Goal: Task Accomplishment & Management: Use online tool/utility

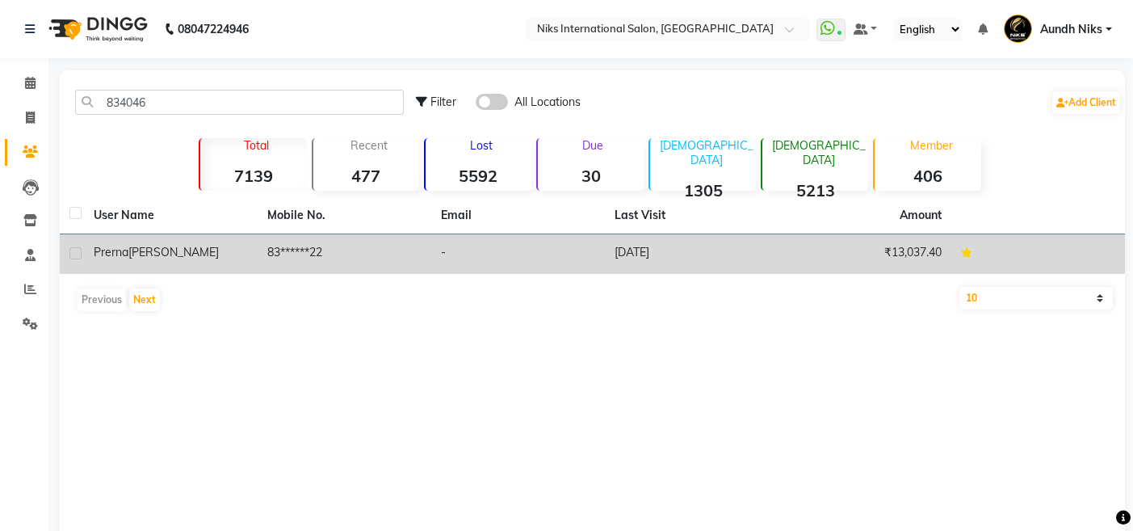
type input "834046"
click at [146, 246] on span "[PERSON_NAME]" at bounding box center [173, 252] width 90 height 15
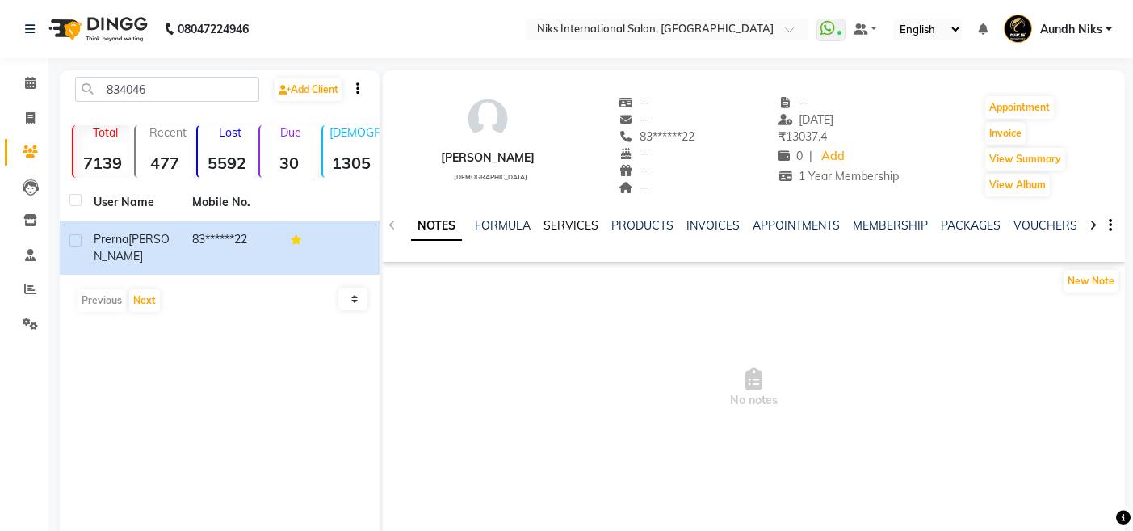
click at [569, 223] on link "SERVICES" at bounding box center [571, 225] width 55 height 15
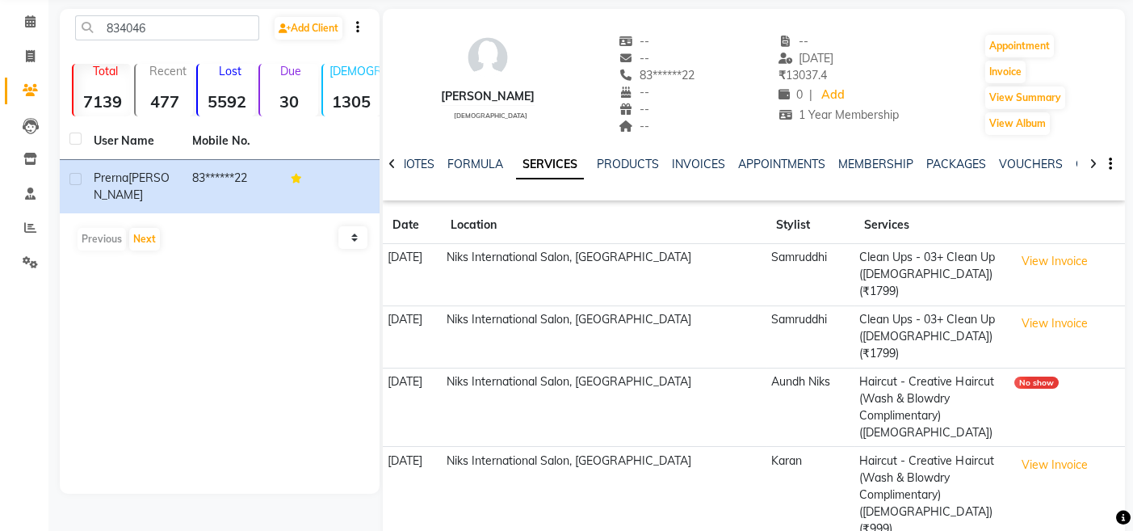
scroll to position [65, 0]
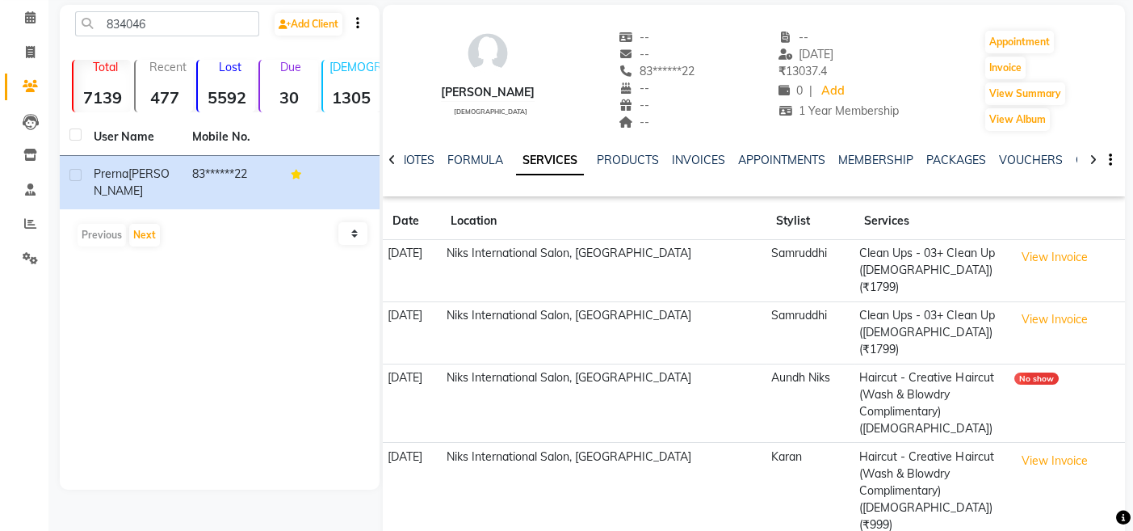
click at [569, 223] on th "Location" at bounding box center [603, 221] width 325 height 37
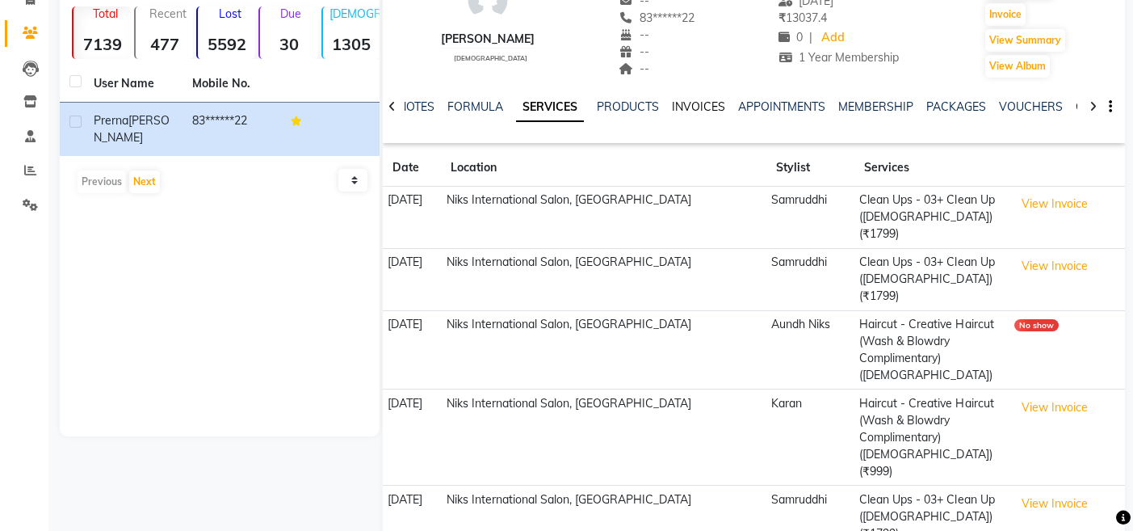
click at [686, 111] on link "INVOICES" at bounding box center [698, 106] width 53 height 15
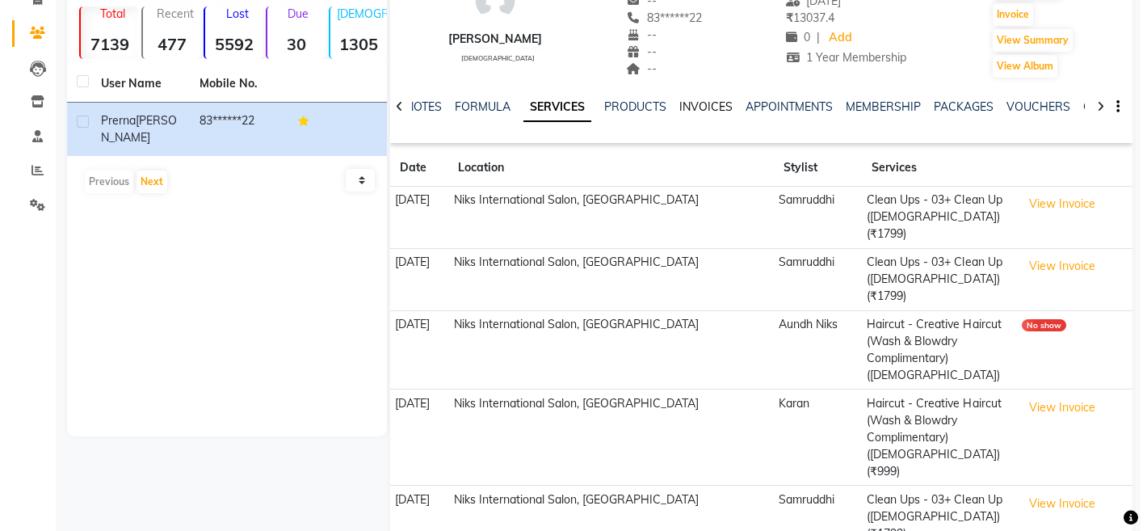
scroll to position [48, 0]
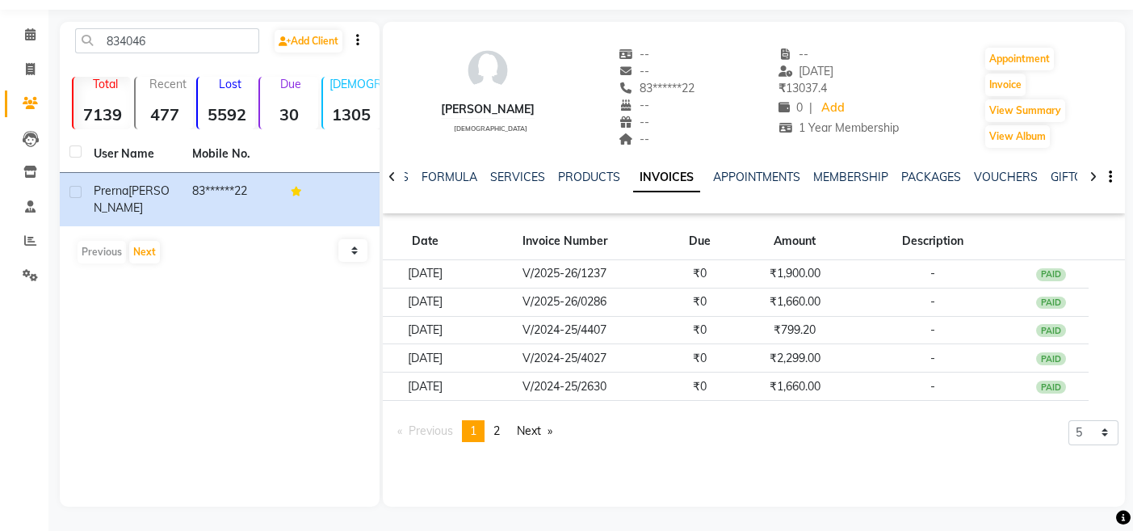
click at [477, 428] on span "1" at bounding box center [473, 430] width 6 height 15
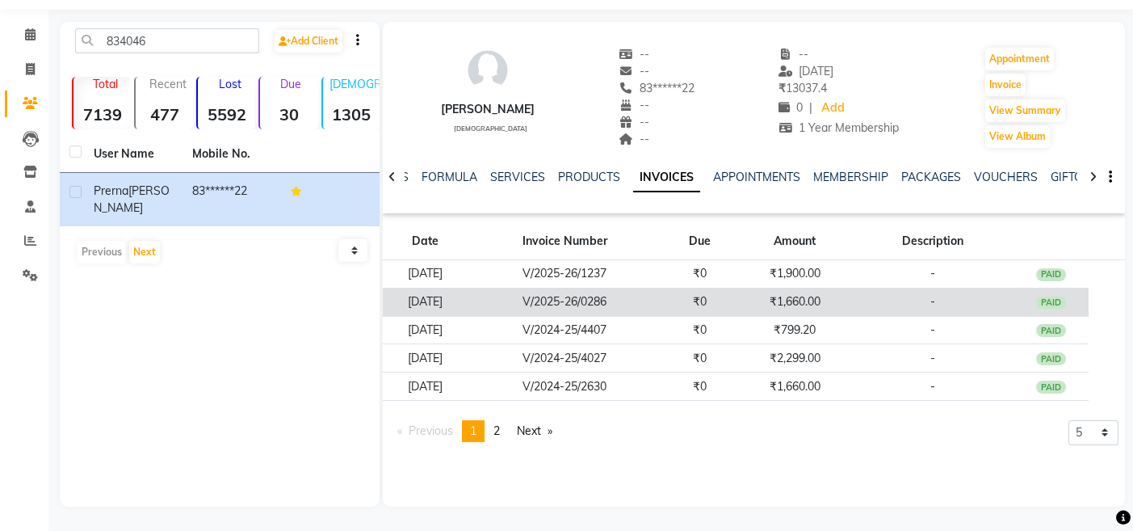
click at [453, 292] on td "[DATE]" at bounding box center [426, 302] width 86 height 28
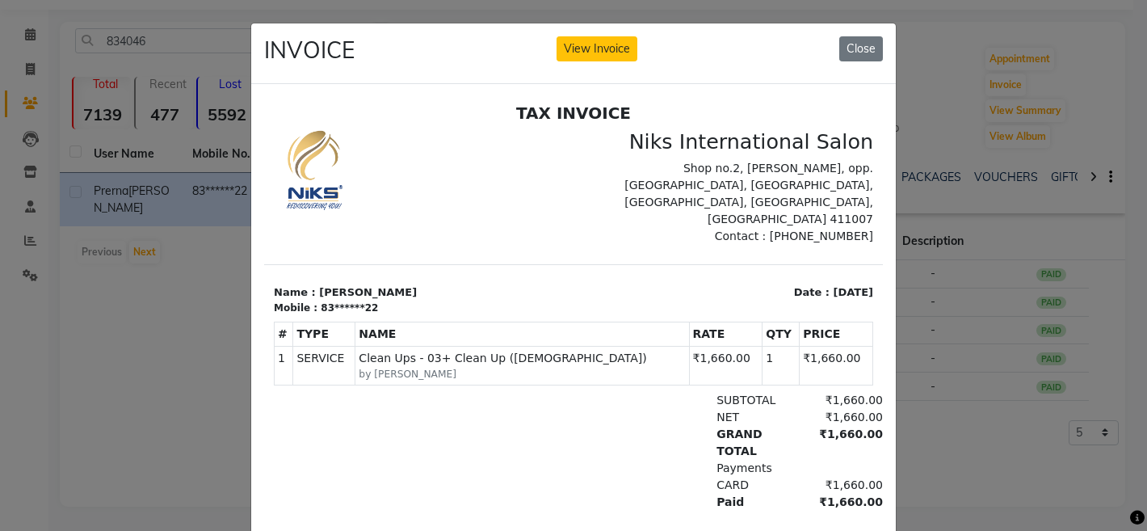
scroll to position [0, 0]
click at [855, 52] on button "Close" at bounding box center [861, 48] width 44 height 25
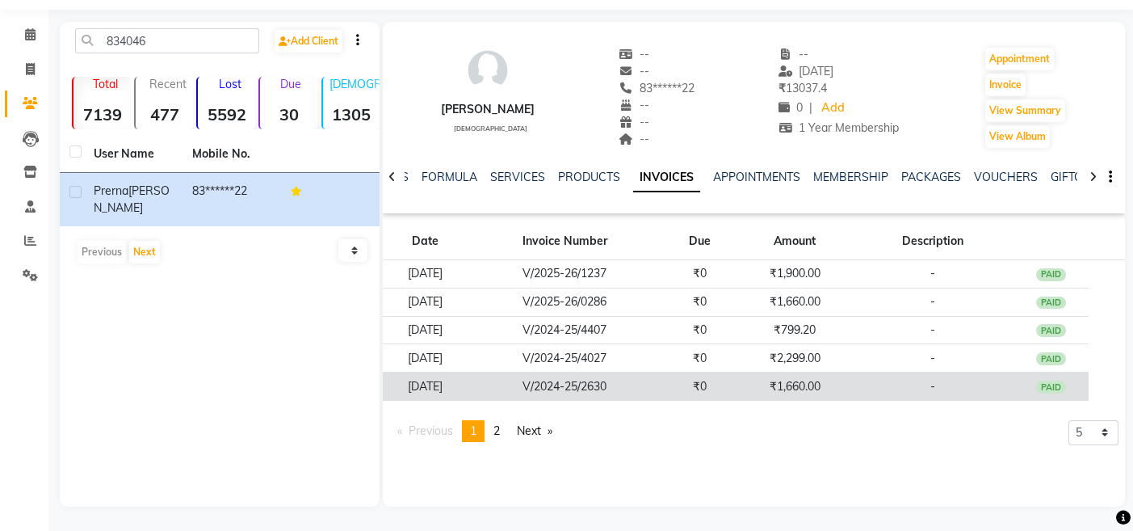
click at [469, 378] on td "[DATE]" at bounding box center [426, 386] width 86 height 28
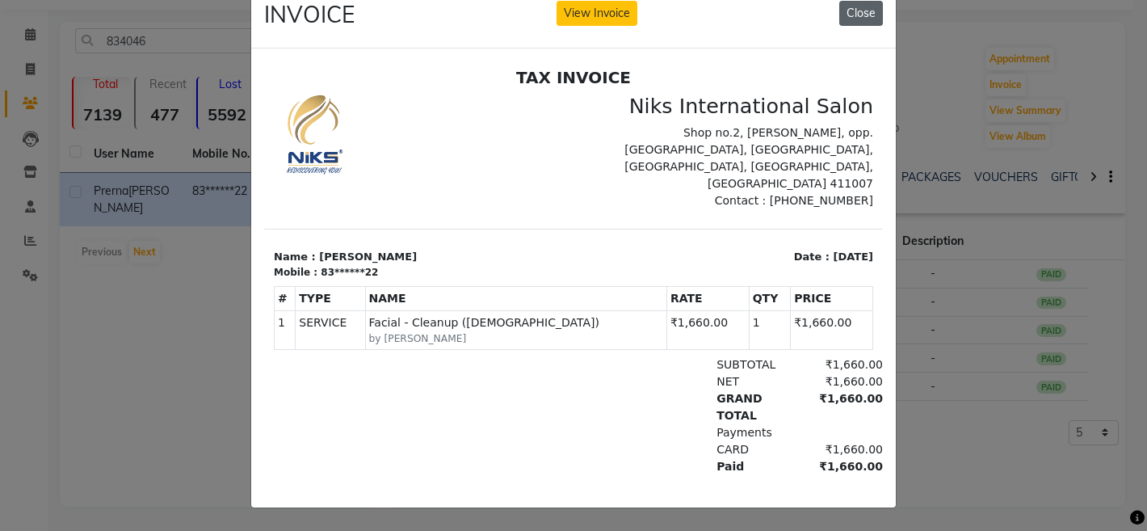
click at [857, 8] on button "Close" at bounding box center [861, 13] width 44 height 25
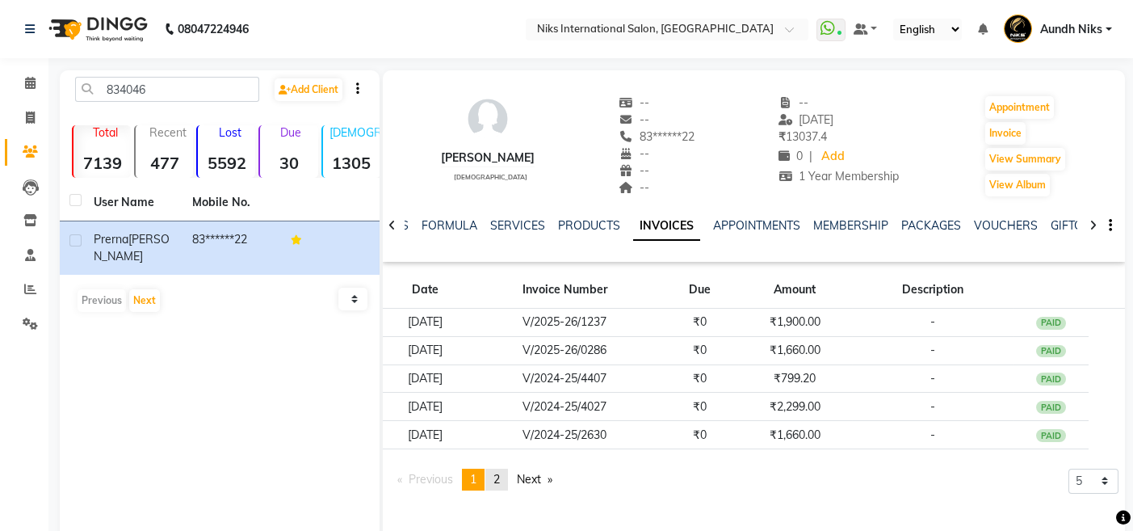
click at [498, 481] on span "2" at bounding box center [497, 479] width 6 height 15
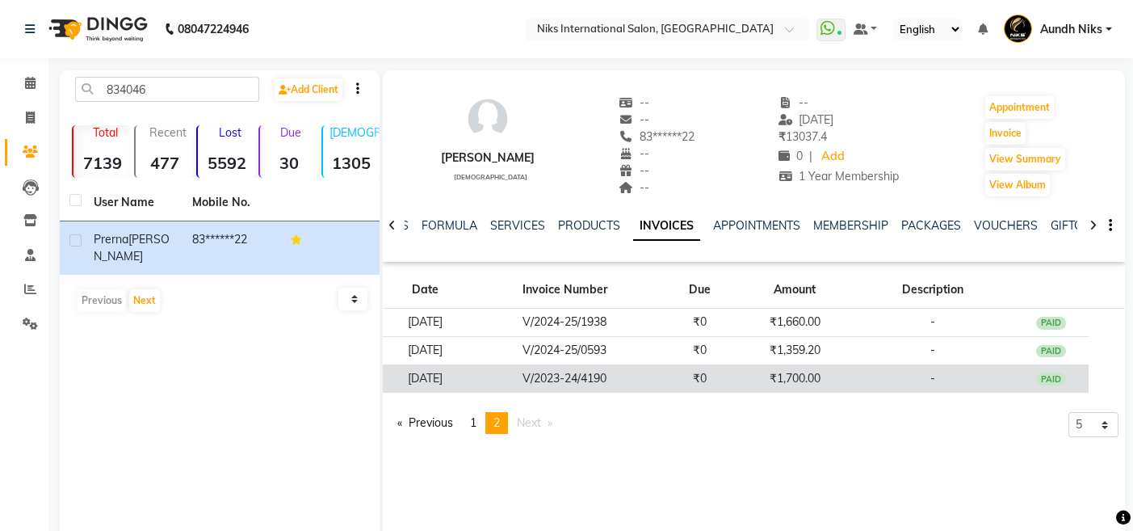
click at [662, 380] on td "V/2023-24/4190" at bounding box center [566, 378] width 194 height 28
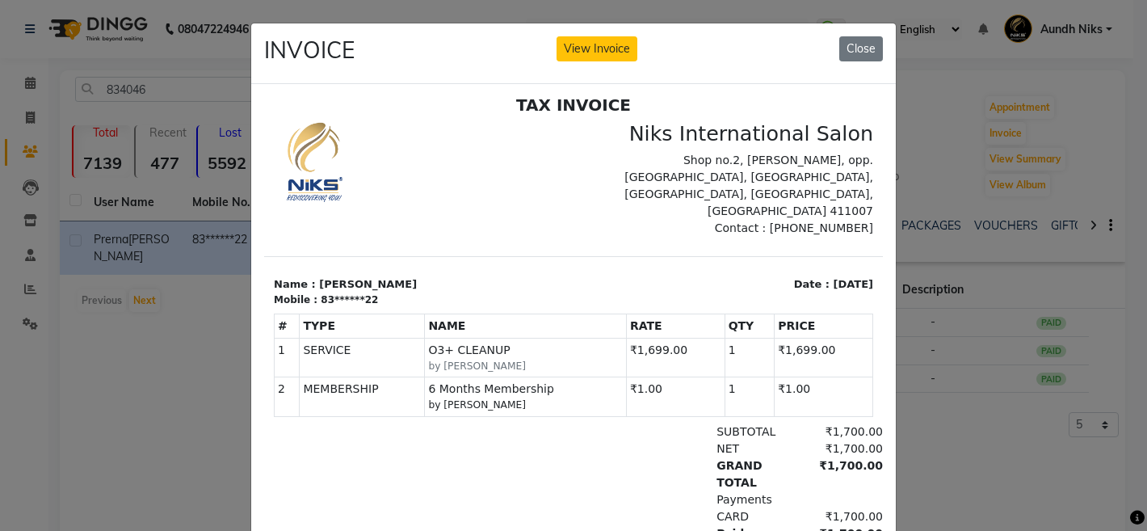
scroll to position [13, 0]
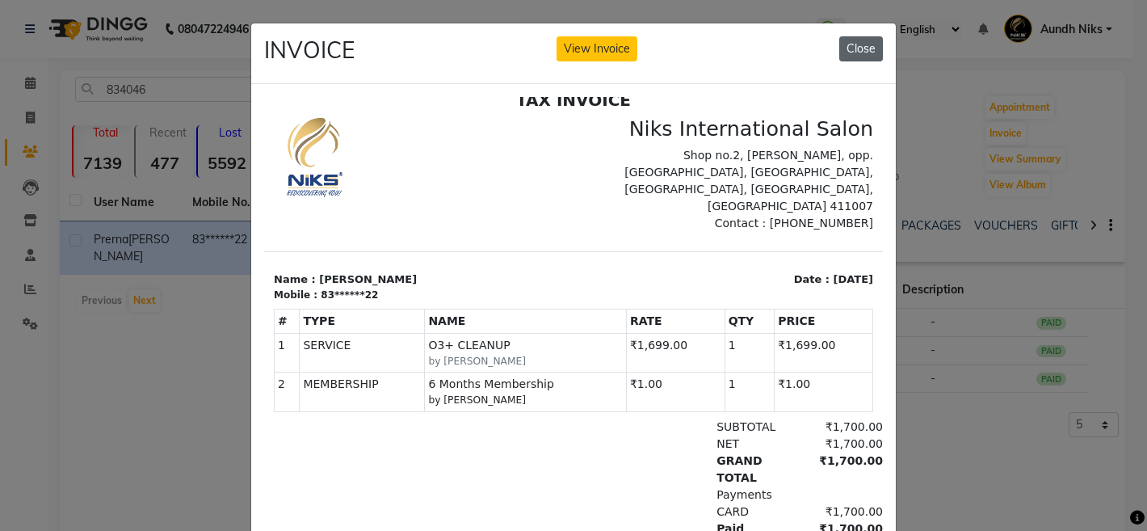
click at [857, 43] on button "Close" at bounding box center [861, 48] width 44 height 25
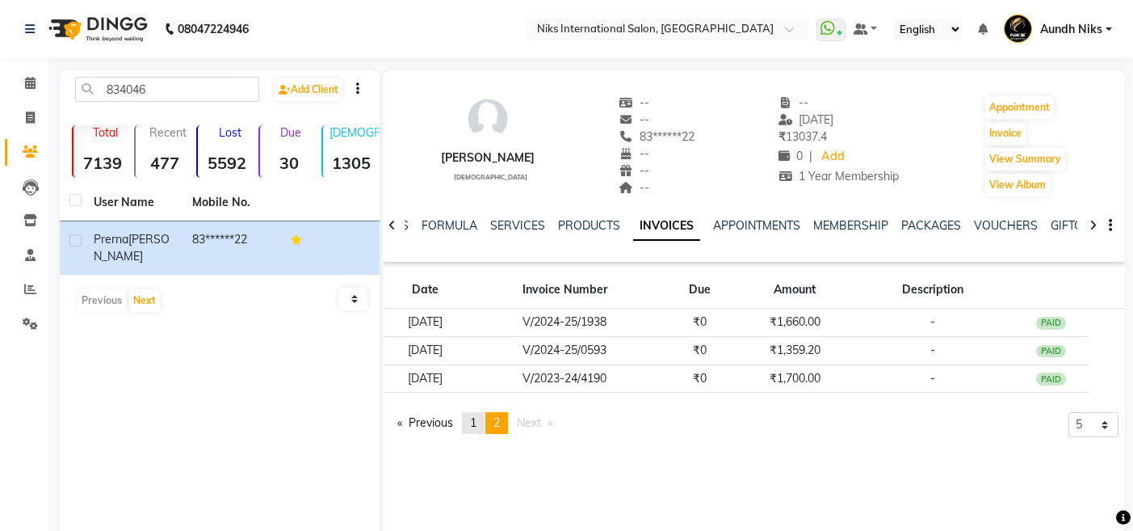
click at [477, 418] on span "1" at bounding box center [473, 422] width 6 height 15
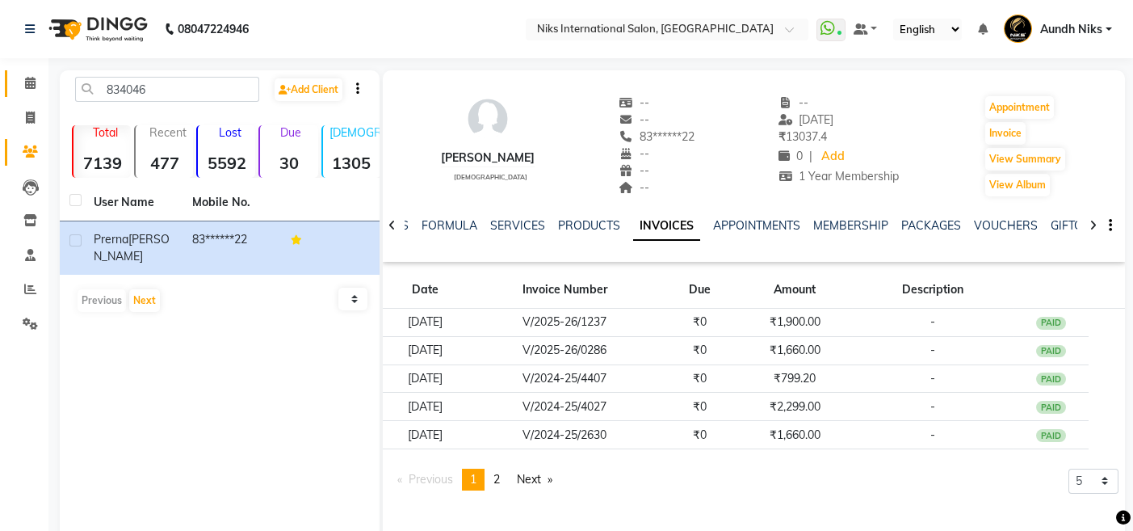
click at [27, 86] on icon at bounding box center [30, 83] width 11 height 12
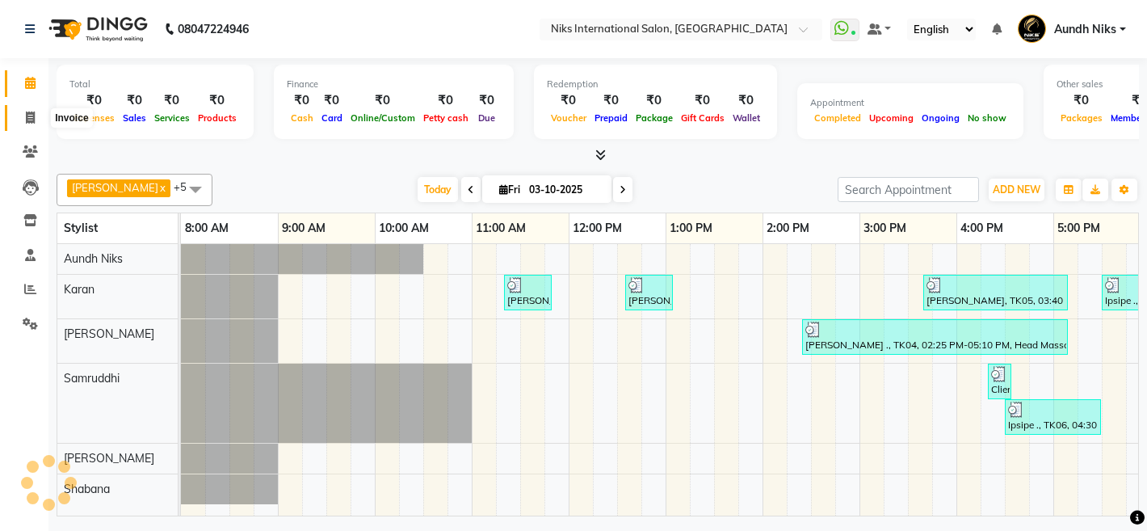
click at [26, 118] on icon at bounding box center [30, 117] width 9 height 12
select select "6"
select select "service"
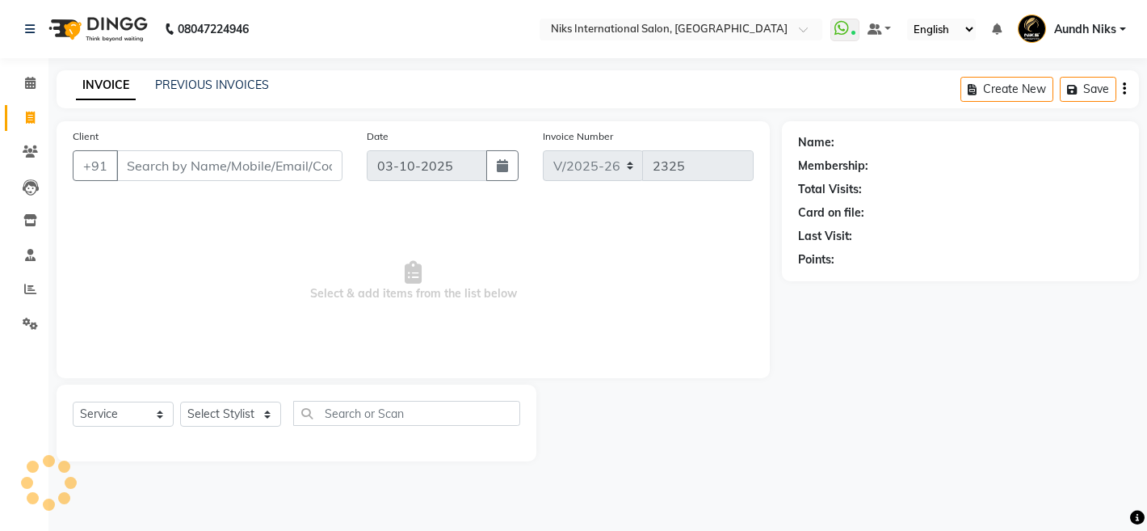
click at [183, 158] on input "Client" at bounding box center [229, 165] width 226 height 31
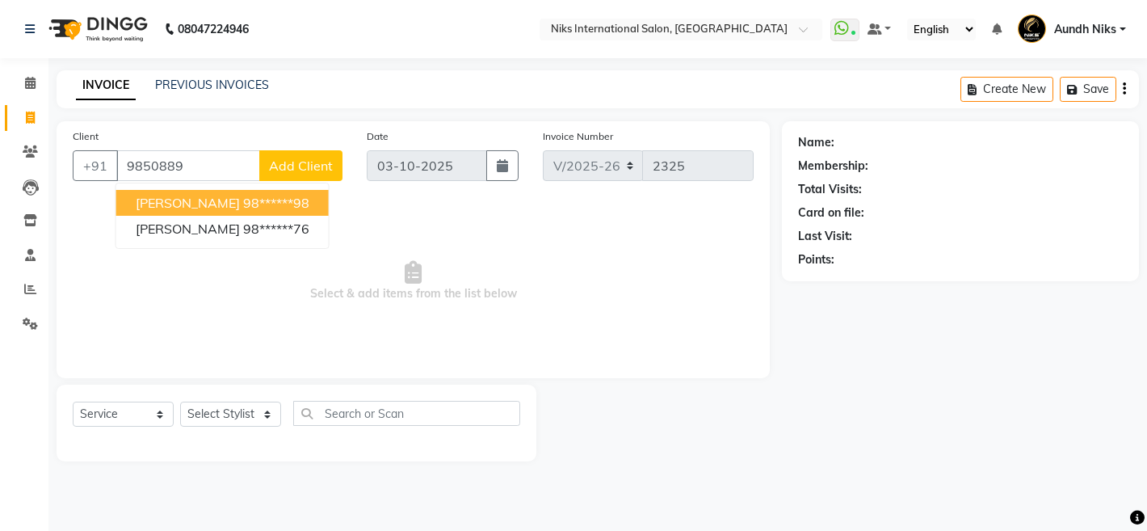
click at [212, 195] on span "[PERSON_NAME]" at bounding box center [188, 203] width 104 height 16
type input "98******98"
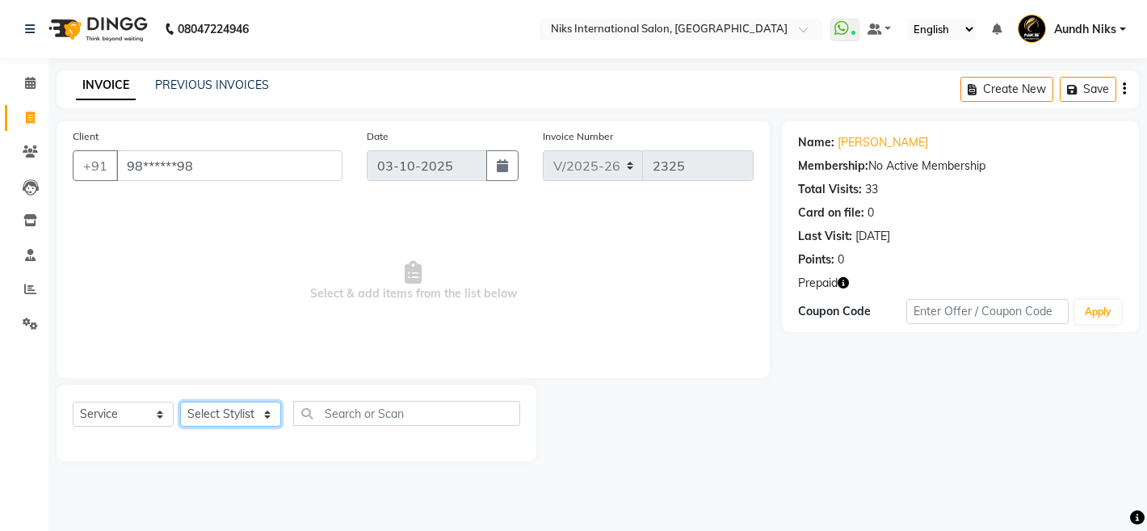
drag, startPoint x: 257, startPoint y: 416, endPoint x: 260, endPoint y: 363, distance: 53.4
click at [260, 363] on div "Client +91 98******98 Date [DATE] Invoice Number V/2025 V/[PHONE_NUMBER] Select…" at bounding box center [413, 291] width 738 height 340
select select "22944"
click at [180, 401] on select "Select Stylist [PERSON_NAME] Aundh Niks [PERSON_NAME] Jiya [PERSON_NAME] Mahhi …" at bounding box center [230, 413] width 101 height 25
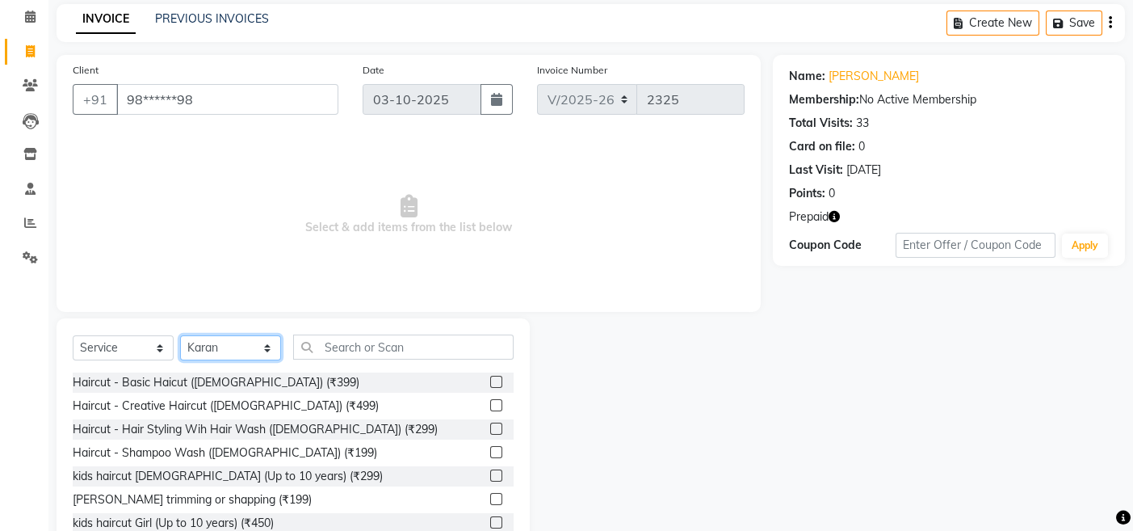
scroll to position [116, 0]
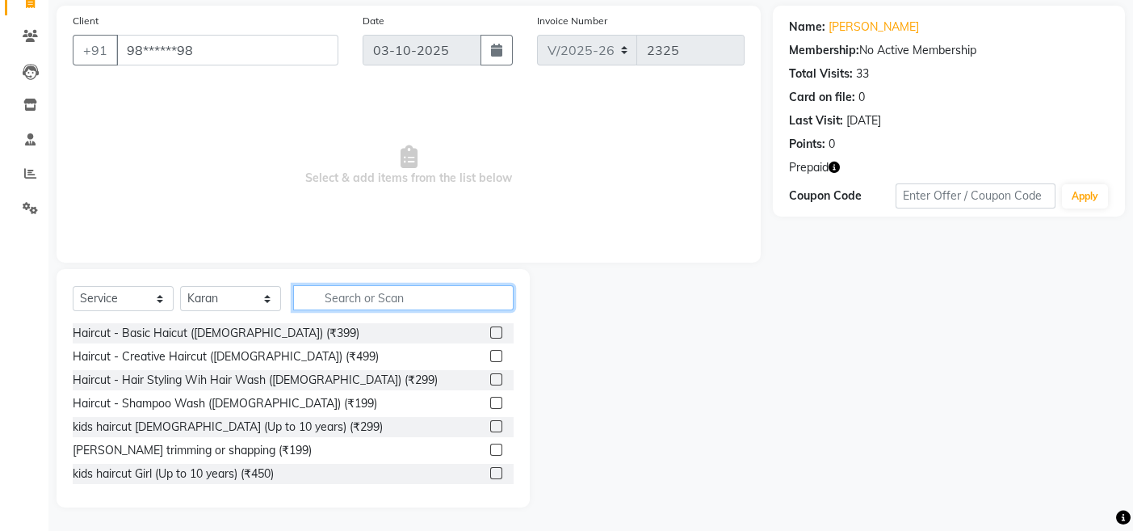
click at [385, 292] on input "text" at bounding box center [403, 297] width 221 height 25
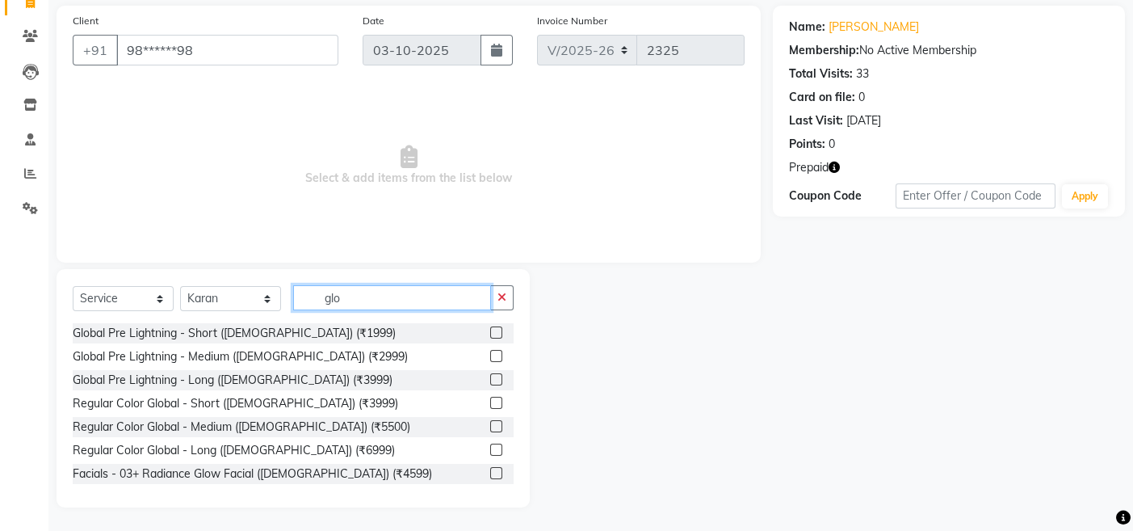
scroll to position [2, 0]
type input "glo"
click at [490, 422] on label at bounding box center [496, 424] width 12 height 12
click at [490, 422] on input "checkbox" at bounding box center [495, 425] width 11 height 11
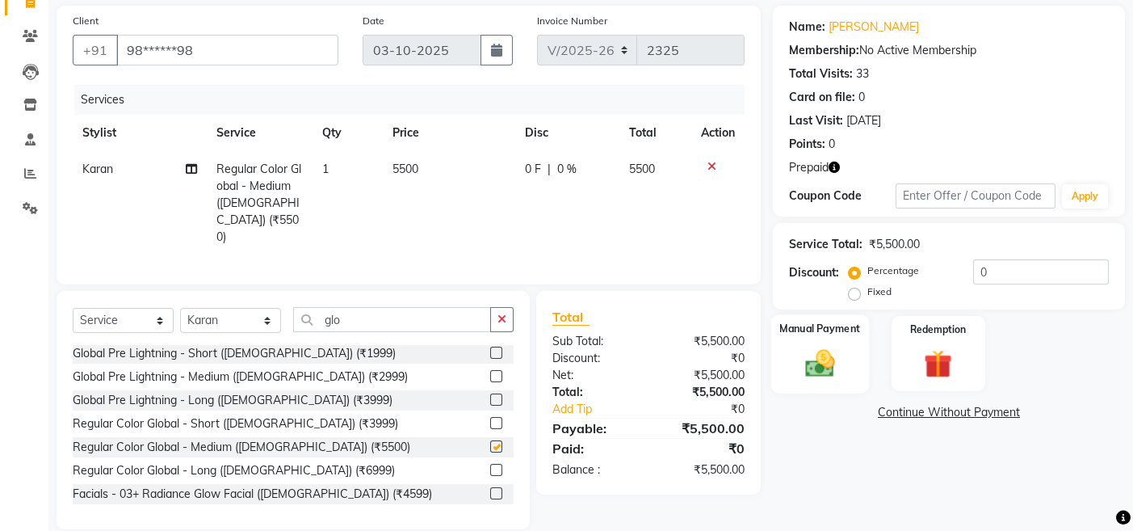
checkbox input "false"
click at [401, 173] on span "5500" at bounding box center [406, 169] width 26 height 15
select select "22944"
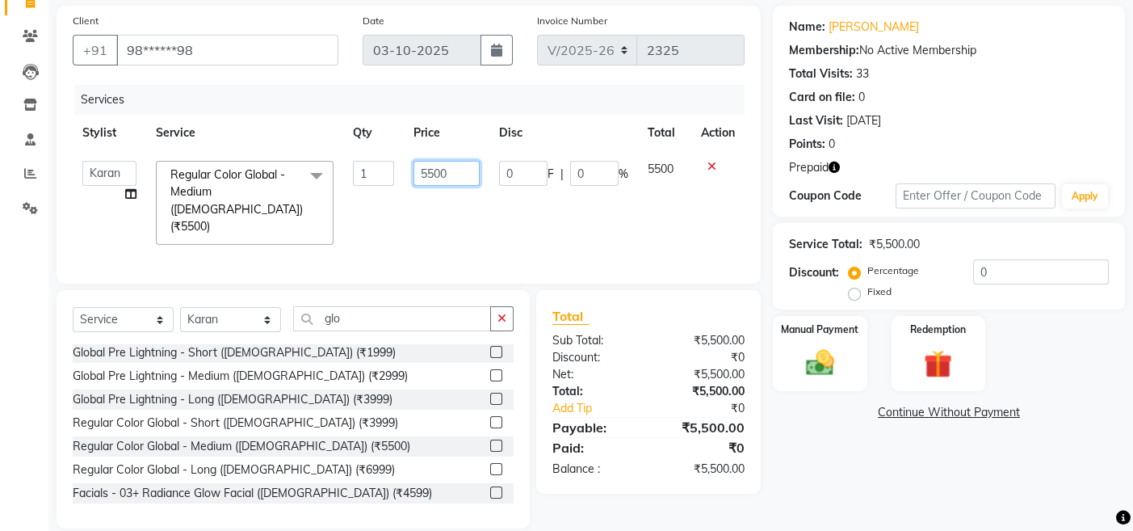
click at [434, 174] on input "5500" at bounding box center [447, 173] width 66 height 25
type input "6000"
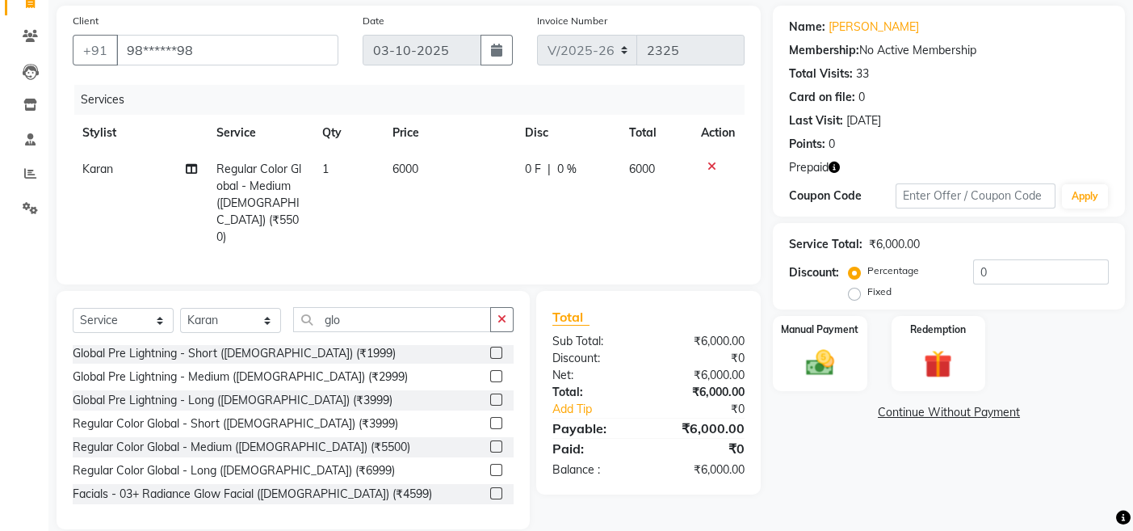
click at [485, 214] on td "6000" at bounding box center [449, 203] width 132 height 104
select select "22944"
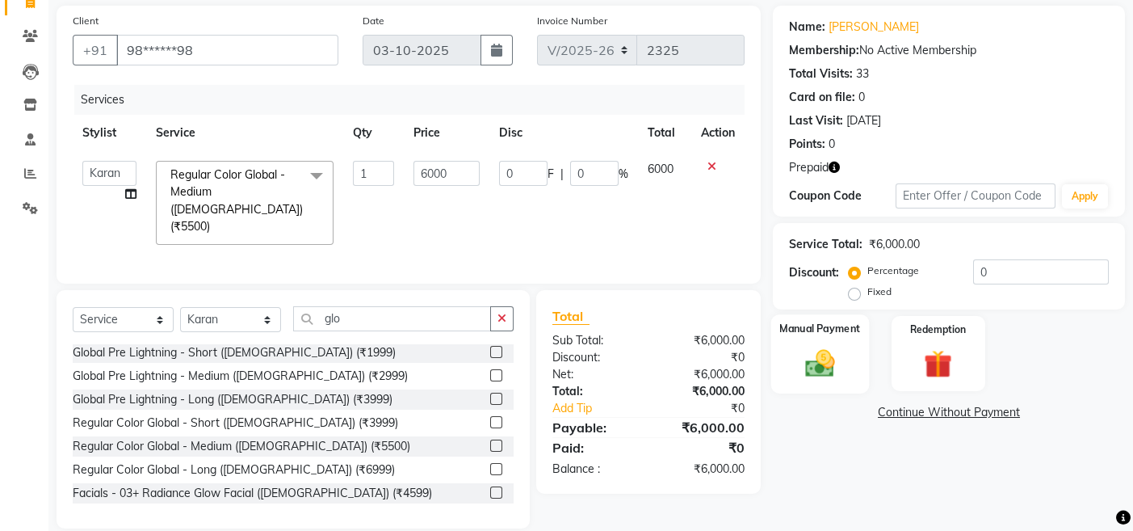
click at [777, 384] on div "Manual Payment" at bounding box center [820, 353] width 98 height 79
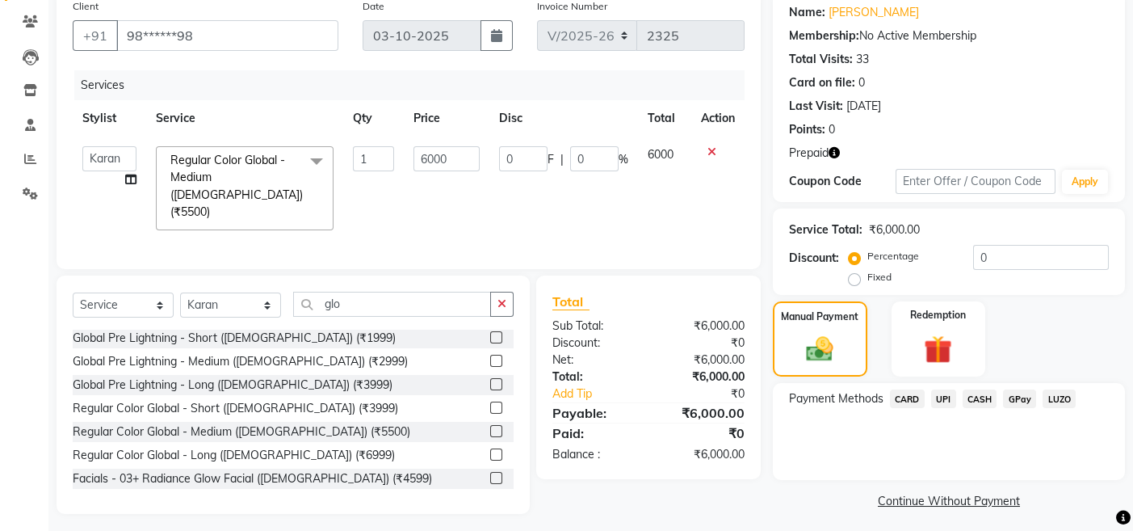
scroll to position [136, 0]
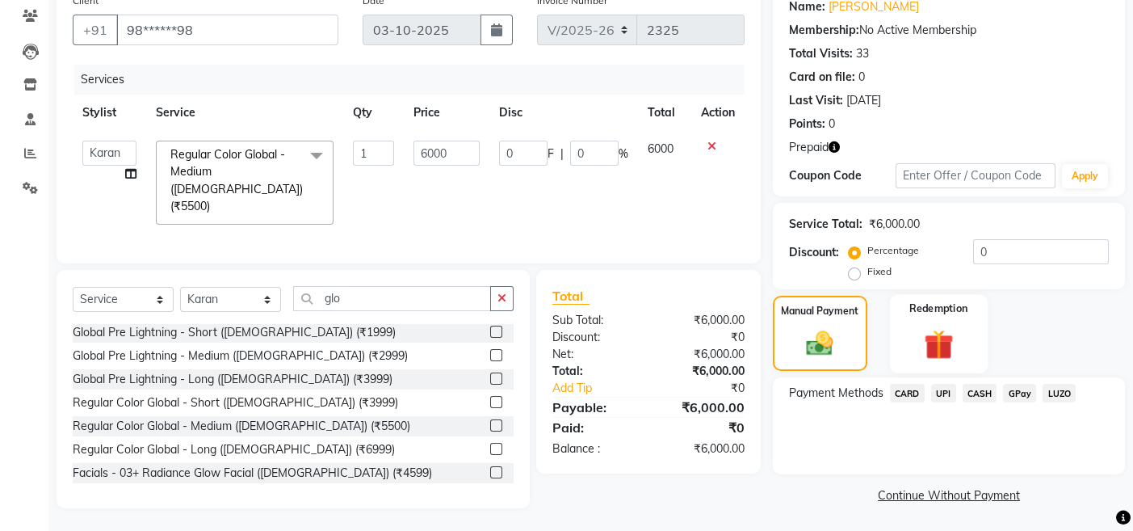
click at [916, 342] on img at bounding box center [938, 344] width 48 height 37
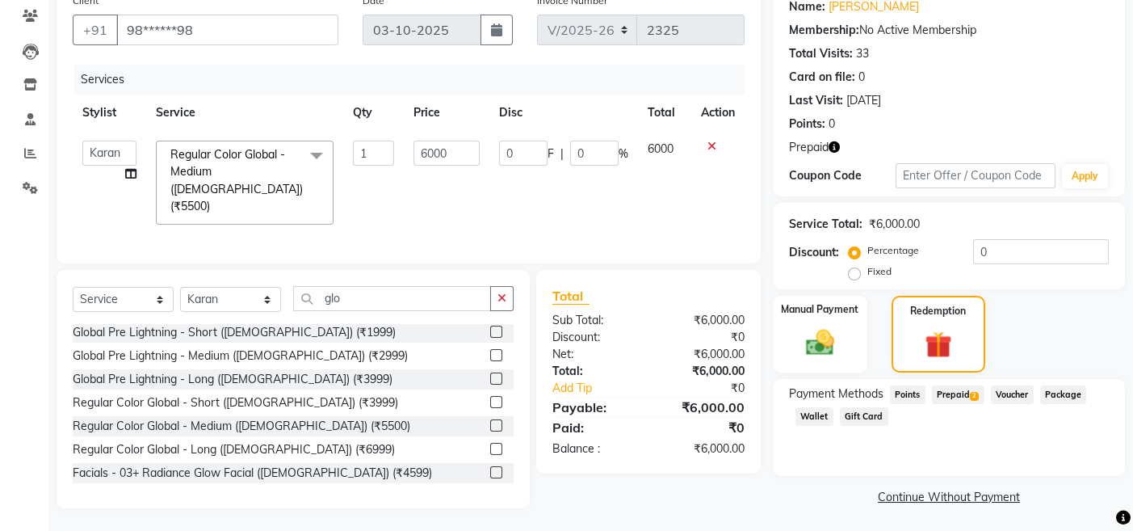
click at [968, 385] on span "Prepaid 2" at bounding box center [958, 394] width 53 height 19
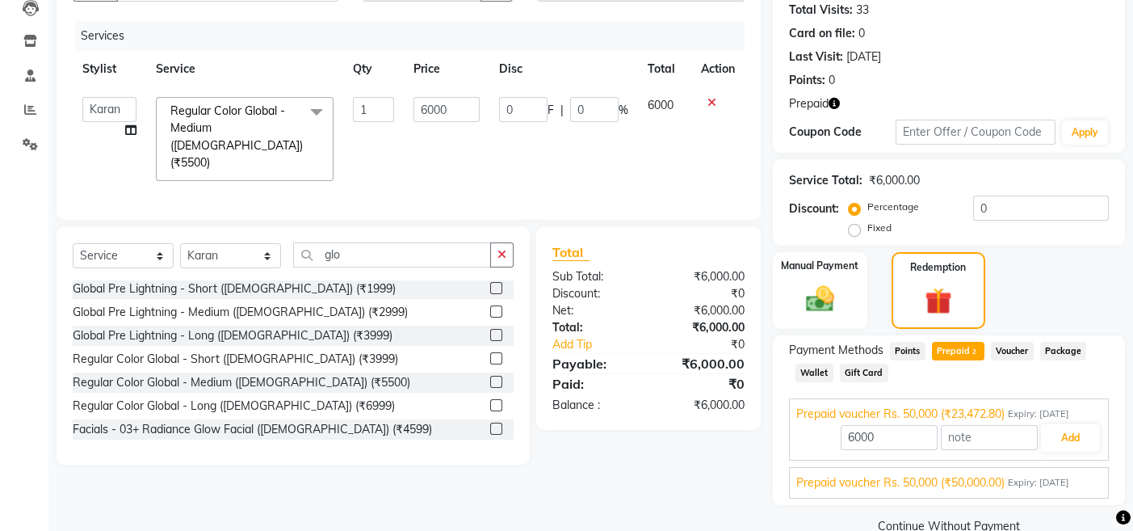
scroll to position [209, 0]
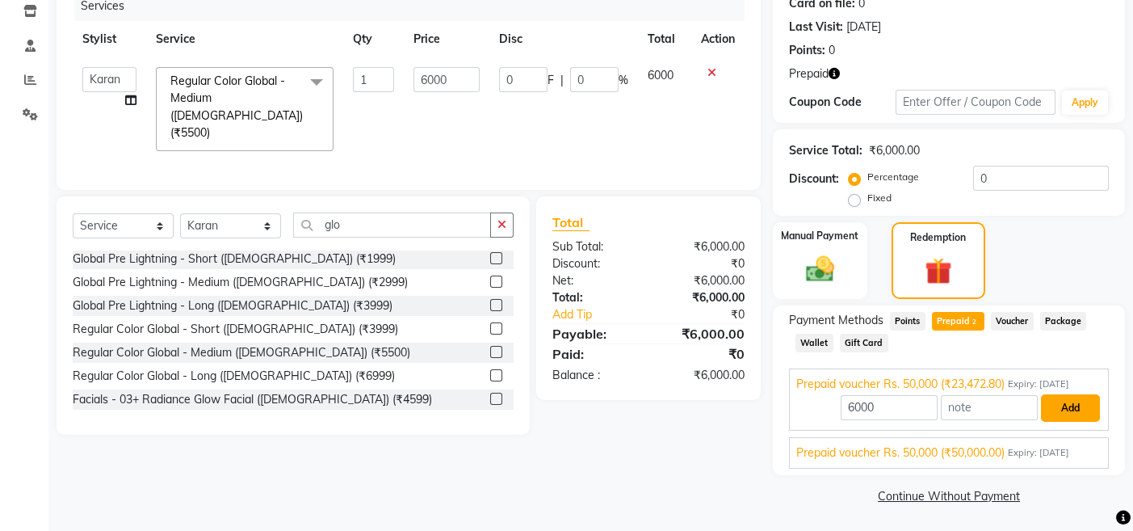
click at [1071, 397] on button "Add" at bounding box center [1070, 407] width 59 height 27
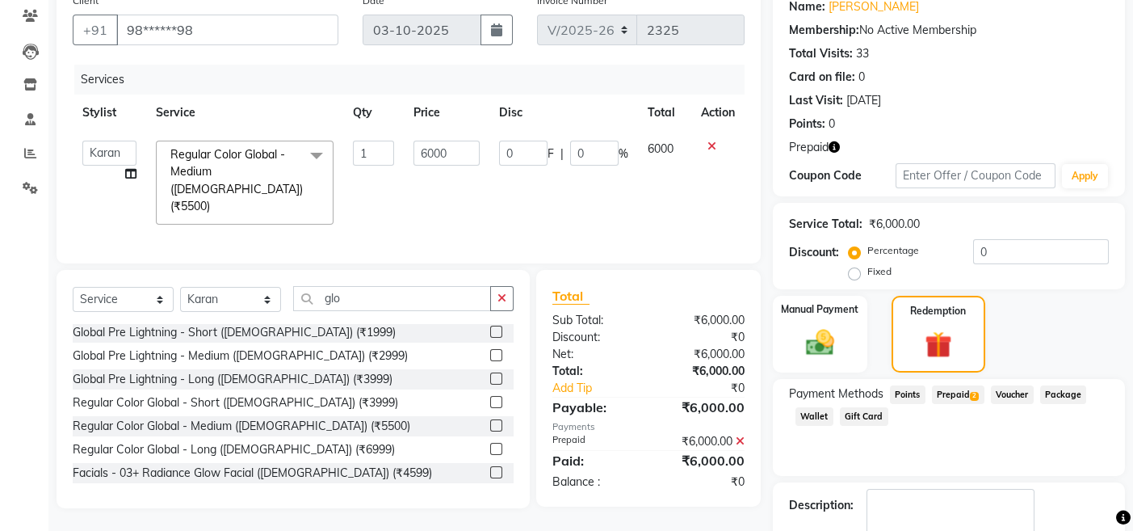
scroll to position [228, 0]
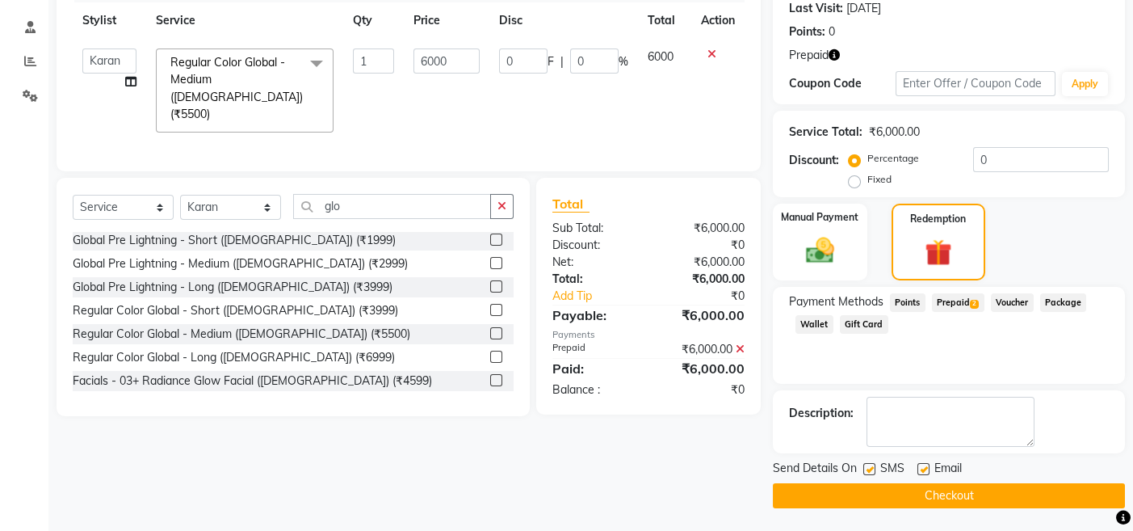
click at [784, 500] on button "Checkout" at bounding box center [949, 495] width 352 height 25
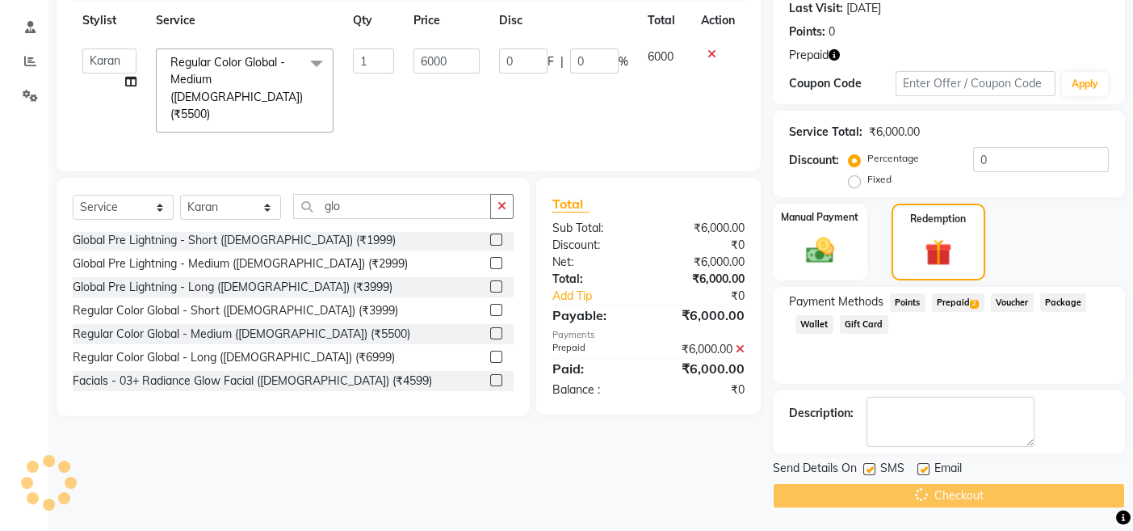
scroll to position [0, 0]
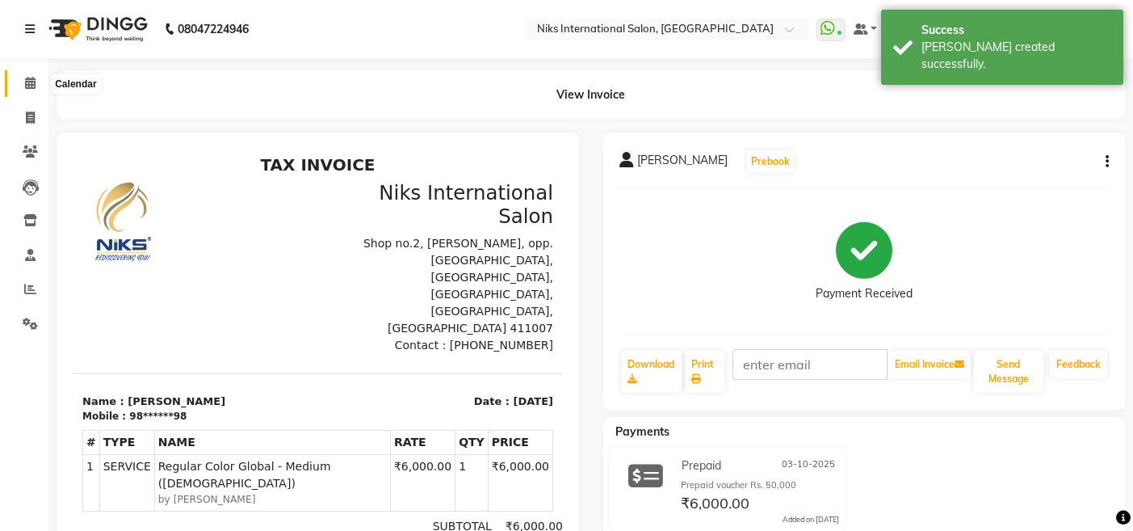
click at [34, 77] on icon at bounding box center [30, 83] width 11 height 12
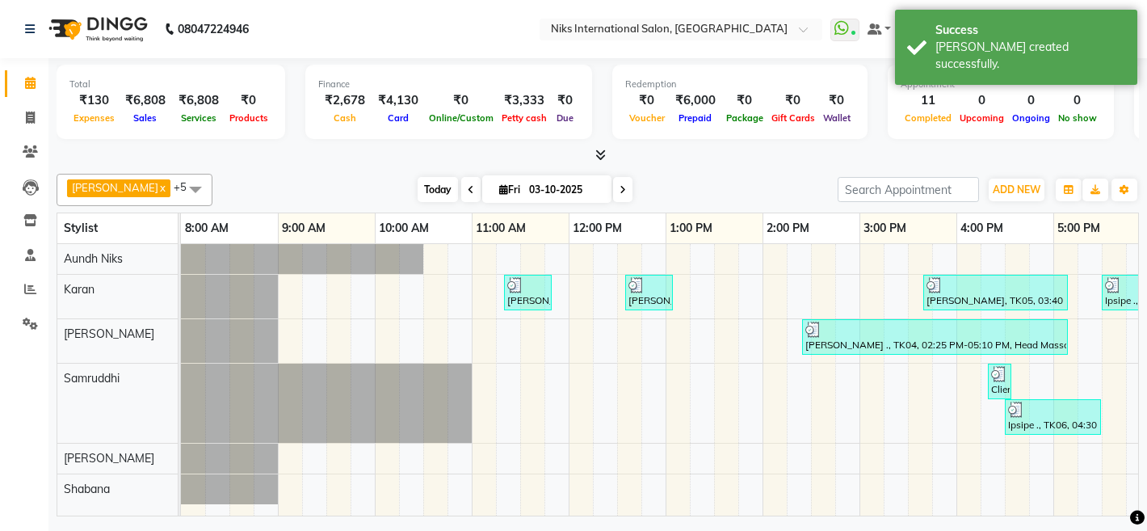
click at [418, 185] on span "Today" at bounding box center [438, 189] width 40 height 25
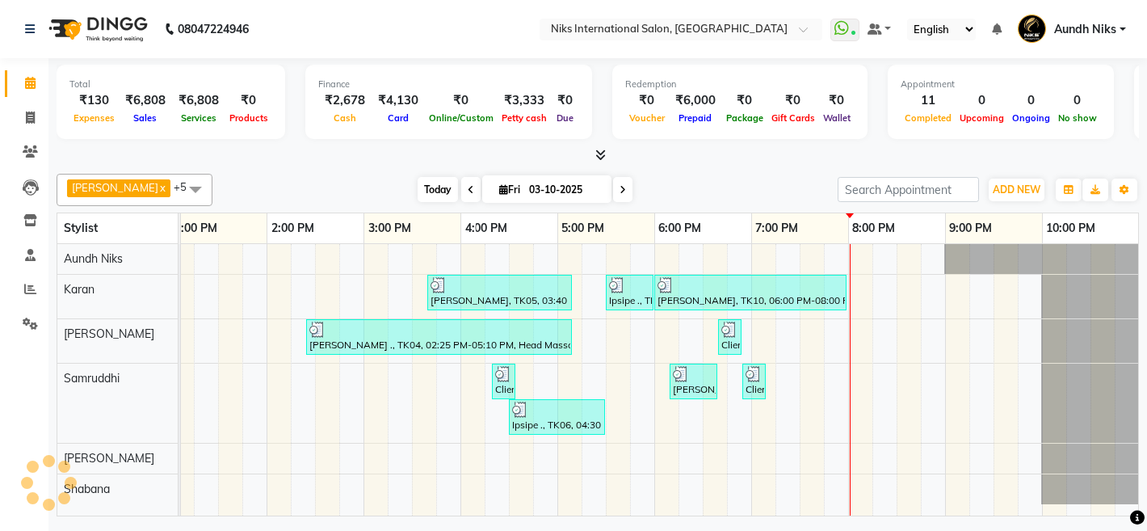
click at [418, 186] on span "Today" at bounding box center [438, 189] width 40 height 25
click at [423, 183] on span "Today" at bounding box center [438, 189] width 40 height 25
click at [30, 281] on span at bounding box center [30, 289] width 28 height 19
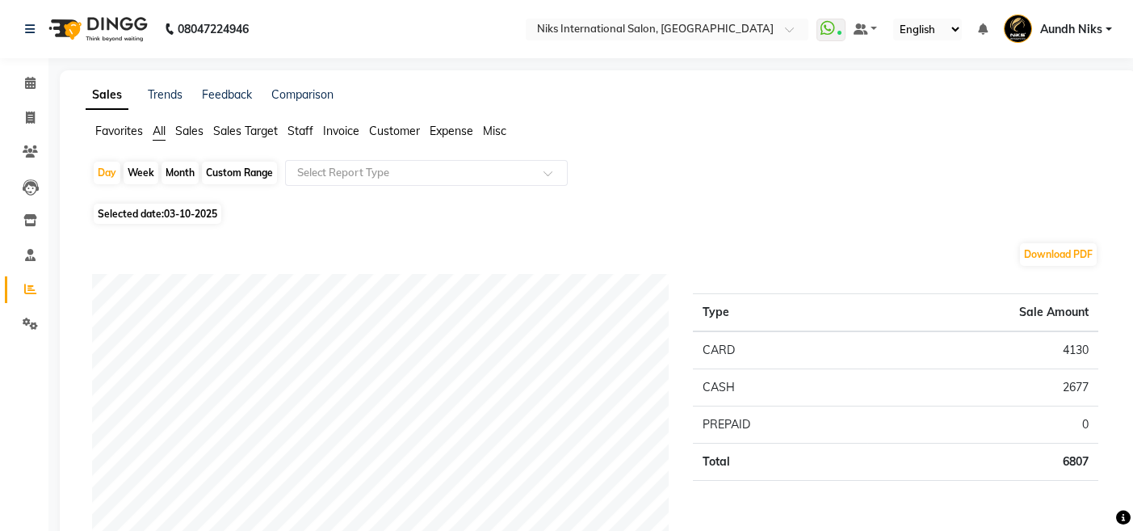
click at [183, 170] on div "Month" at bounding box center [180, 173] width 37 height 23
select select "10"
select select "2025"
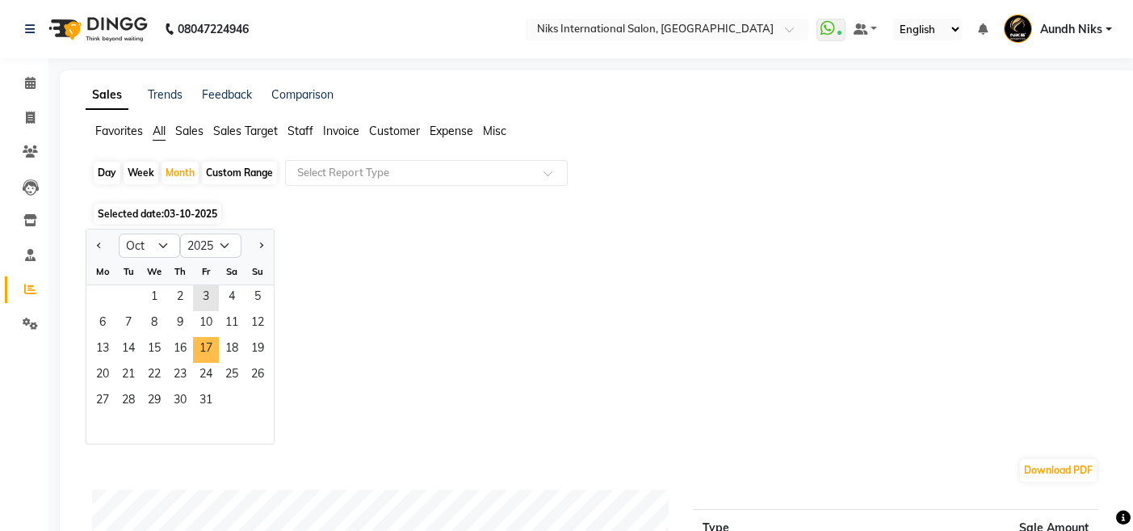
drag, startPoint x: 205, startPoint y: 353, endPoint x: 321, endPoint y: 109, distance: 270.3
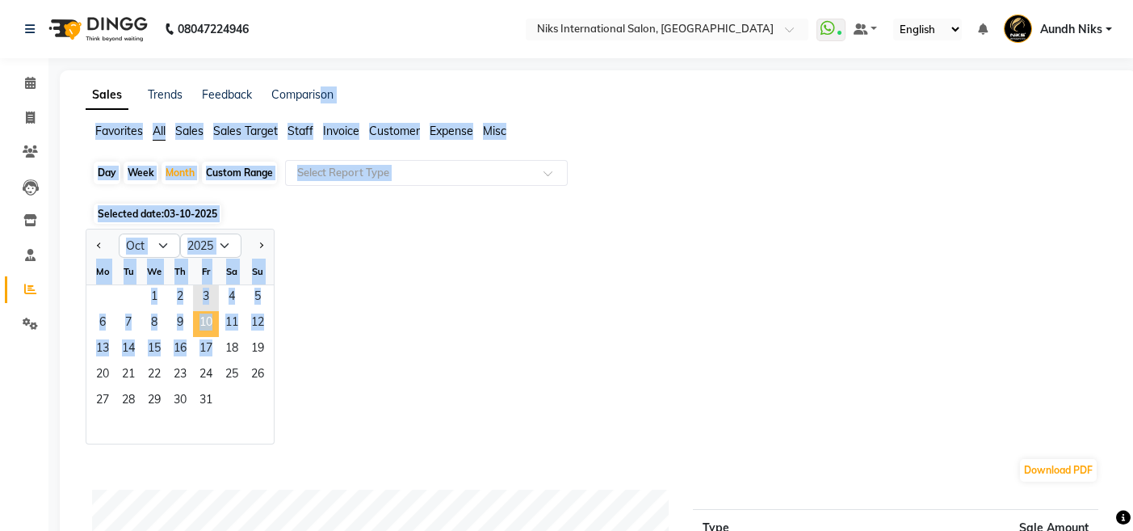
click at [203, 317] on span "10" at bounding box center [206, 324] width 26 height 26
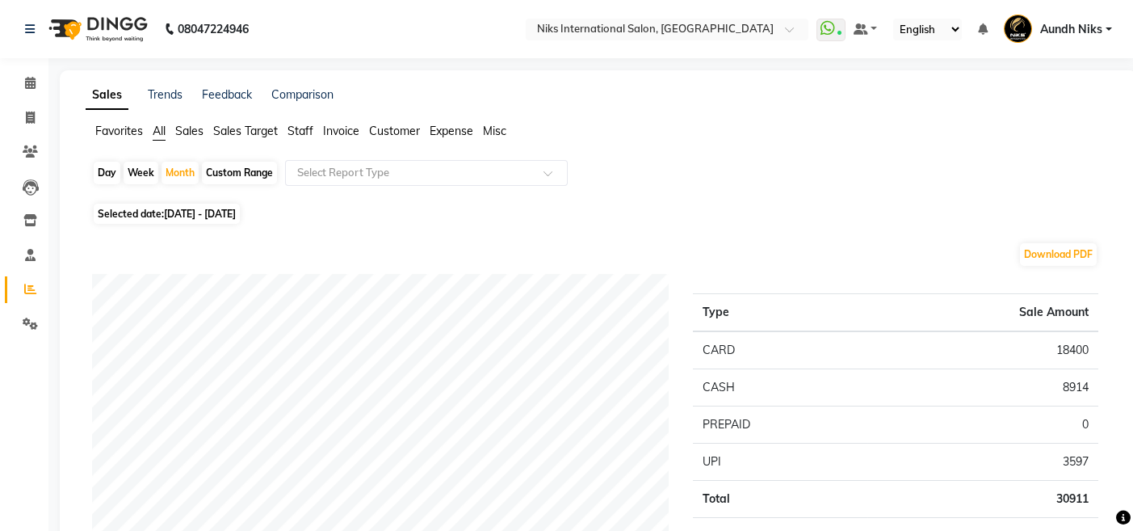
click at [302, 128] on span "Staff" at bounding box center [301, 131] width 26 height 15
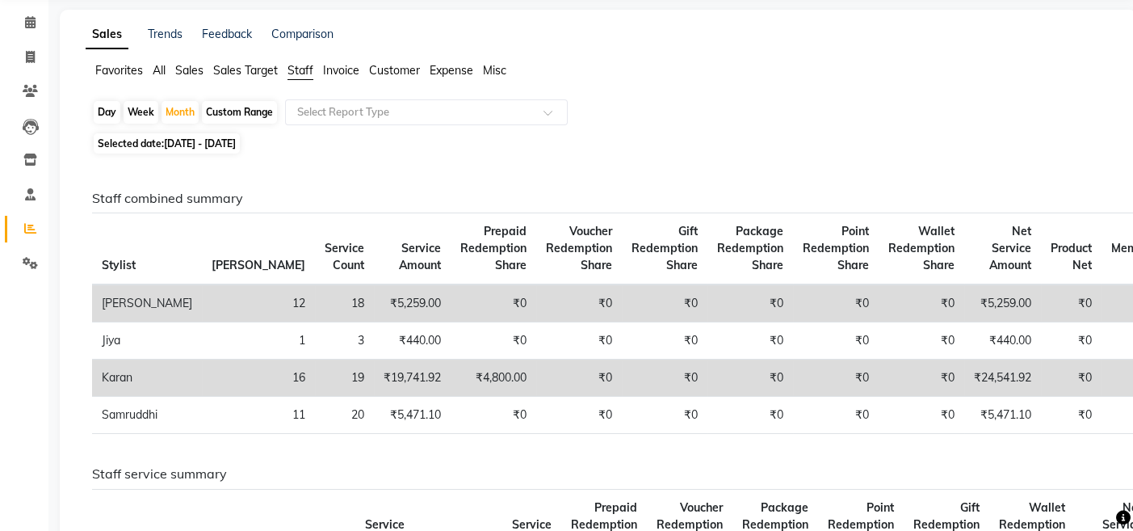
scroll to position [60, 0]
click at [451, 372] on td "₹4,800.00" at bounding box center [494, 378] width 86 height 37
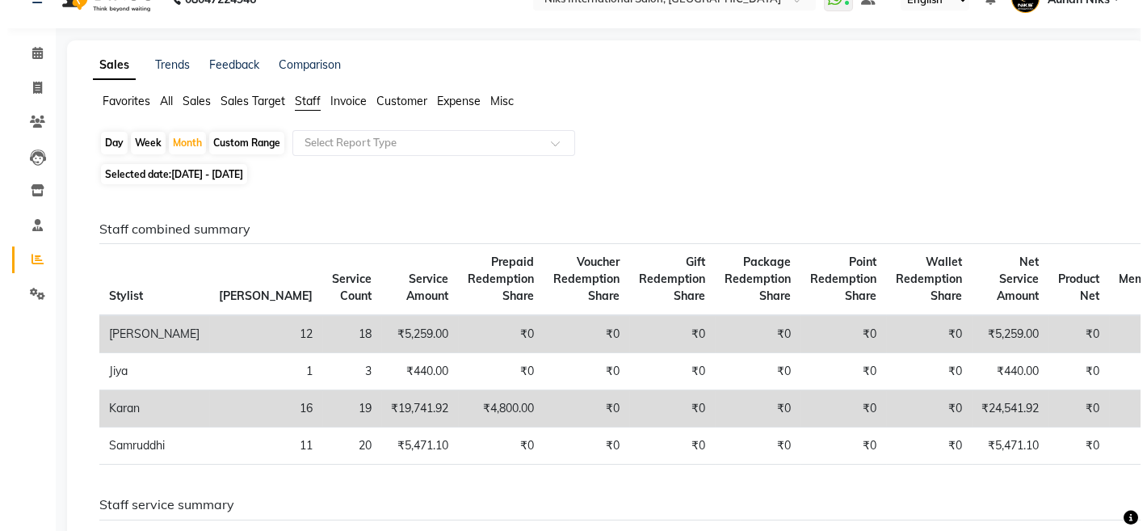
scroll to position [0, 0]
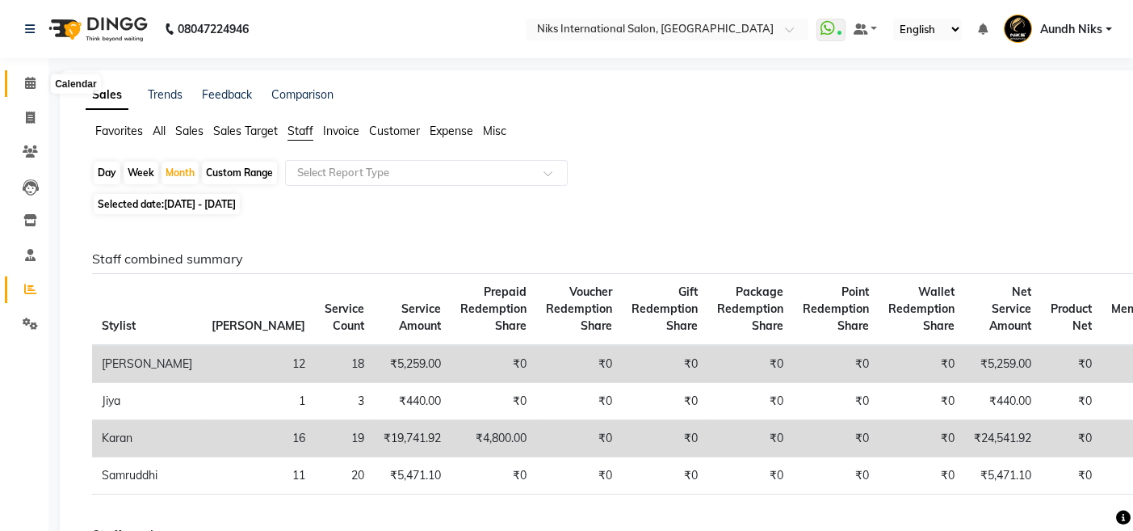
click at [36, 88] on span at bounding box center [30, 83] width 28 height 19
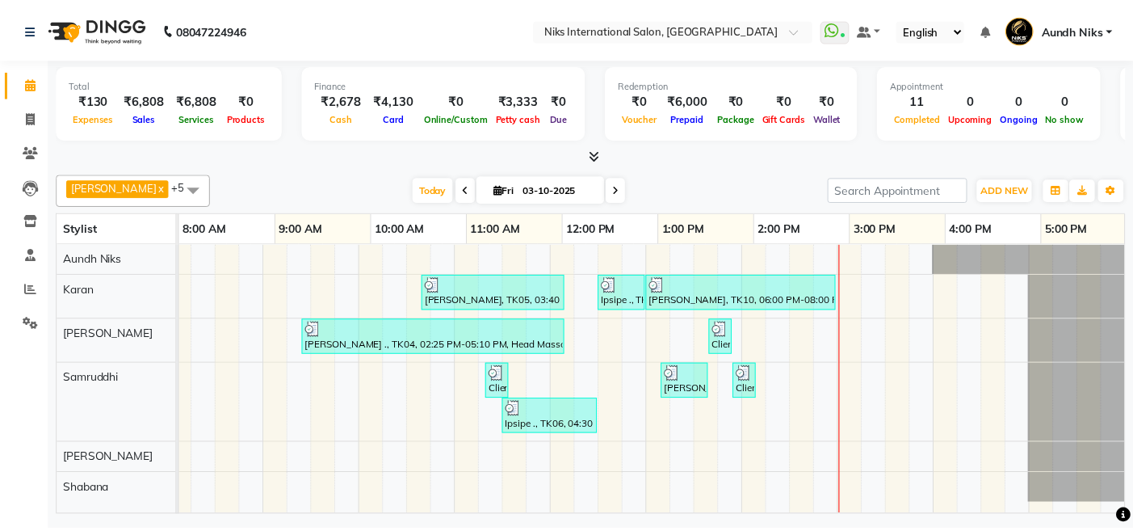
scroll to position [0, 496]
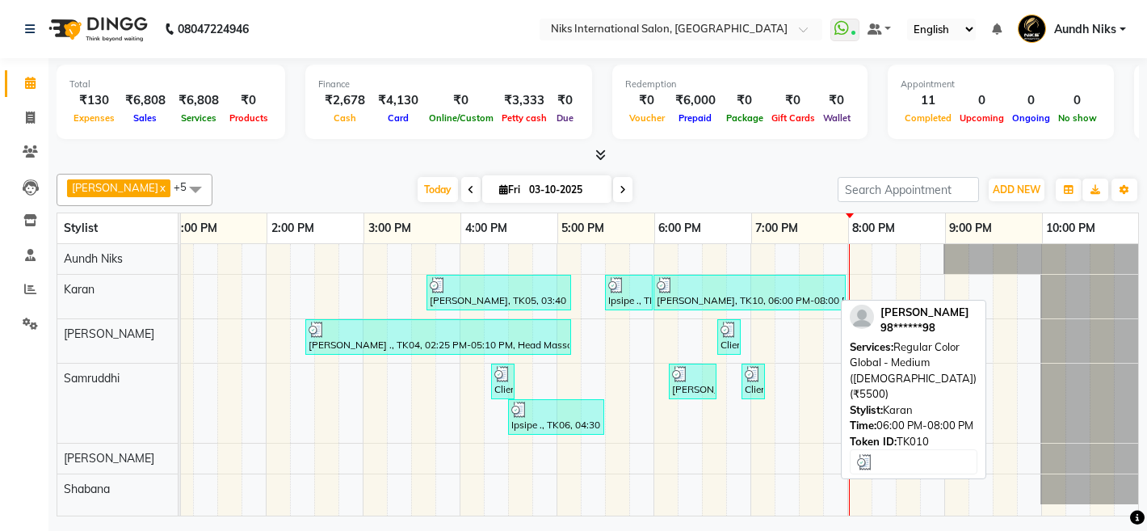
click at [764, 286] on div at bounding box center [750, 285] width 186 height 16
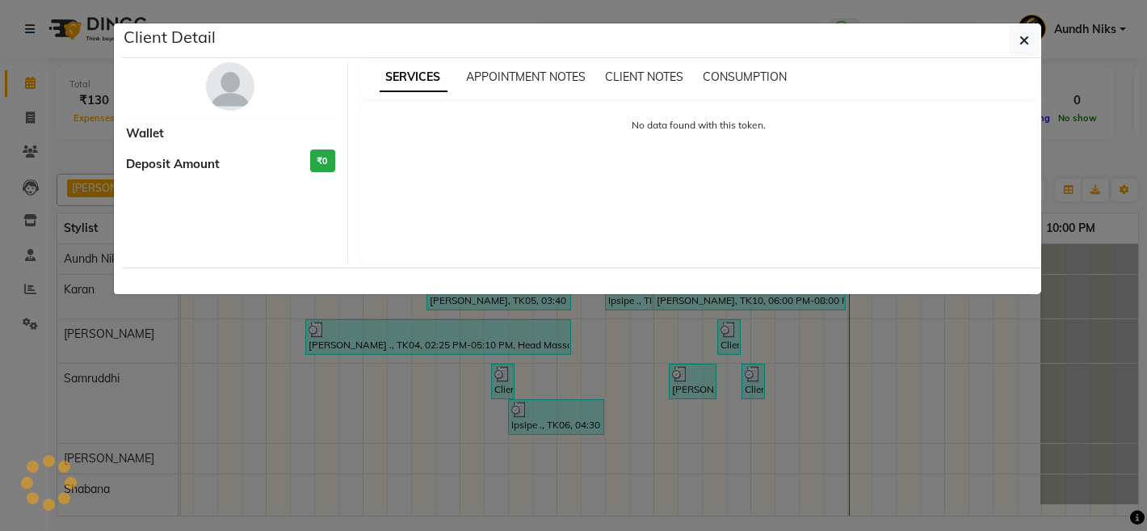
select select "3"
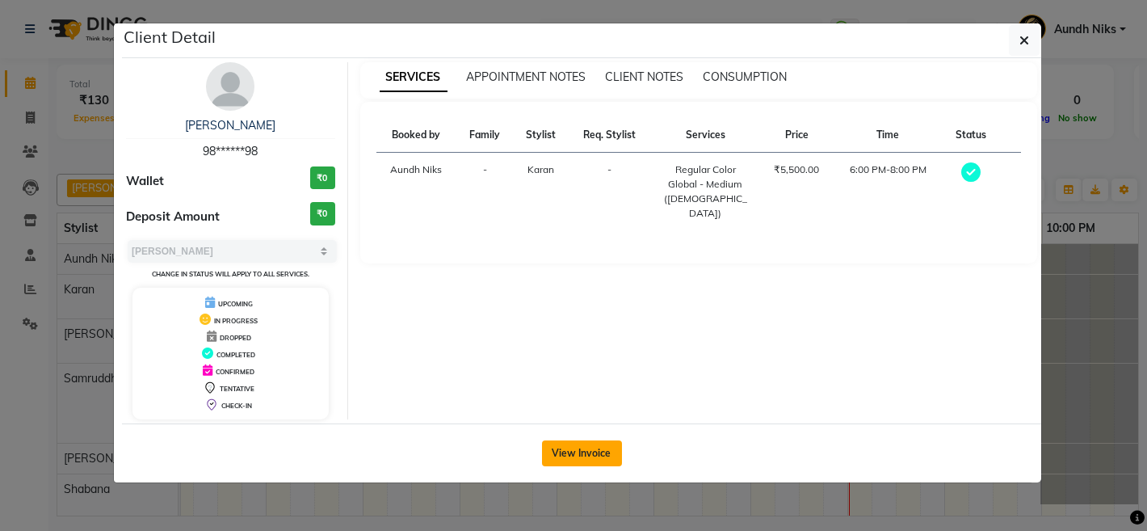
click at [567, 459] on button "View Invoice" at bounding box center [582, 453] width 80 height 26
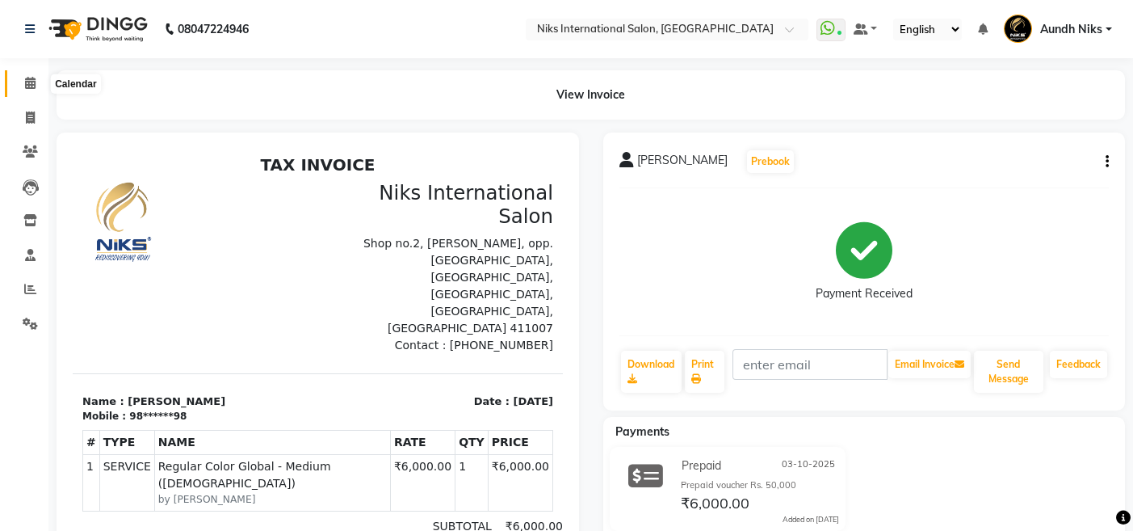
click at [31, 79] on icon at bounding box center [30, 83] width 11 height 12
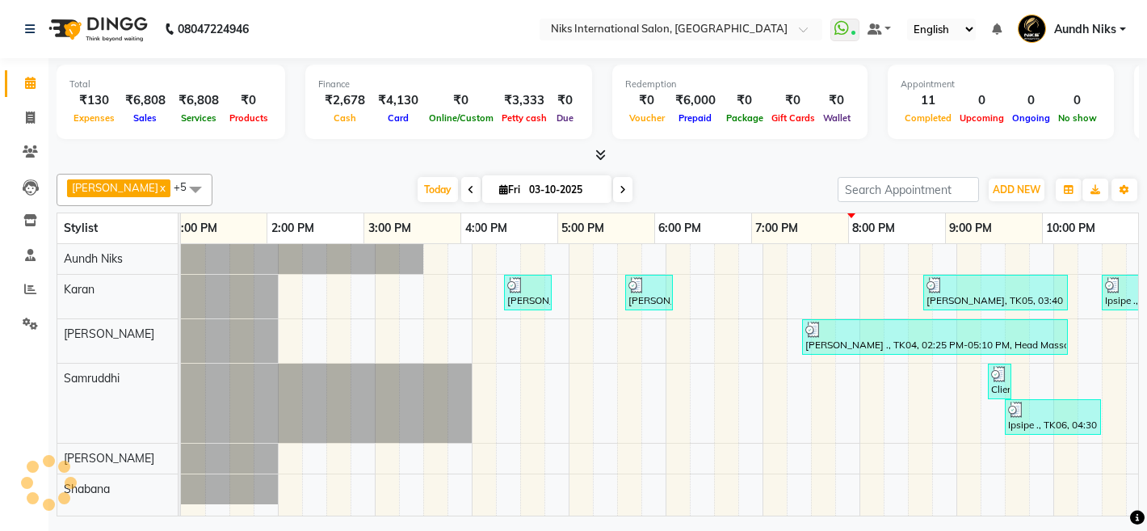
scroll to position [0, 496]
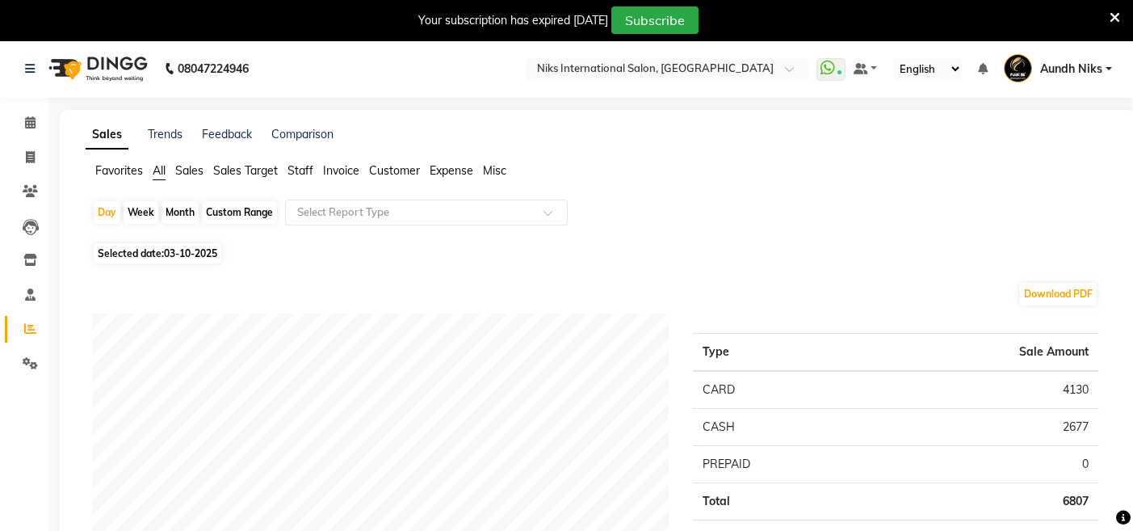
click at [307, 169] on span "Staff" at bounding box center [301, 170] width 26 height 15
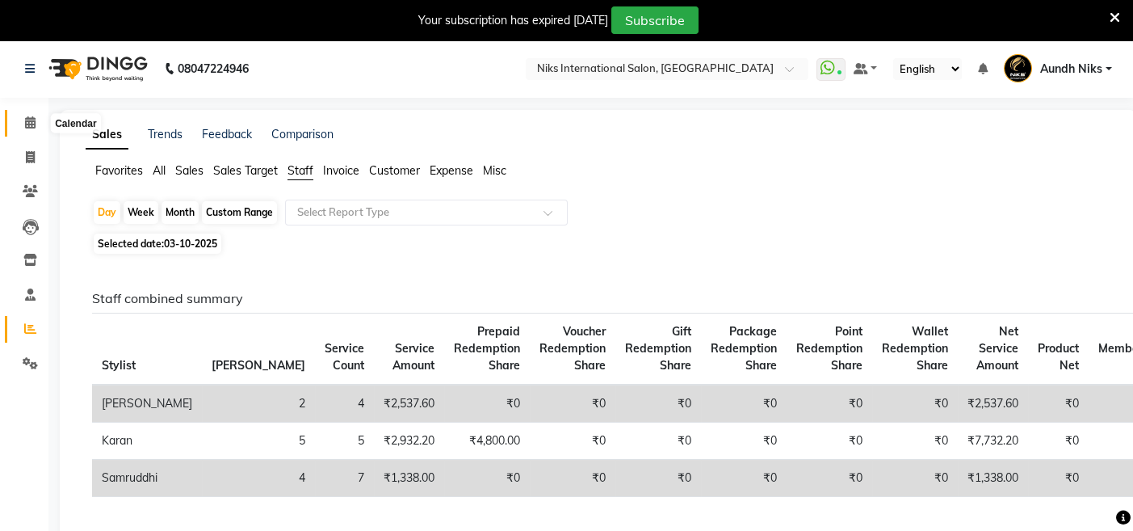
click at [25, 119] on icon at bounding box center [30, 122] width 11 height 12
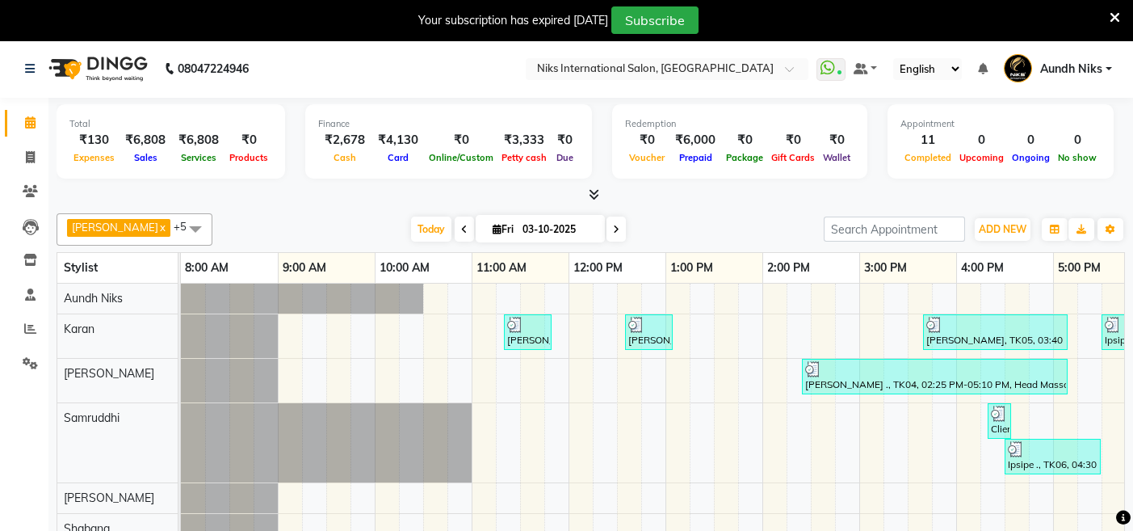
scroll to position [0, 510]
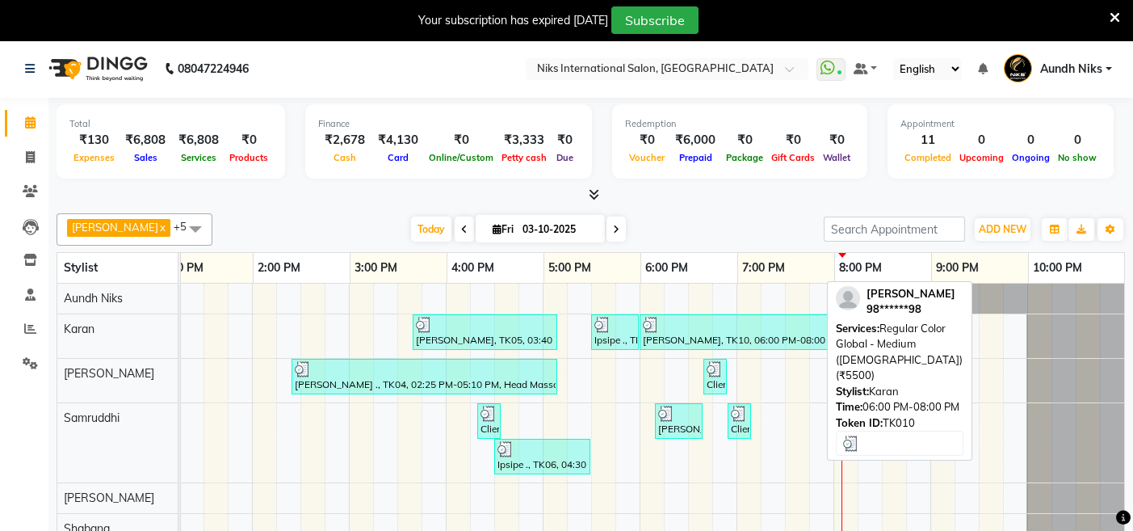
click at [701, 341] on div "[PERSON_NAME], TK10, 06:00 PM-08:00 PM, Regular Color Global - Medium ([DEMOGRA…" at bounding box center [735, 332] width 189 height 31
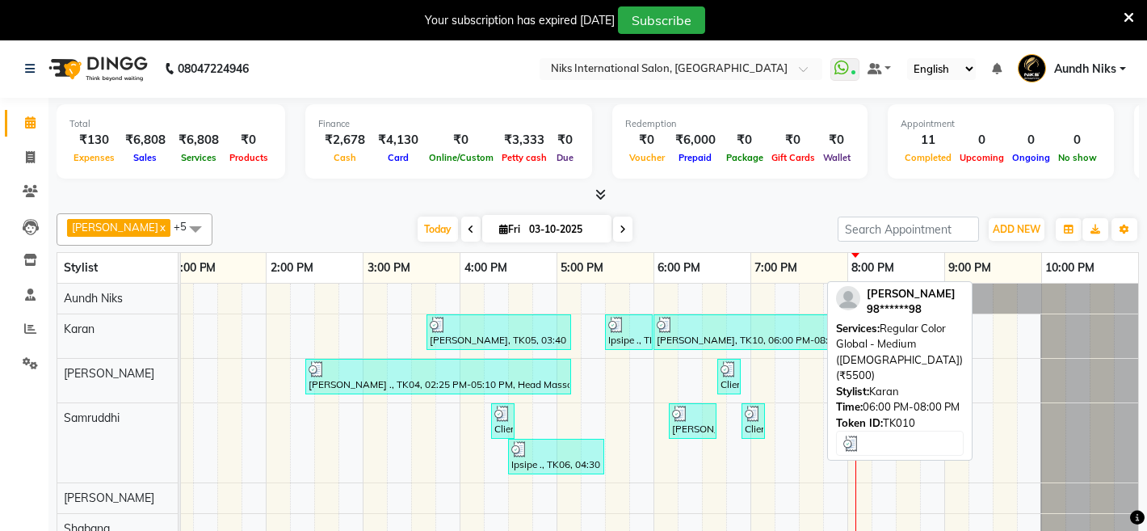
select select "3"
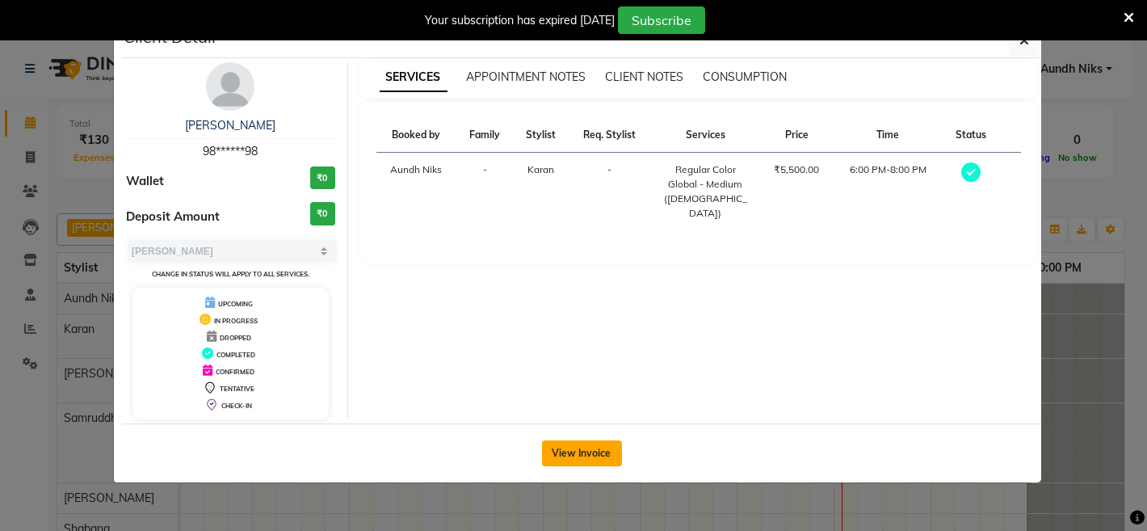
click at [595, 443] on button "View Invoice" at bounding box center [582, 453] width 80 height 26
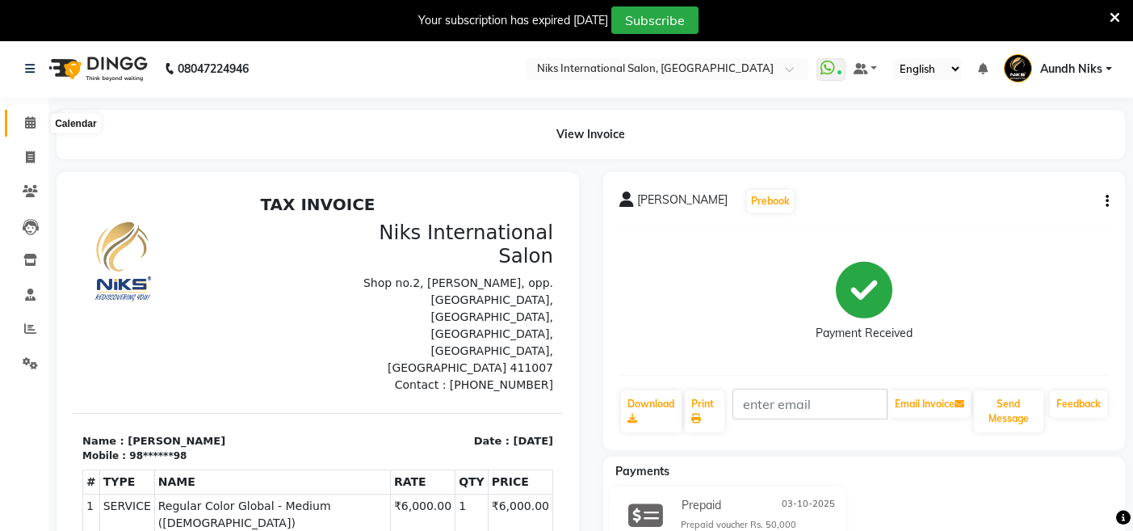
click at [32, 121] on icon at bounding box center [30, 122] width 11 height 12
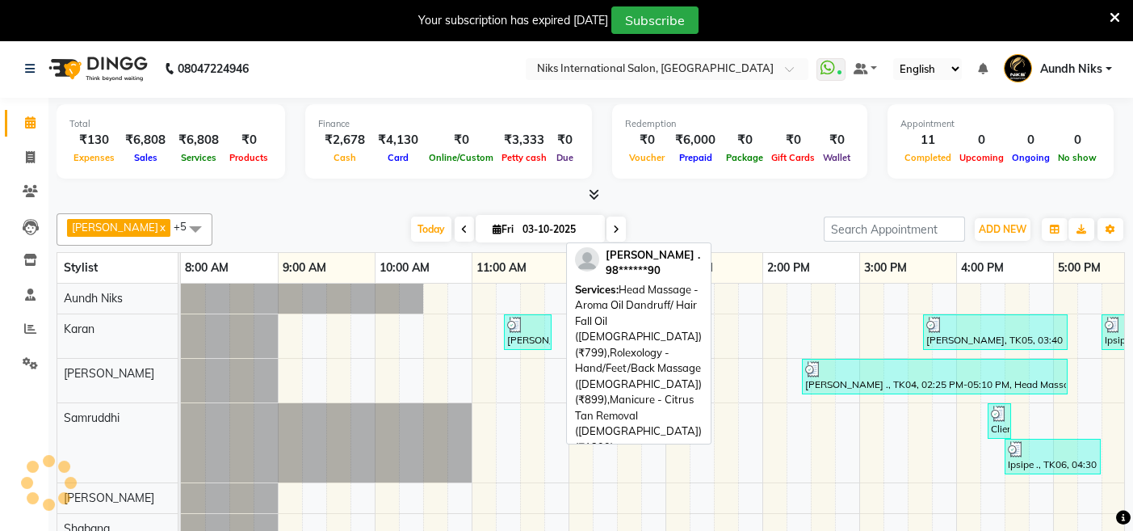
scroll to position [0, 510]
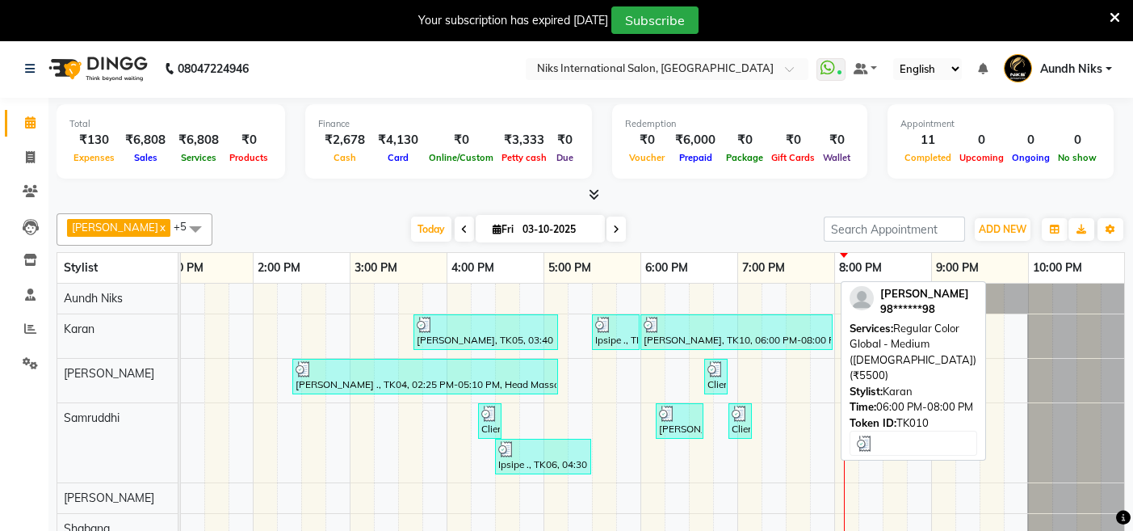
click at [666, 321] on div at bounding box center [737, 325] width 186 height 16
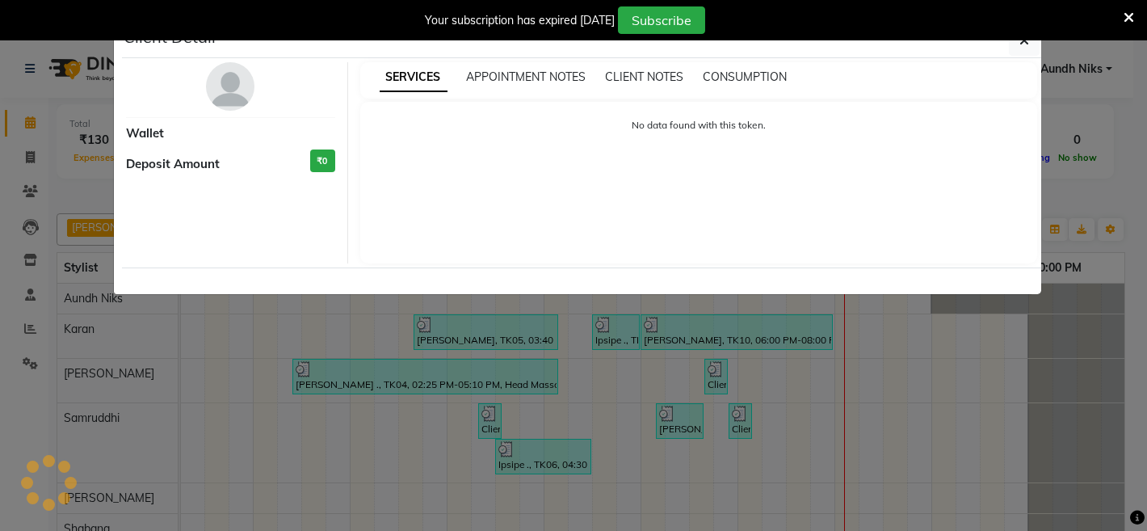
click at [768, 356] on ngb-modal-window "Client Detail Wallet Deposit Amount ₹0 SERVICES APPOINTMENT NOTES CLIENT NOTES …" at bounding box center [573, 265] width 1147 height 531
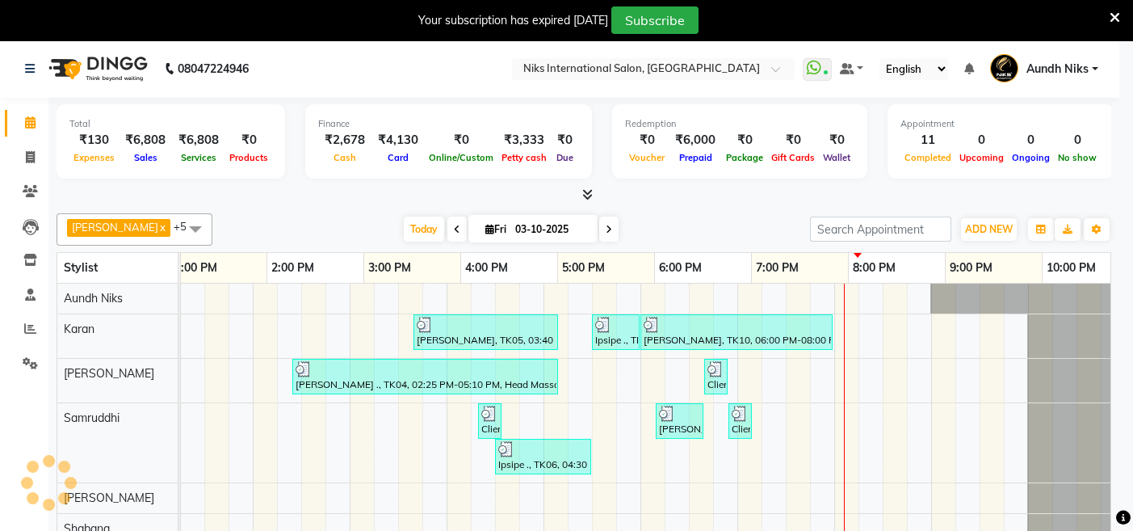
scroll to position [0, 496]
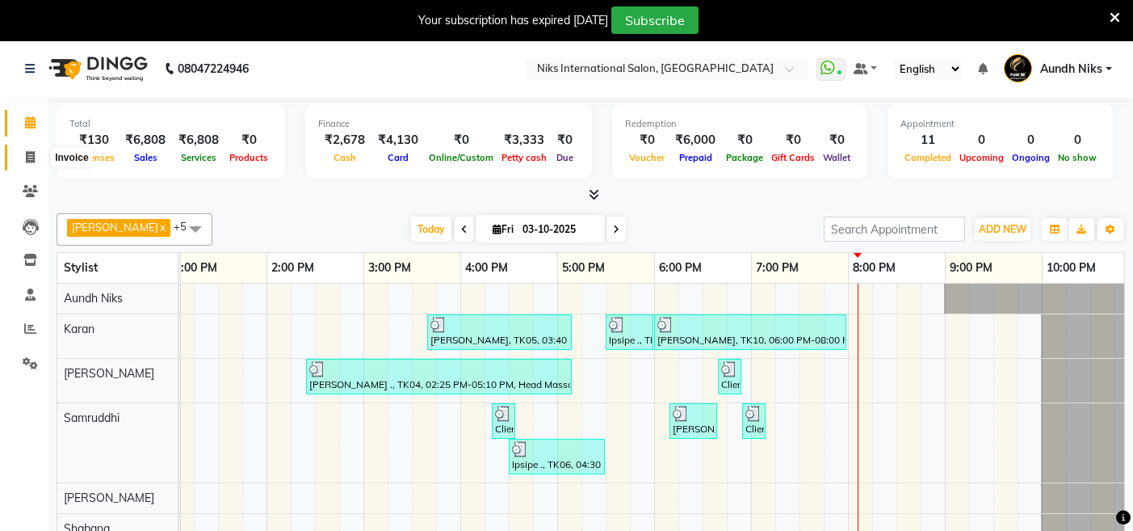
click at [29, 159] on icon at bounding box center [30, 157] width 9 height 12
select select "6"
select select "service"
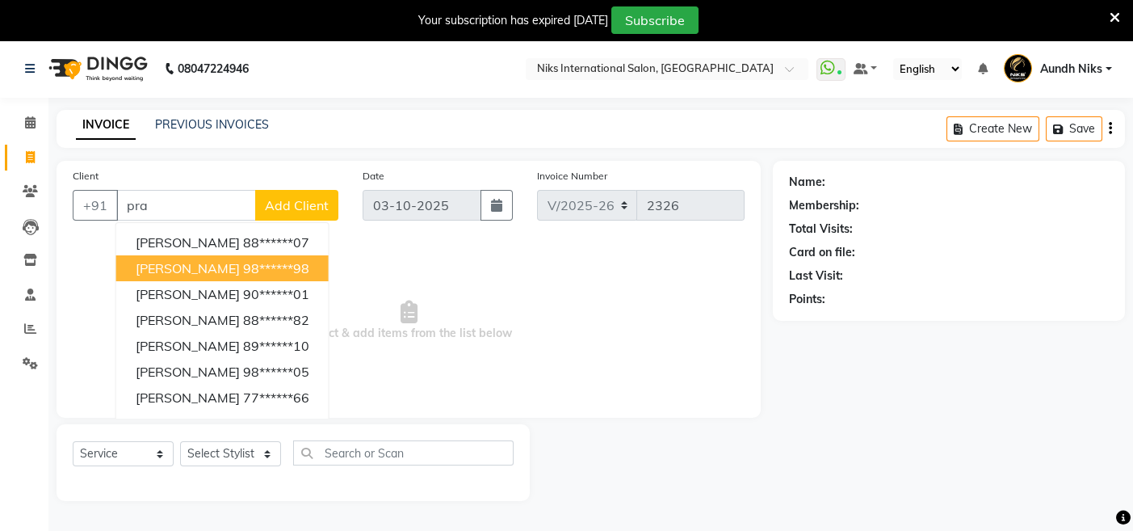
click at [184, 261] on span "[PERSON_NAME]" at bounding box center [188, 268] width 104 height 16
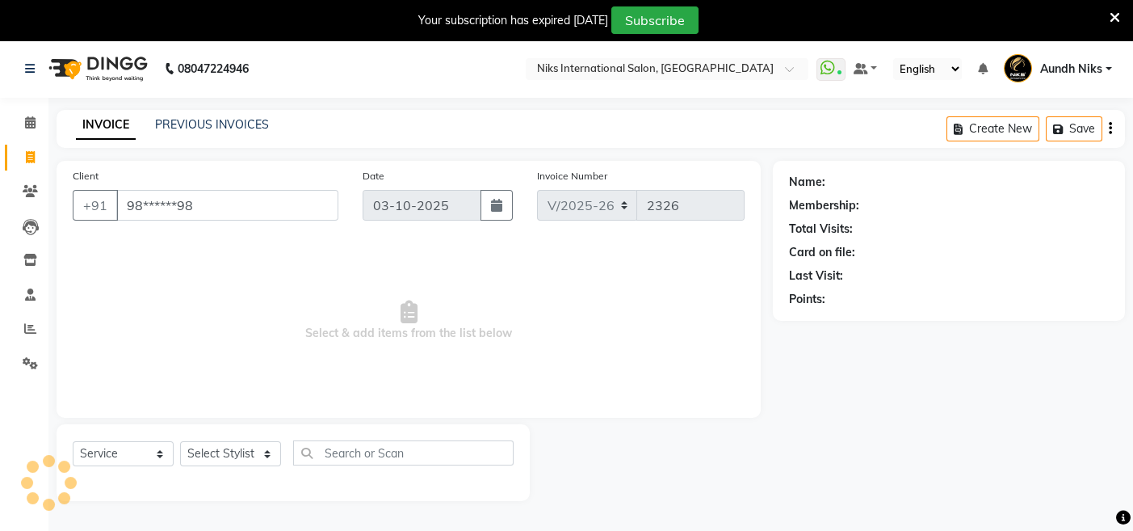
type input "98******98"
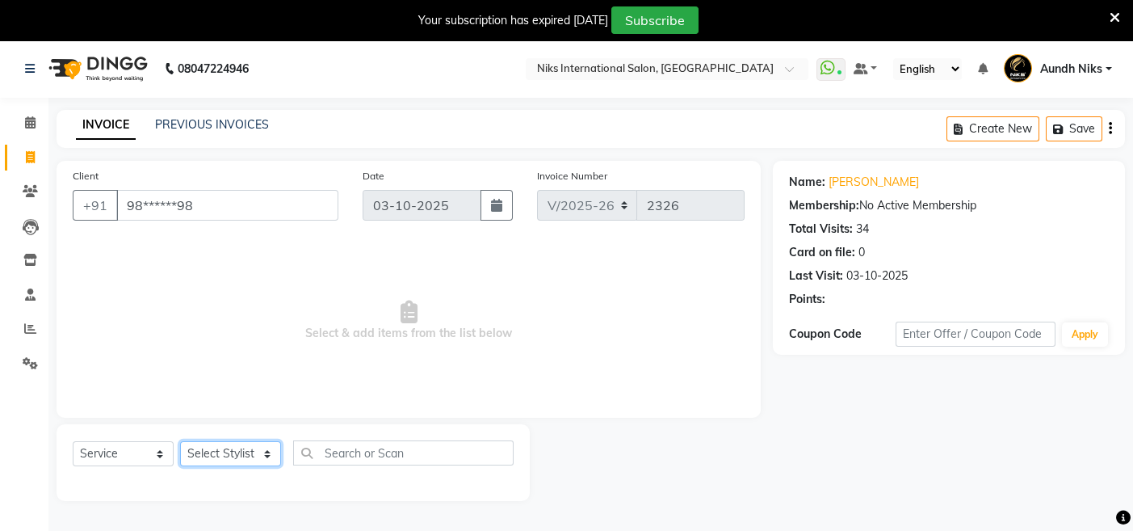
click at [267, 452] on select "Select Stylist [PERSON_NAME] Aundh Niks [PERSON_NAME] Jiya [PERSON_NAME] Mahhi …" at bounding box center [230, 453] width 101 height 25
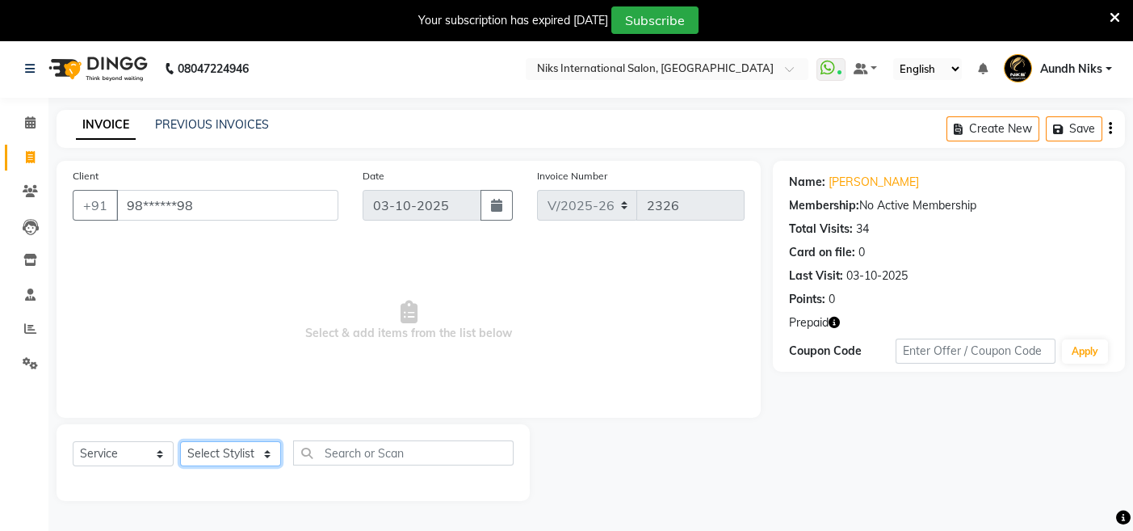
select select "17526"
click at [180, 441] on select "Select Stylist [PERSON_NAME] Aundh Niks [PERSON_NAME] Jiya [PERSON_NAME] Mahhi …" at bounding box center [230, 453] width 101 height 25
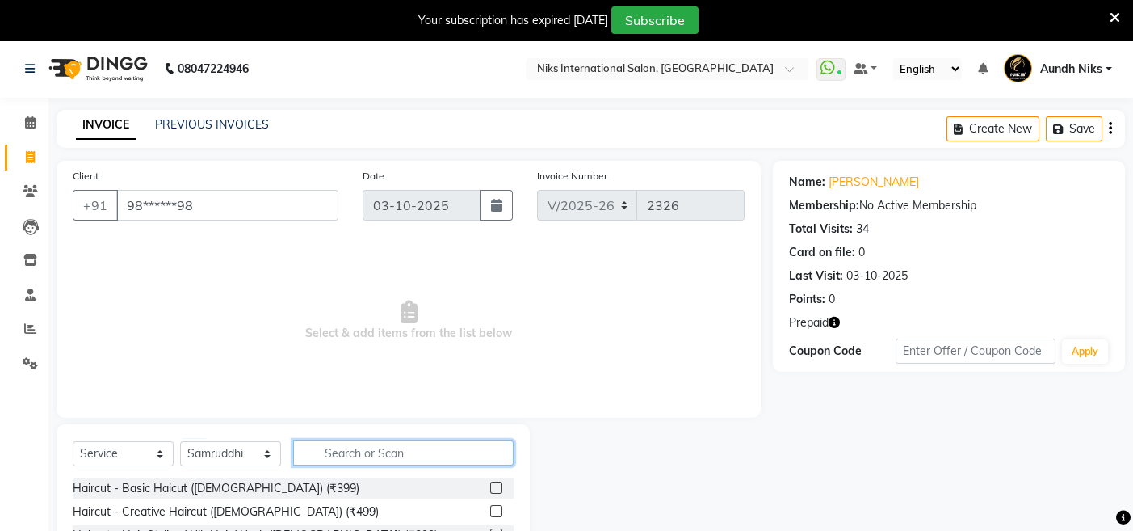
click at [383, 445] on input "text" at bounding box center [403, 452] width 221 height 25
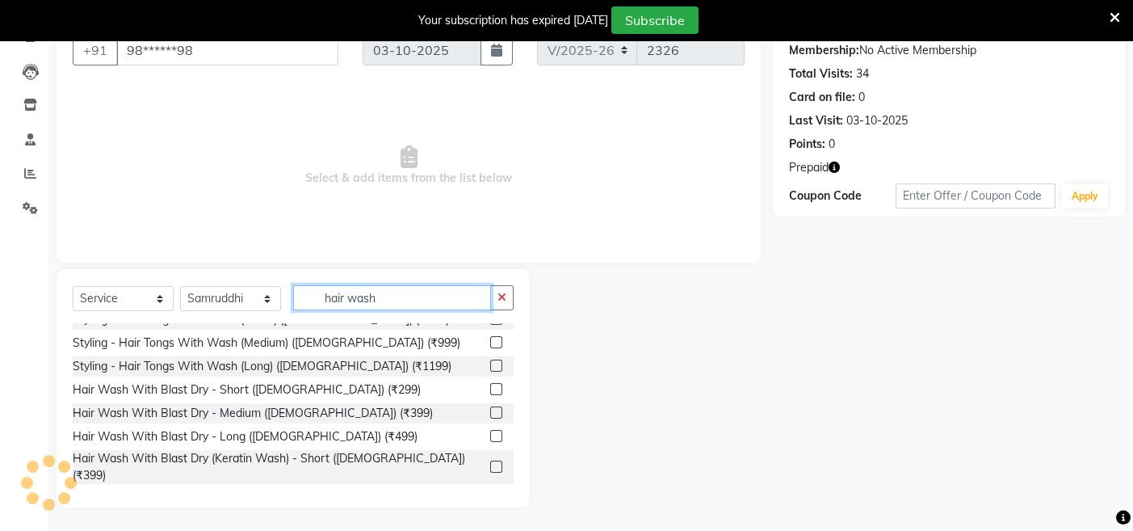
scroll to position [191, 0]
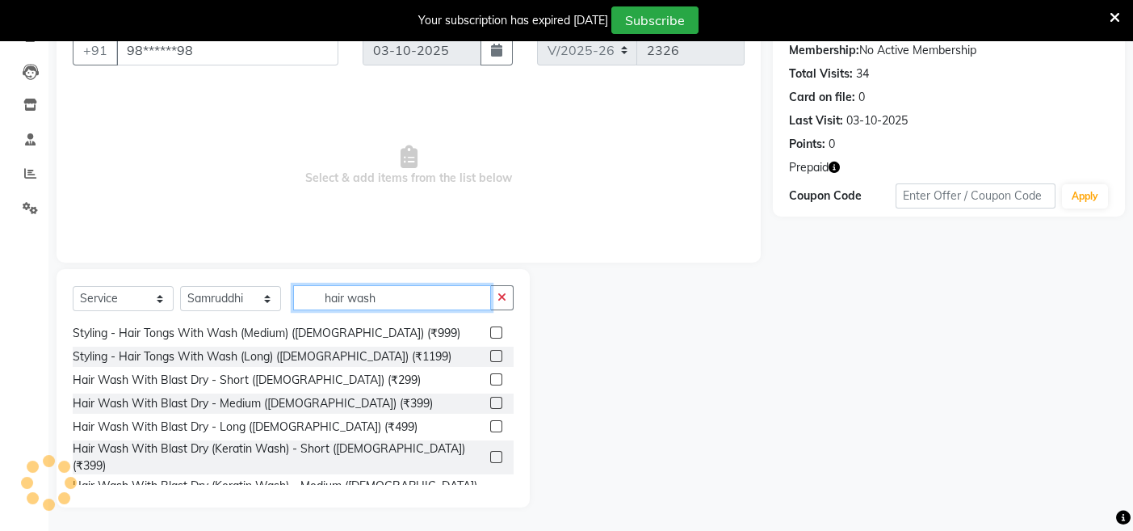
type input "hair wash"
click at [490, 420] on label at bounding box center [496, 426] width 12 height 12
click at [490, 422] on input "checkbox" at bounding box center [495, 427] width 11 height 11
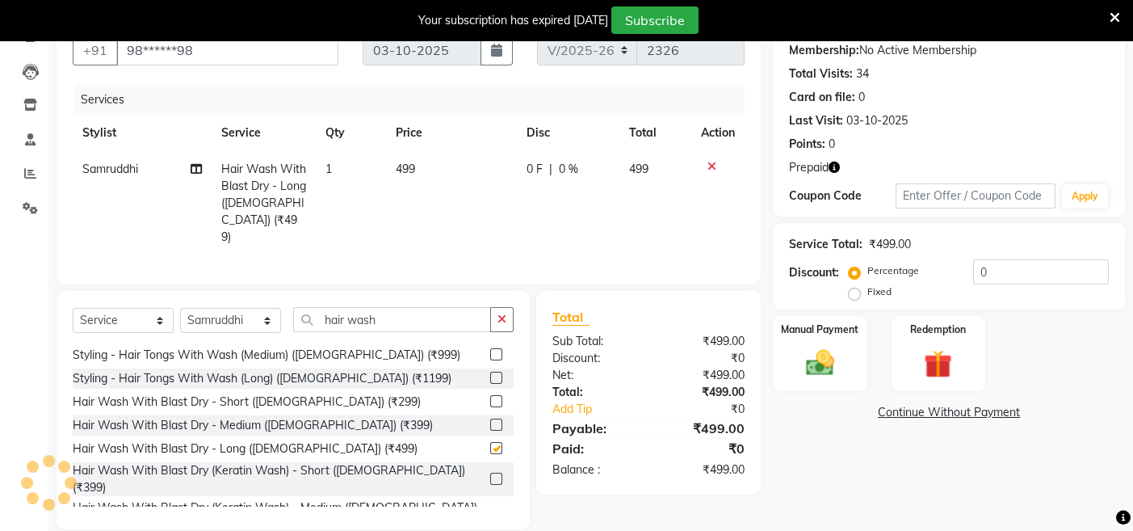
checkbox input "false"
click at [922, 353] on img at bounding box center [938, 364] width 48 height 37
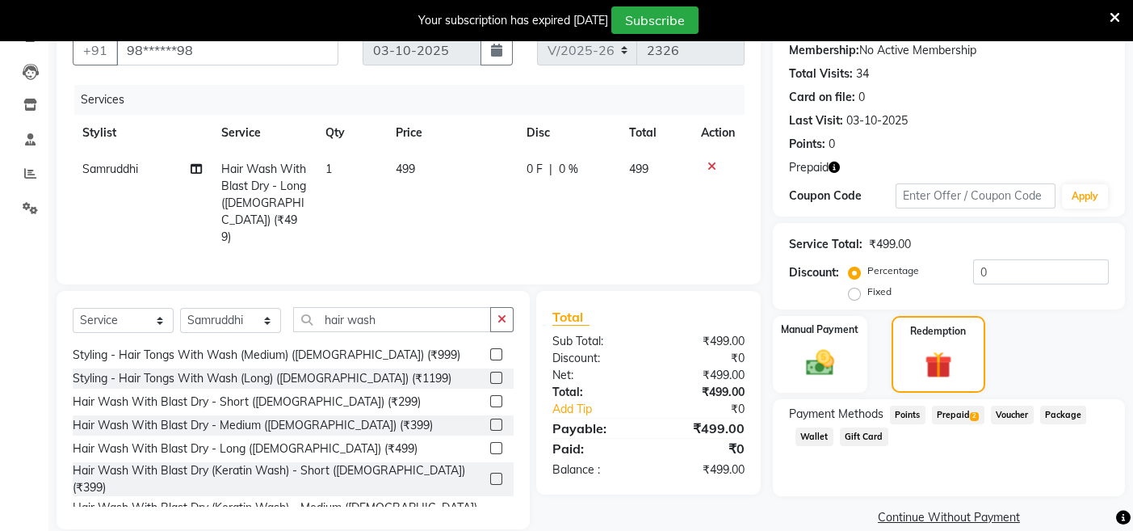
click at [967, 412] on span "Prepaid 2" at bounding box center [958, 415] width 53 height 19
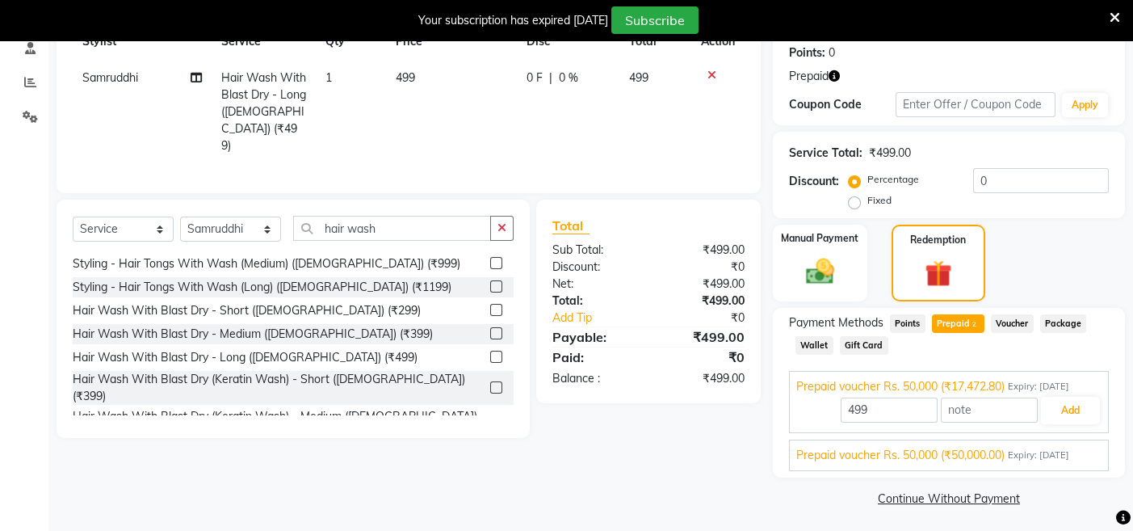
scroll to position [249, 0]
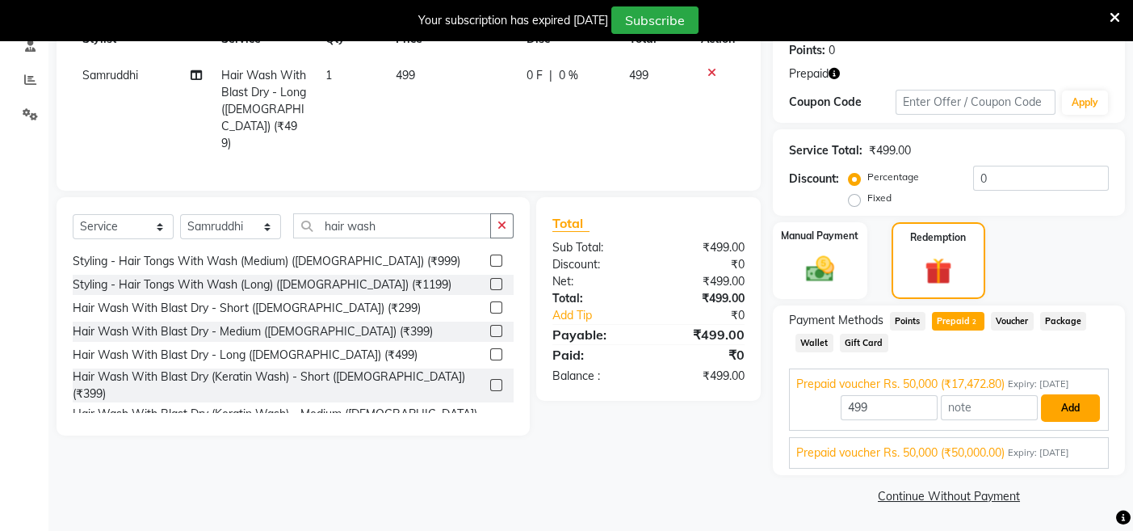
click at [1059, 414] on button "Add" at bounding box center [1070, 407] width 59 height 27
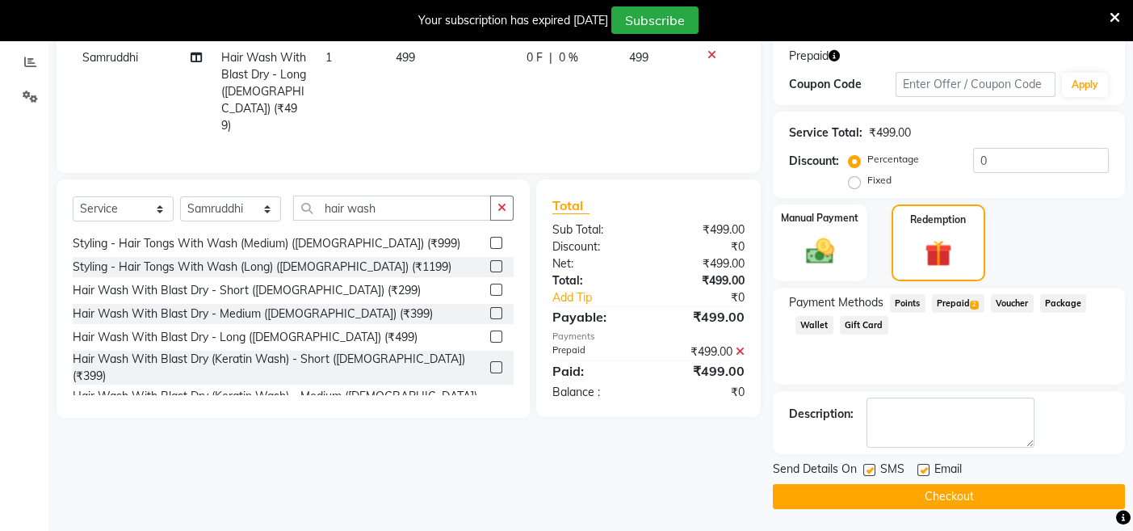
scroll to position [267, 0]
click at [790, 498] on button "Checkout" at bounding box center [949, 495] width 352 height 25
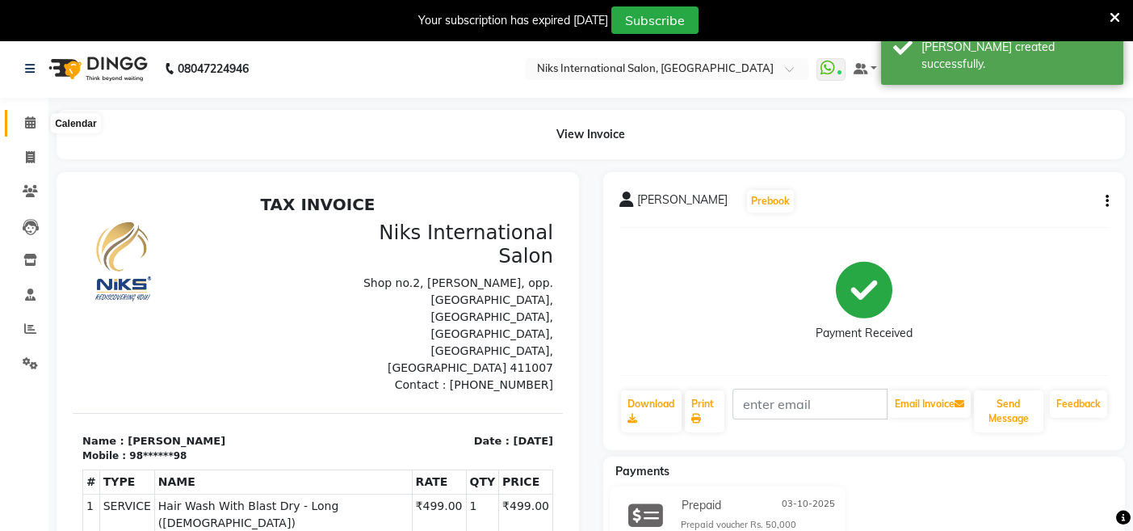
click at [29, 120] on icon at bounding box center [30, 122] width 11 height 12
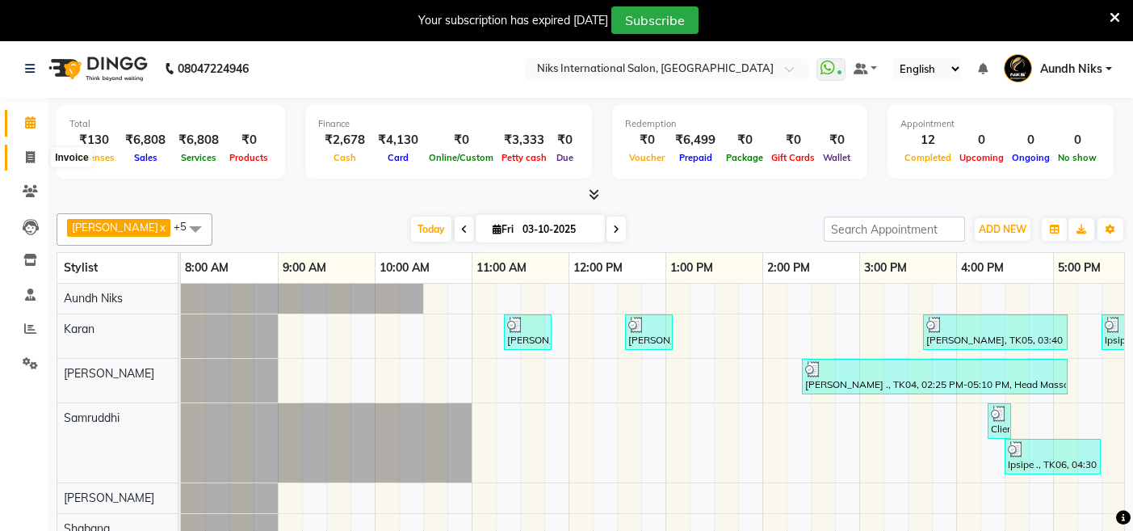
click at [29, 161] on icon at bounding box center [30, 157] width 9 height 12
select select "6"
select select "service"
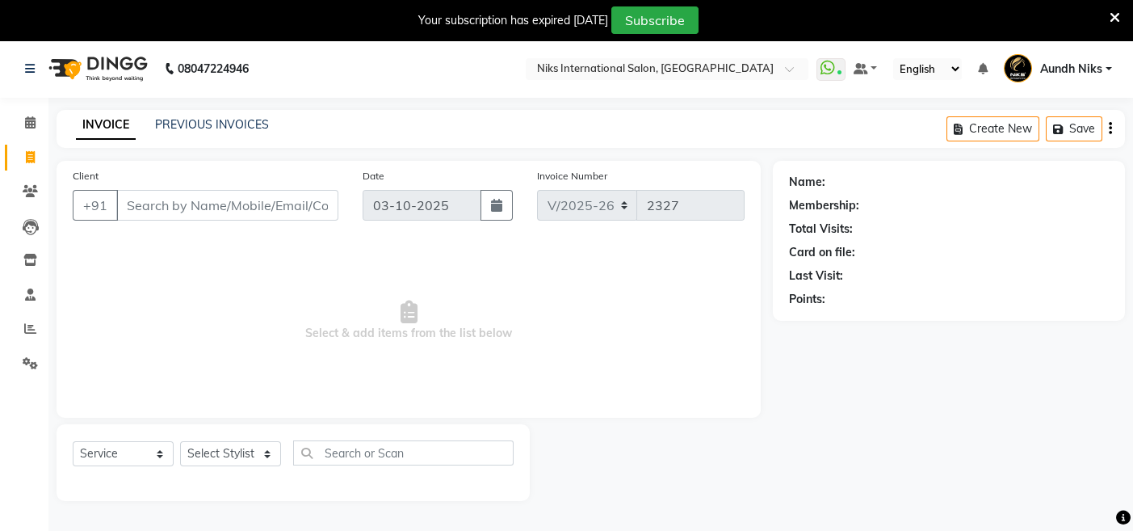
click at [189, 210] on input "Client" at bounding box center [227, 205] width 222 height 31
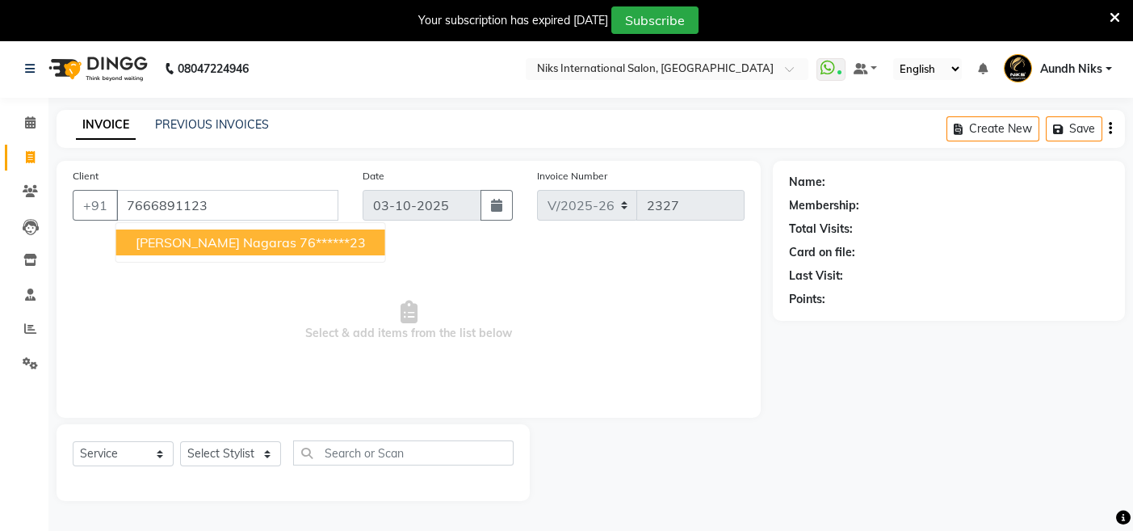
type input "7666891123"
select select "1: Object"
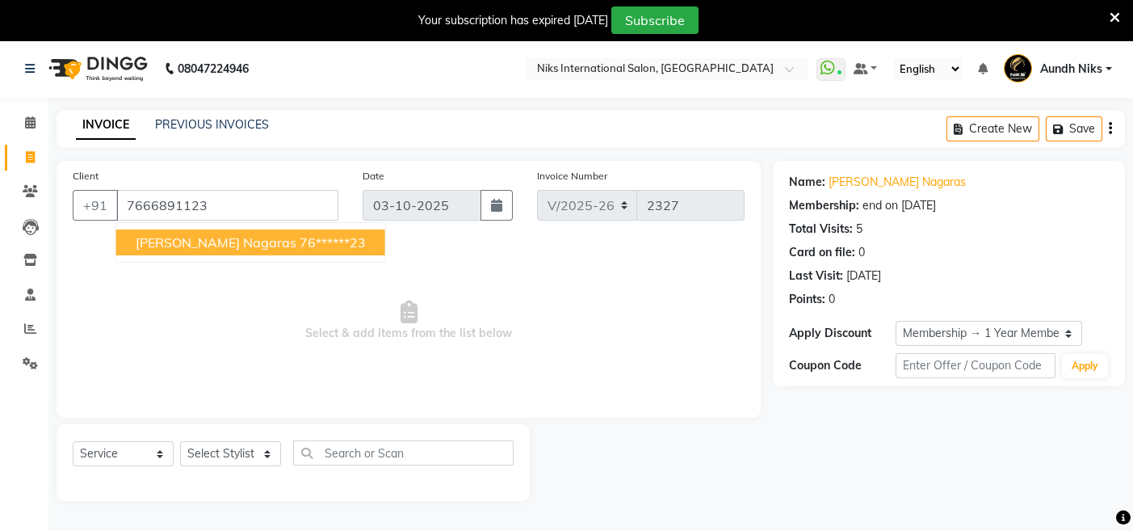
click at [214, 246] on span "mayuresh nagaras" at bounding box center [216, 242] width 161 height 16
type input "76******23"
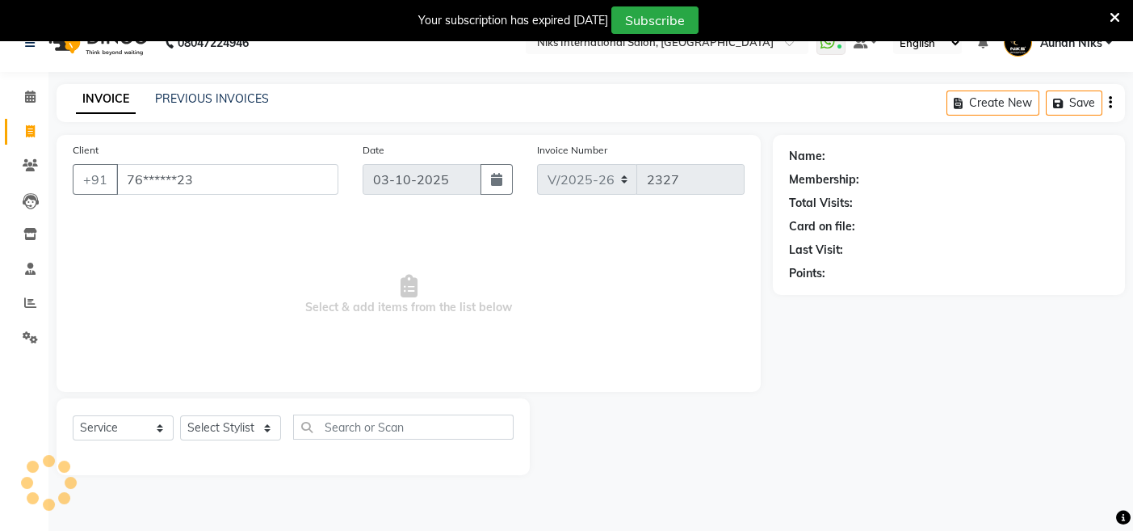
scroll to position [39, 0]
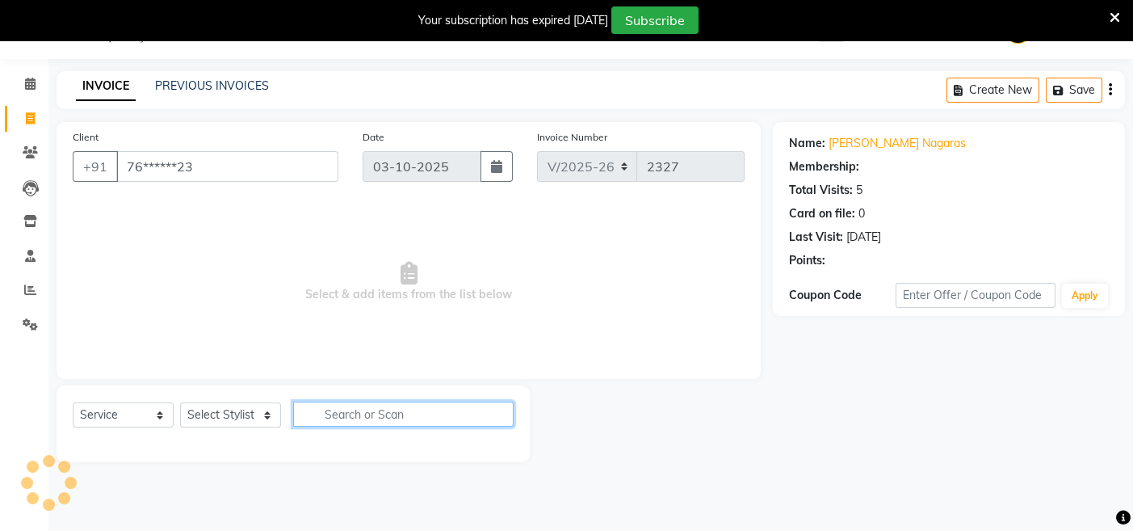
select select "1: Object"
click at [355, 411] on input "text" at bounding box center [403, 413] width 221 height 25
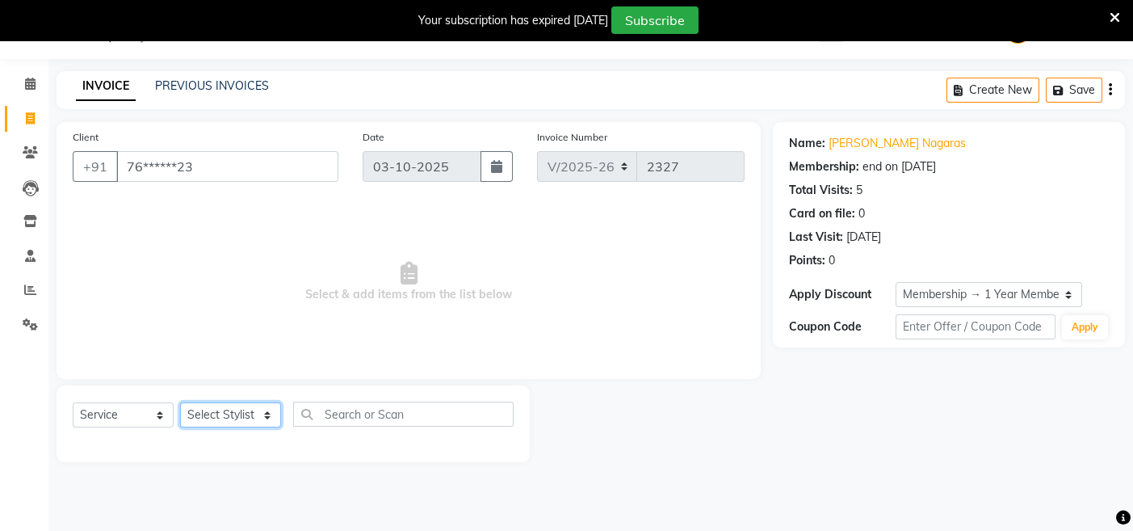
click at [255, 408] on select "Select Stylist [PERSON_NAME] Aundh Niks [PERSON_NAME] Jiya [PERSON_NAME] Mahhi …" at bounding box center [230, 414] width 101 height 25
select select "22944"
click at [180, 402] on select "Select Stylist [PERSON_NAME] Aundh Niks [PERSON_NAME] Jiya [PERSON_NAME] Mahhi …" at bounding box center [230, 414] width 101 height 25
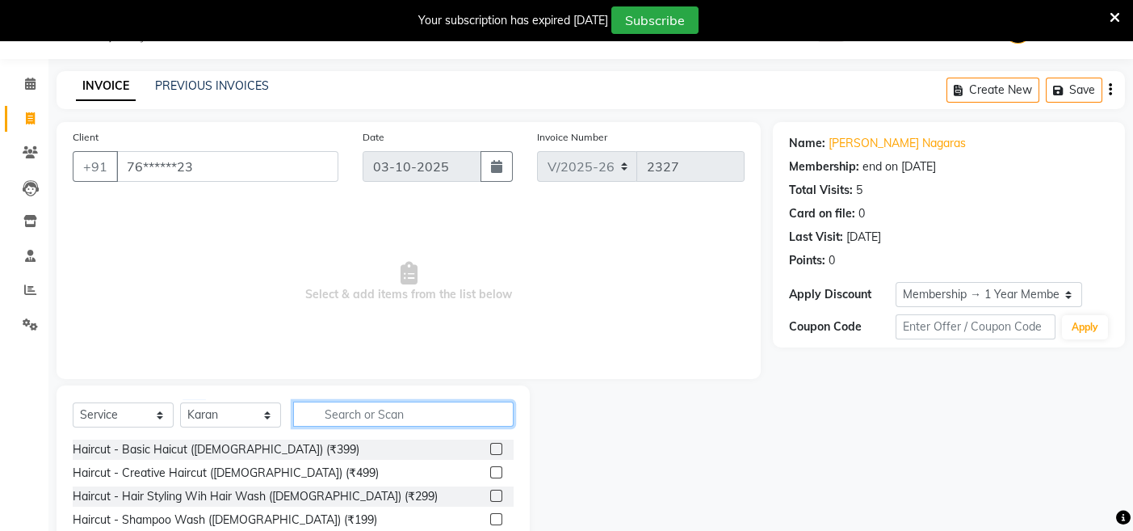
click at [380, 413] on input "text" at bounding box center [403, 413] width 221 height 25
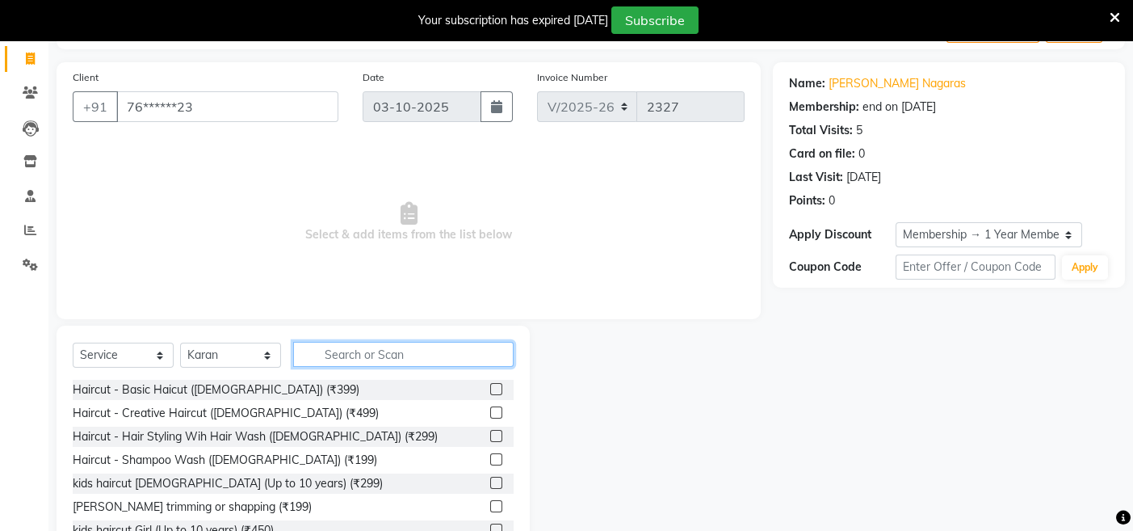
scroll to position [155, 0]
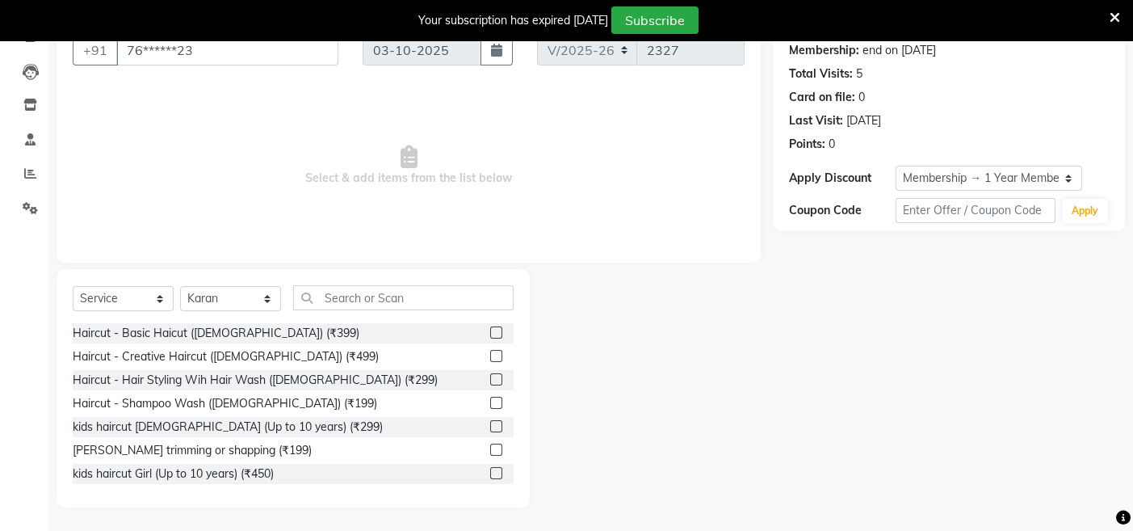
click at [490, 329] on label at bounding box center [496, 332] width 12 height 12
click at [490, 329] on input "checkbox" at bounding box center [495, 333] width 11 height 11
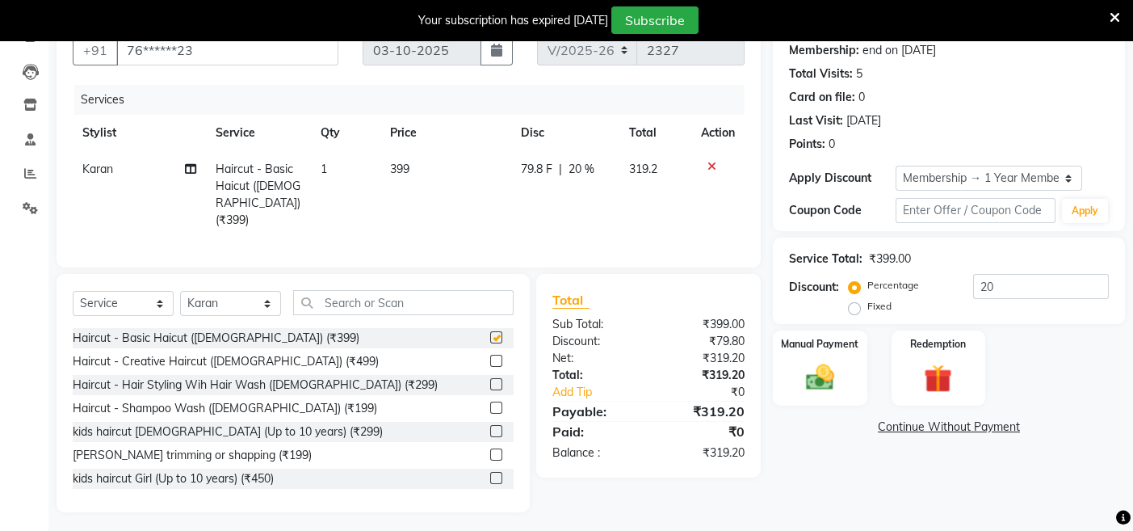
checkbox input "false"
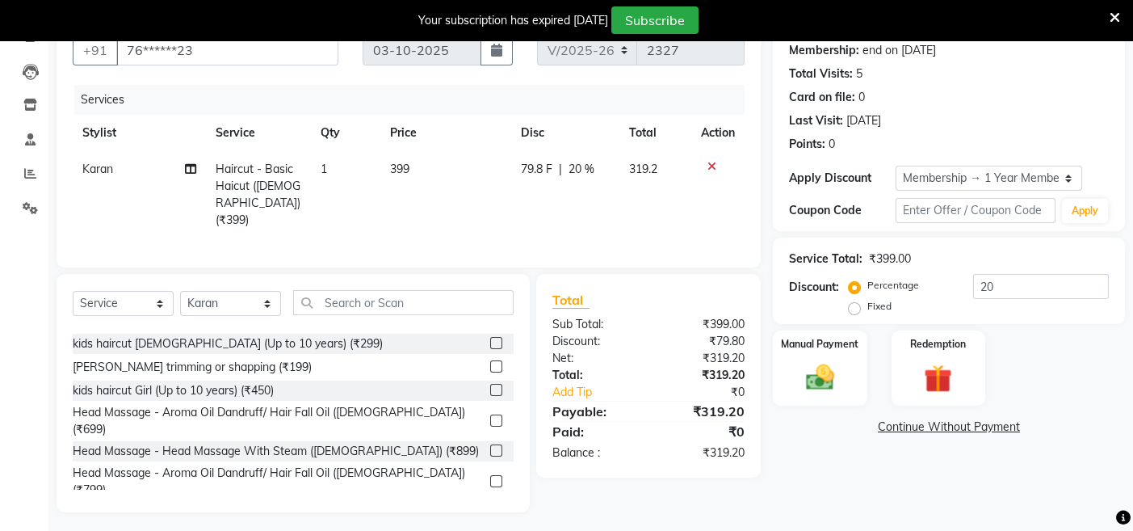
scroll to position [65, 0]
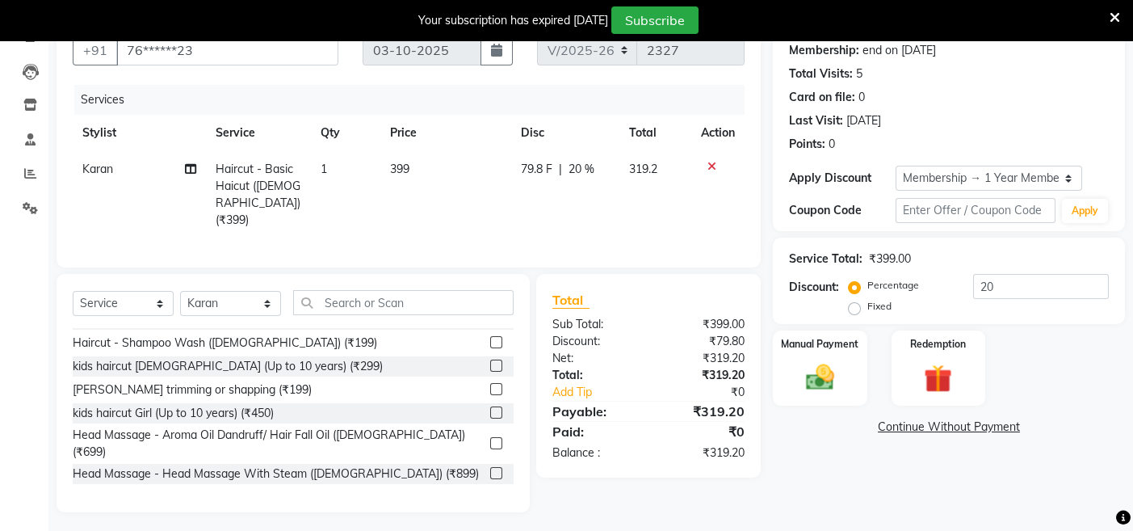
click at [490, 389] on label at bounding box center [496, 389] width 12 height 12
click at [490, 389] on input "checkbox" at bounding box center [495, 390] width 11 height 11
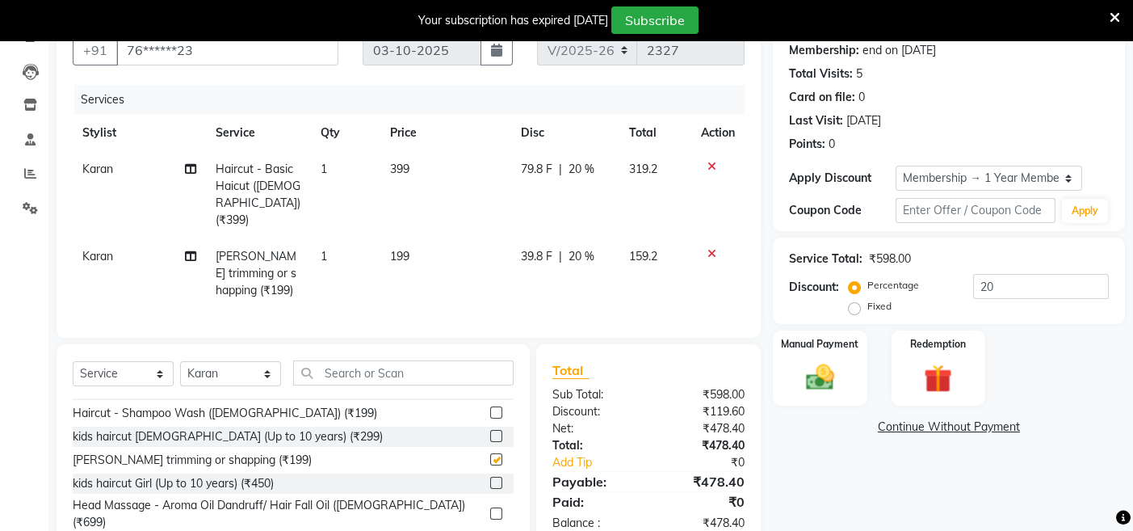
checkbox input "false"
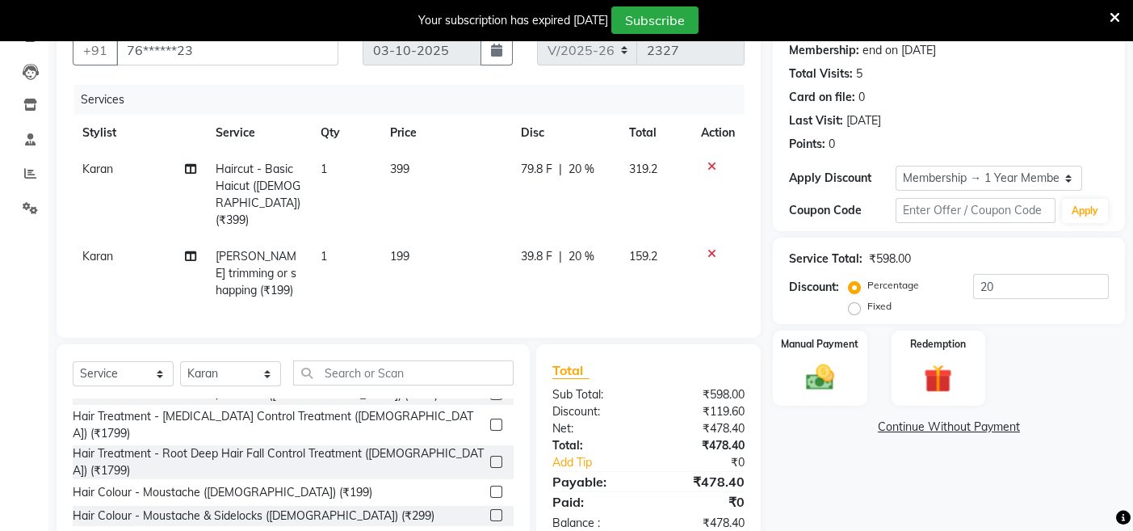
scroll to position [394, 0]
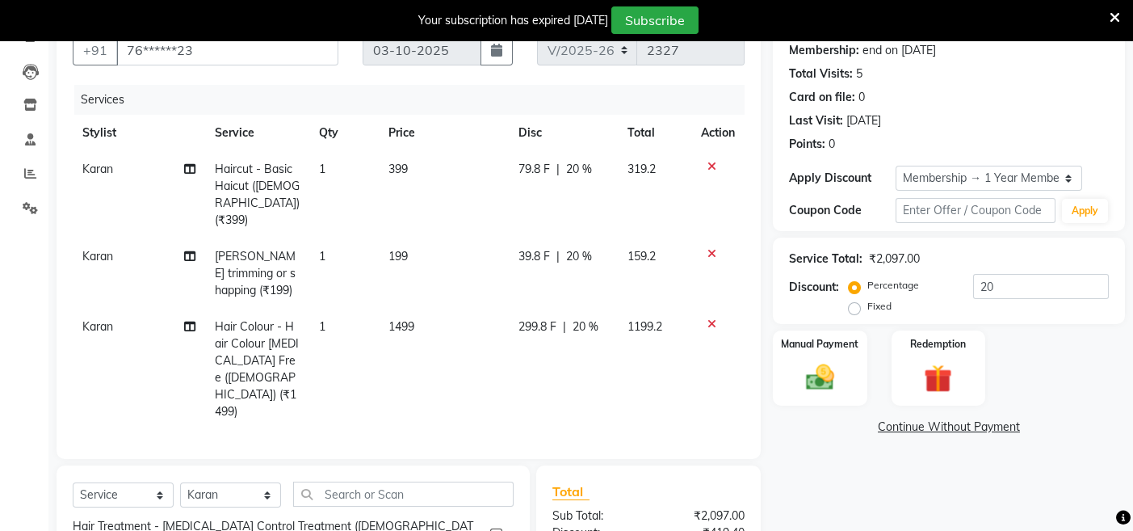
checkbox input "false"
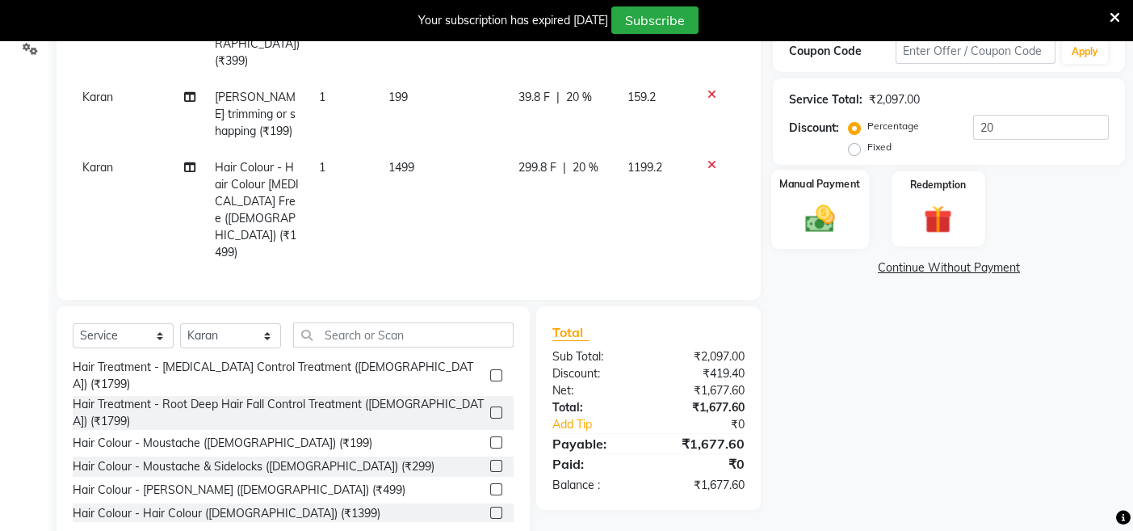
click at [838, 211] on img at bounding box center [820, 218] width 48 height 34
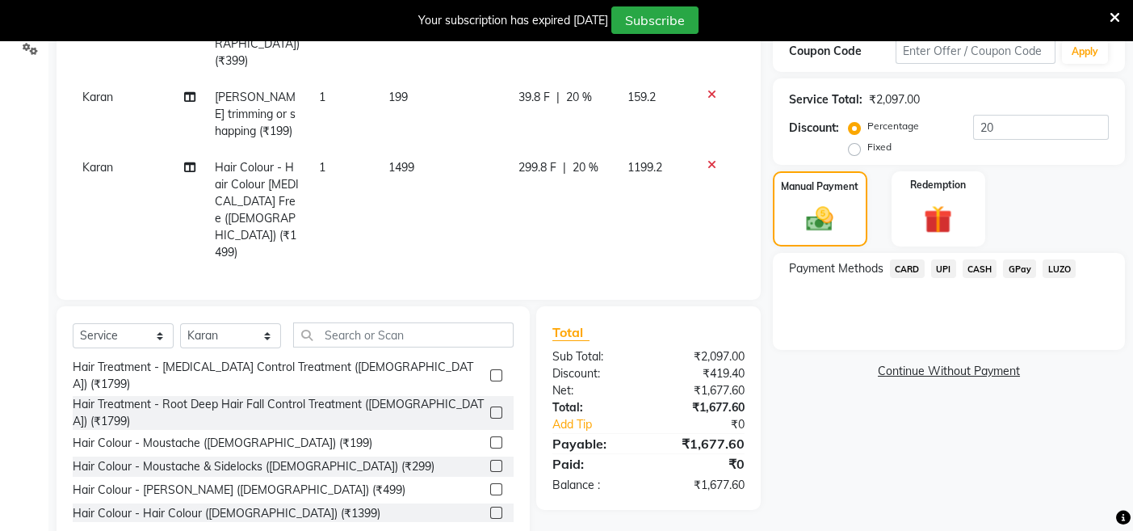
click at [985, 264] on span "CASH" at bounding box center [980, 268] width 35 height 19
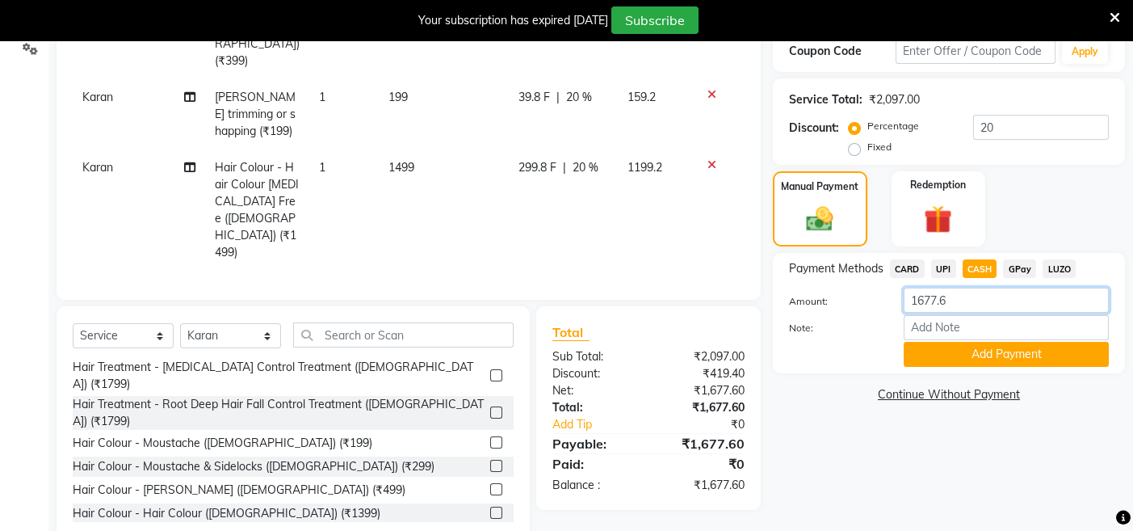
click at [973, 302] on input "1677.6" at bounding box center [1006, 300] width 205 height 25
type input "1600"
click at [1002, 355] on button "Add Payment" at bounding box center [1006, 354] width 205 height 25
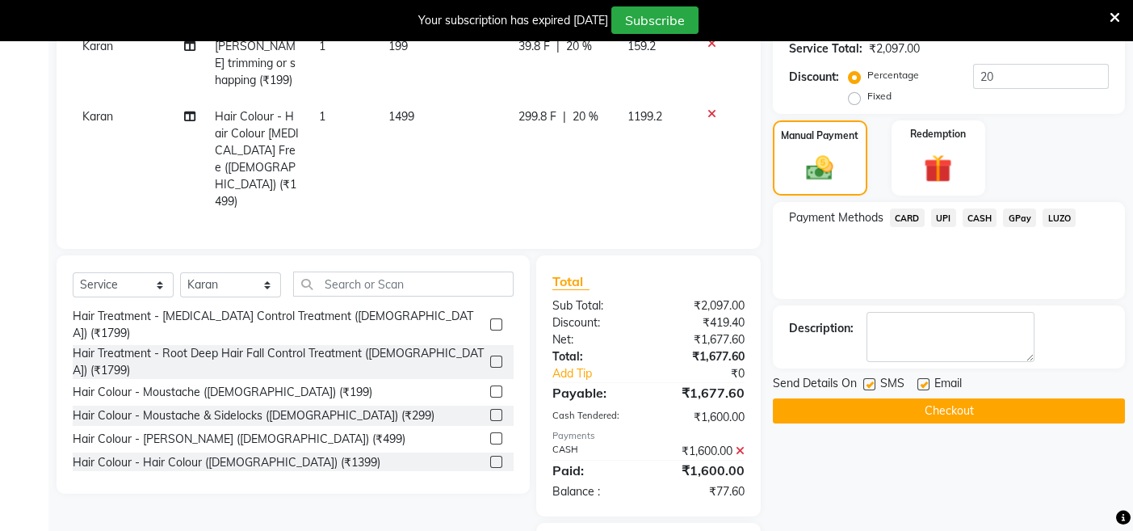
scroll to position [417, 0]
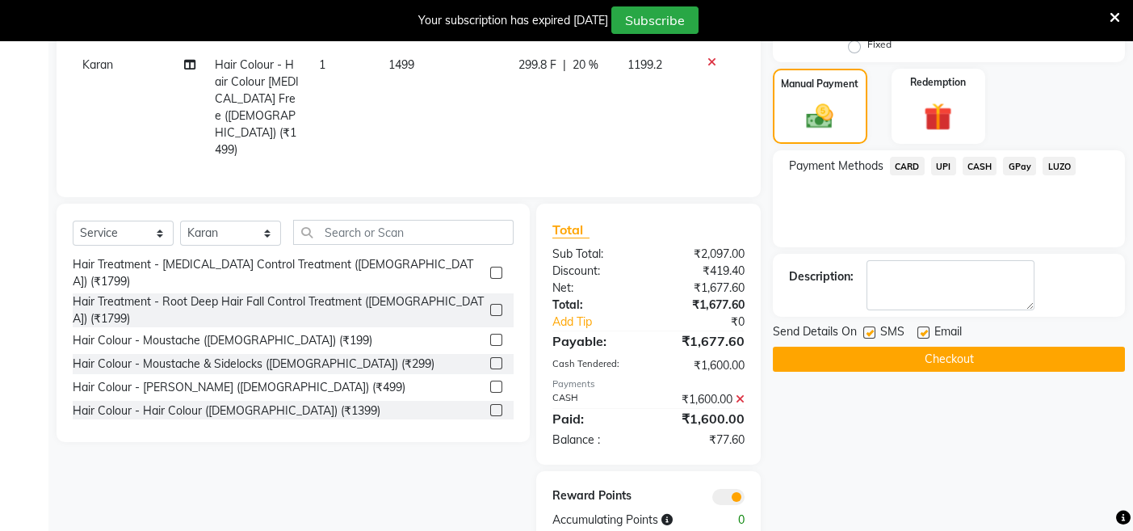
click at [916, 162] on span "CARD" at bounding box center [907, 166] width 35 height 19
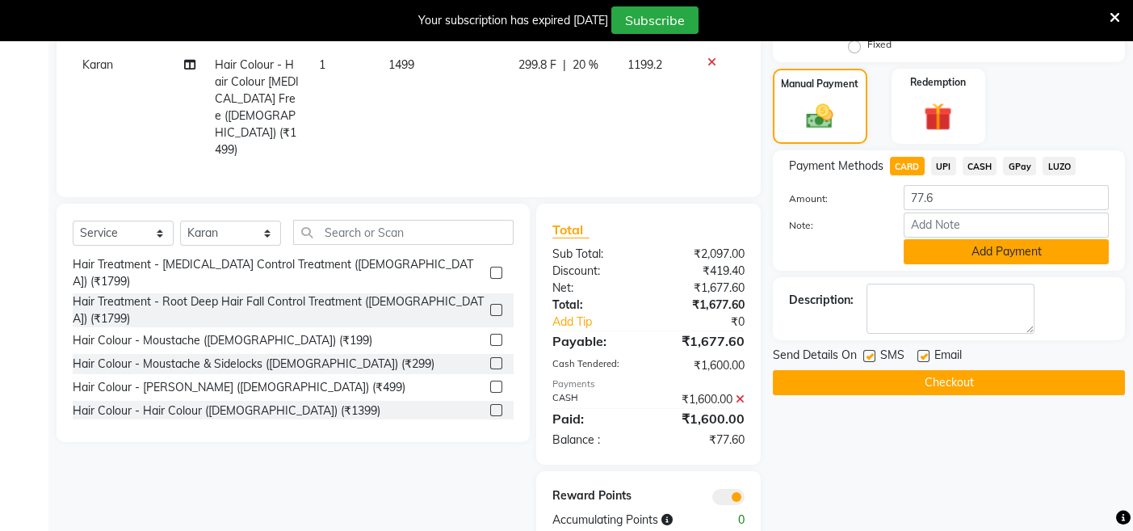
click at [978, 243] on button "Add Payment" at bounding box center [1006, 251] width 205 height 25
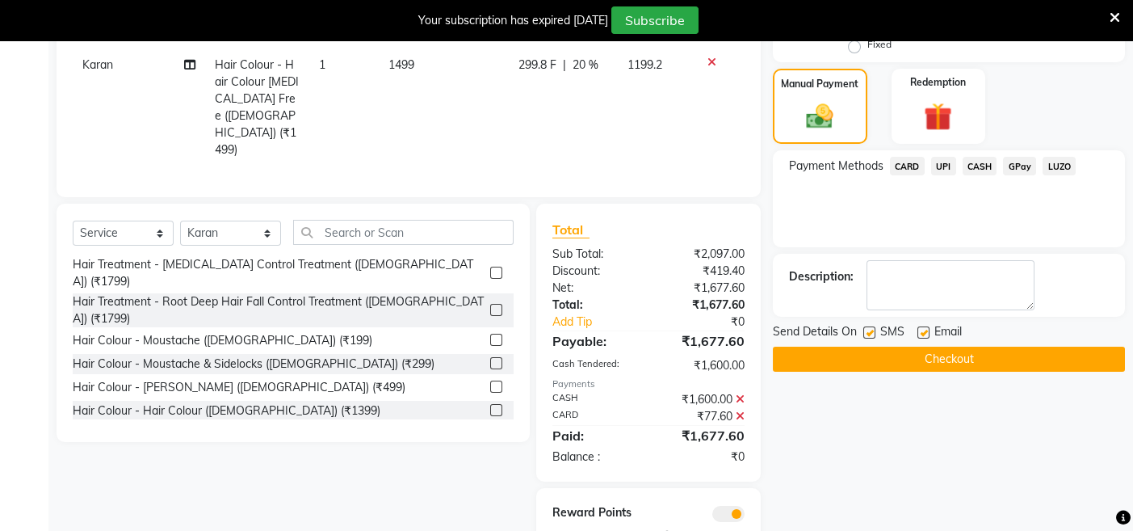
click at [956, 358] on button "Checkout" at bounding box center [949, 359] width 352 height 25
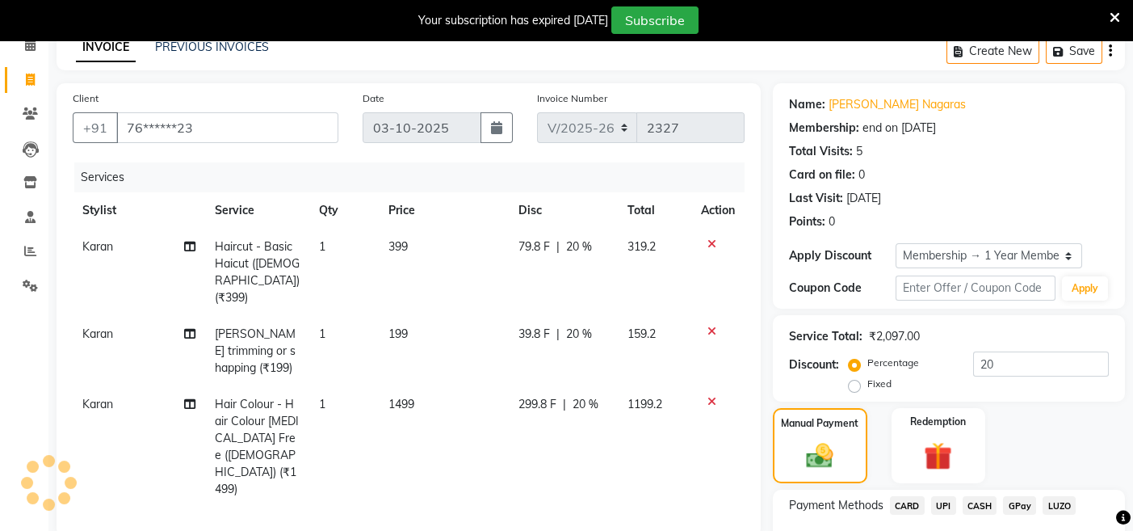
scroll to position [0, 0]
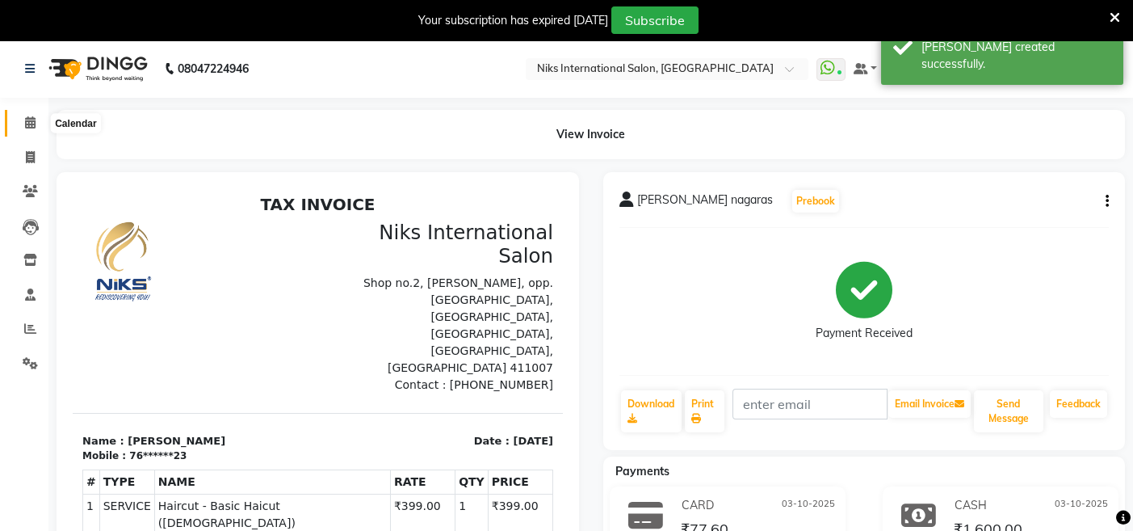
click at [27, 123] on icon at bounding box center [30, 122] width 11 height 12
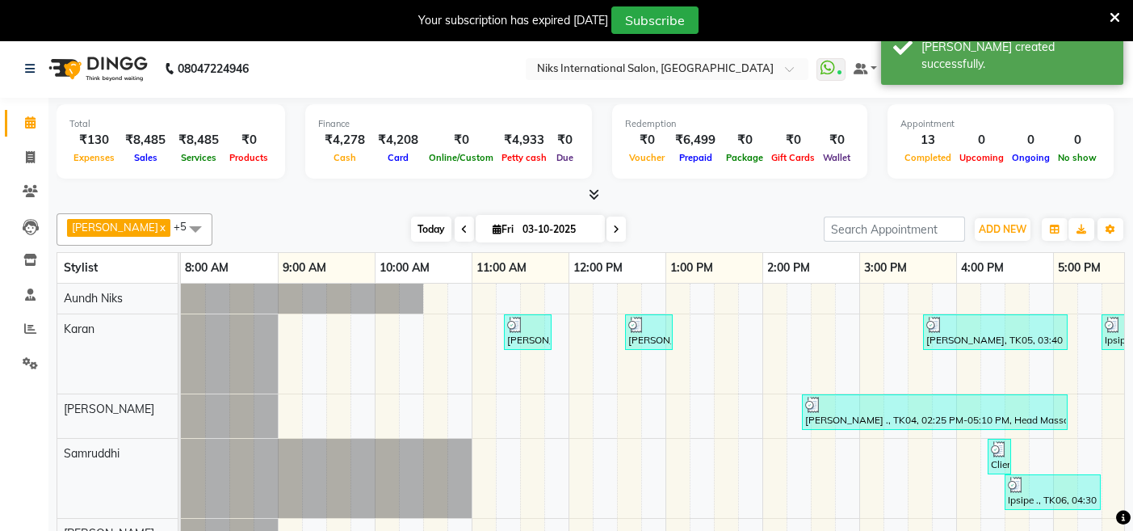
click at [411, 233] on span "Today" at bounding box center [431, 228] width 40 height 25
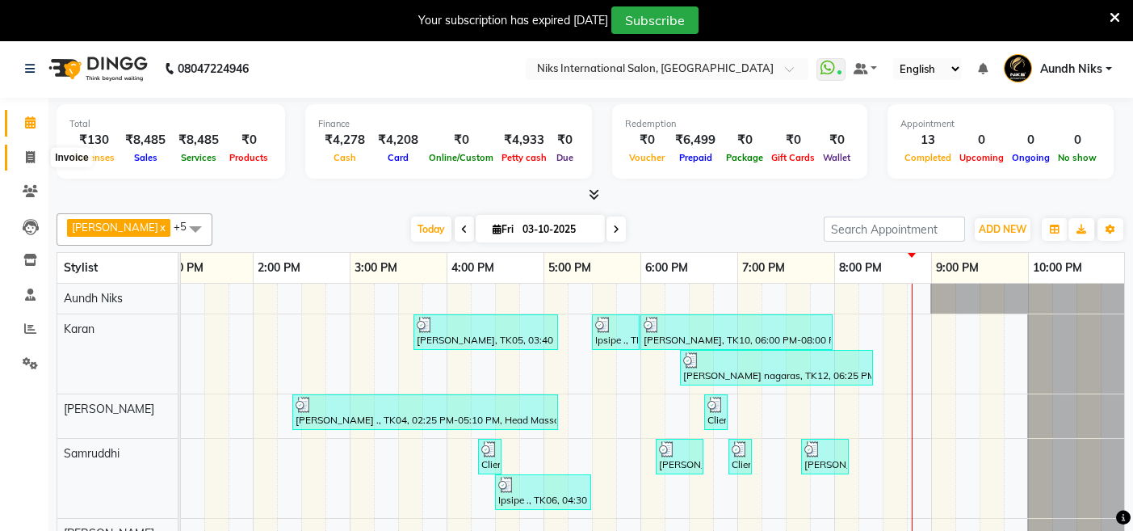
click at [24, 158] on span at bounding box center [30, 158] width 28 height 19
select select "service"
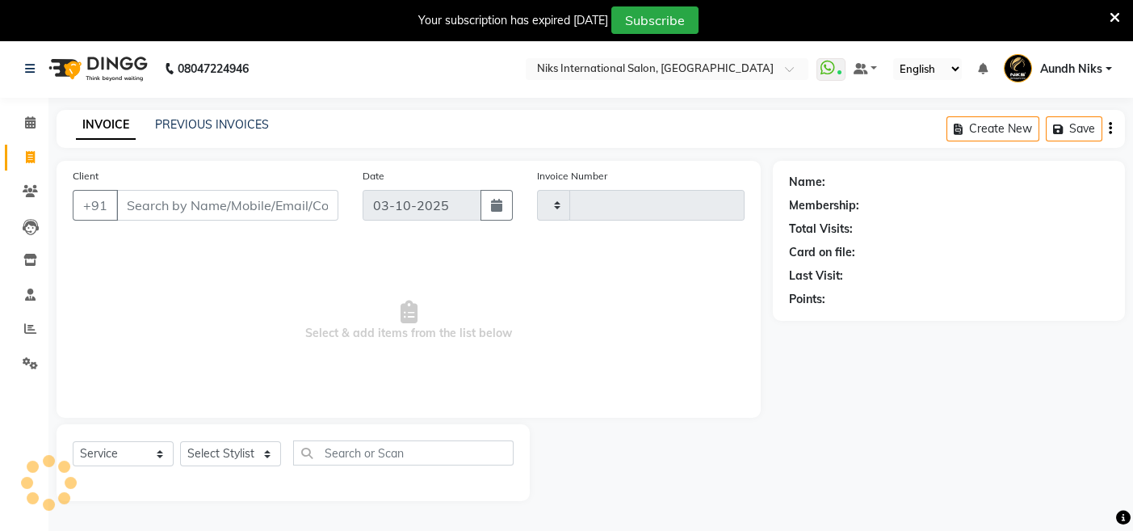
type input "2328"
select select "6"
click at [27, 123] on icon at bounding box center [30, 122] width 11 height 12
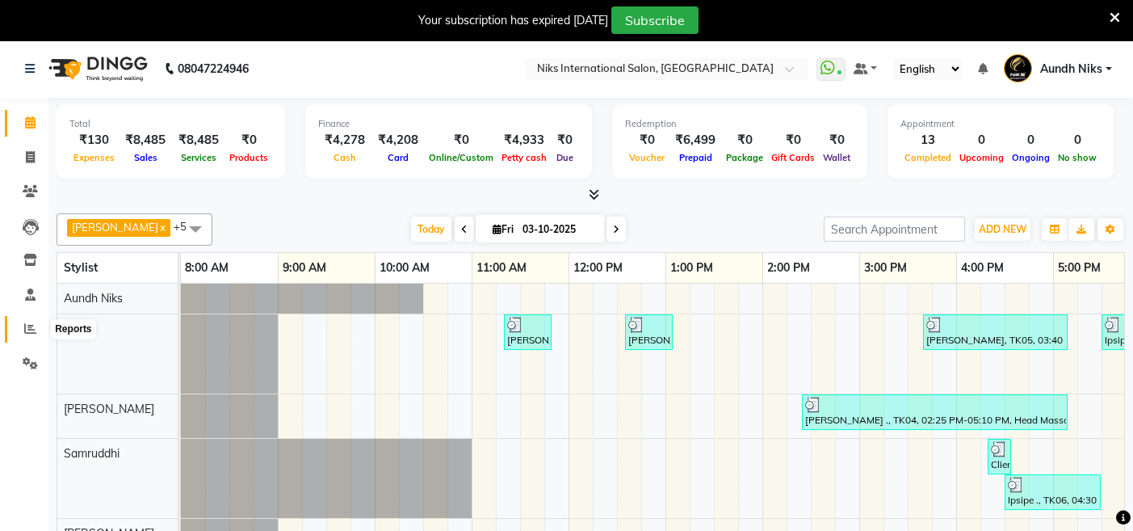
click at [33, 322] on icon at bounding box center [30, 328] width 12 height 12
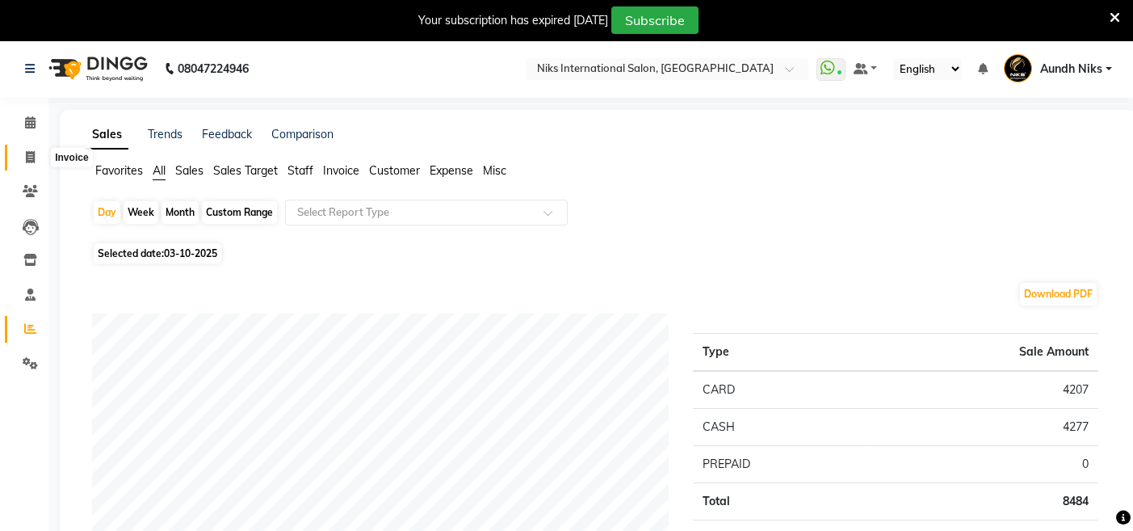
click at [27, 153] on icon at bounding box center [30, 157] width 9 height 12
select select "service"
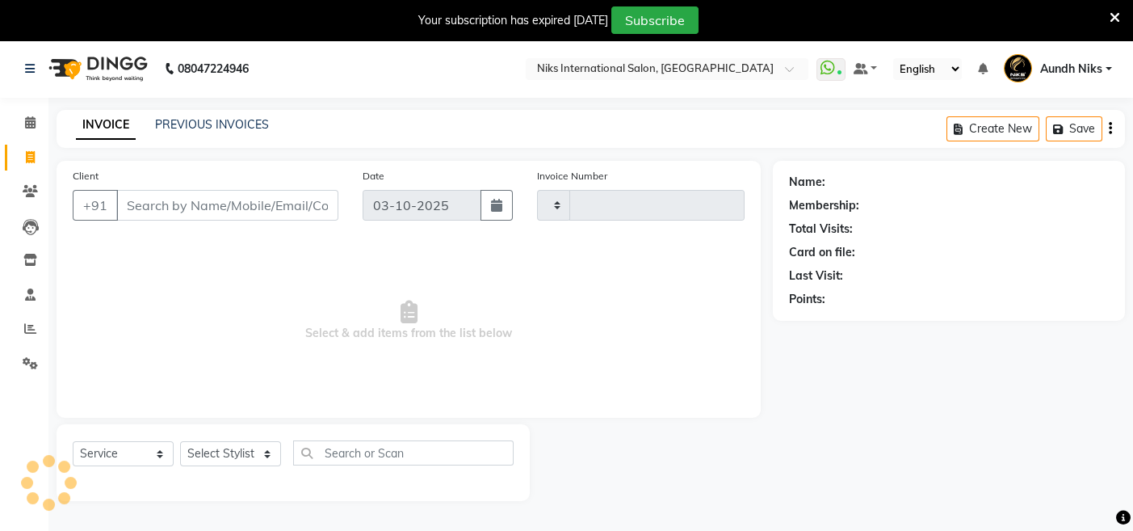
type input "2328"
select select "6"
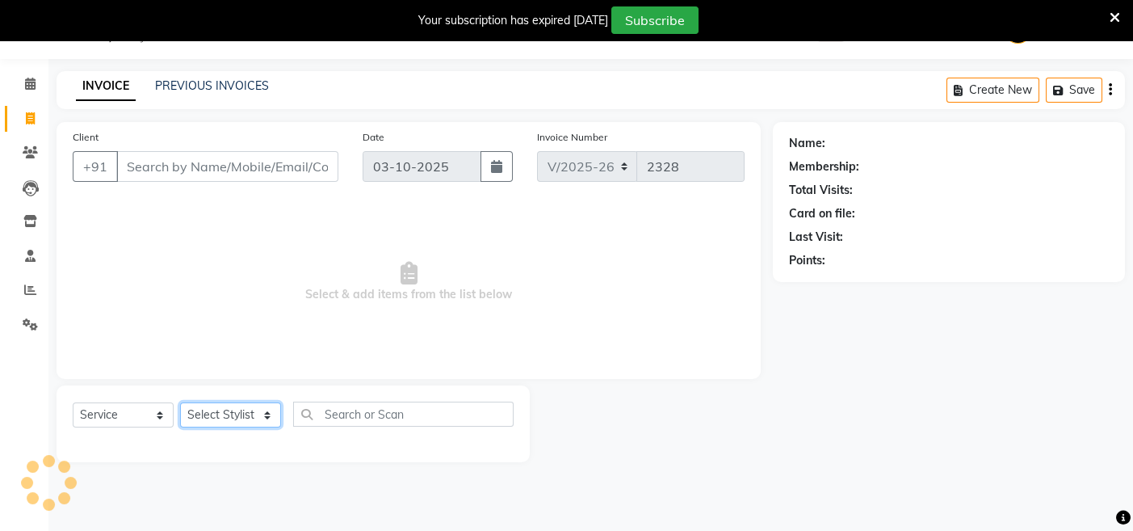
click at [245, 412] on select "Select Stylist [PERSON_NAME] Aundh Niks [PERSON_NAME] Jiya [PERSON_NAME] Mahhi …" at bounding box center [230, 414] width 101 height 25
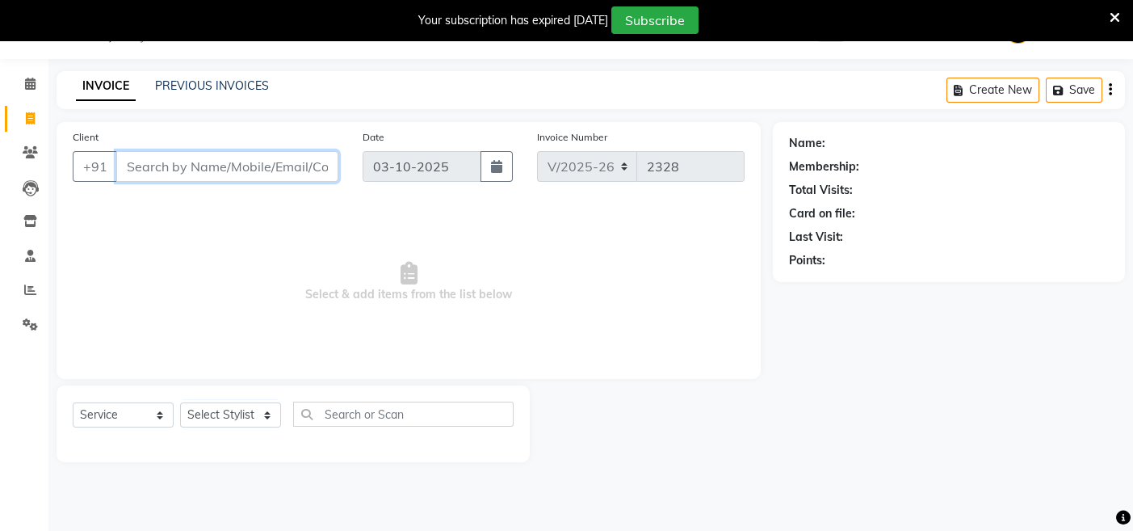
click at [170, 164] on input "Client" at bounding box center [227, 166] width 222 height 31
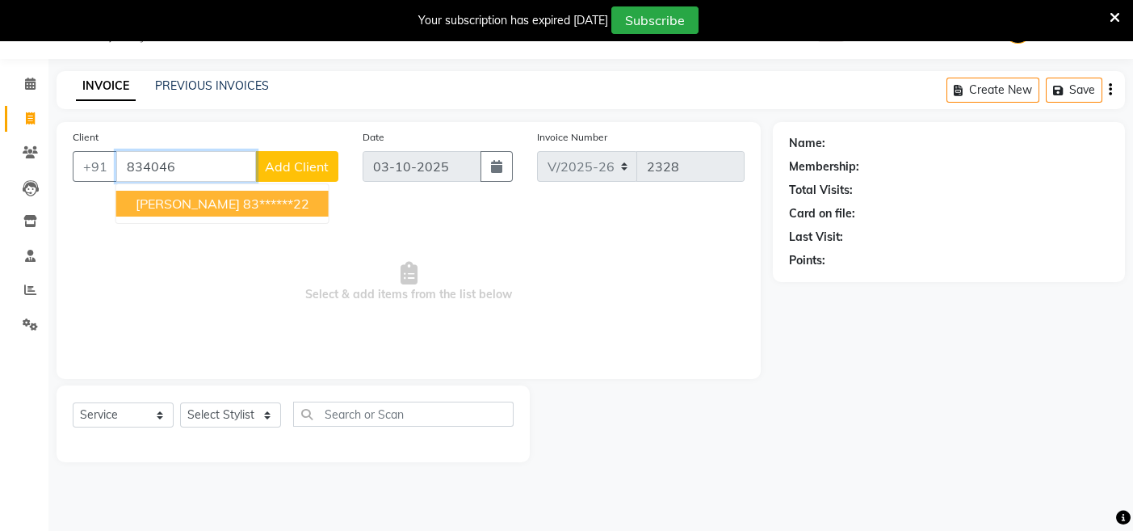
click at [200, 209] on span "[PERSON_NAME]" at bounding box center [188, 203] width 104 height 16
type input "83******22"
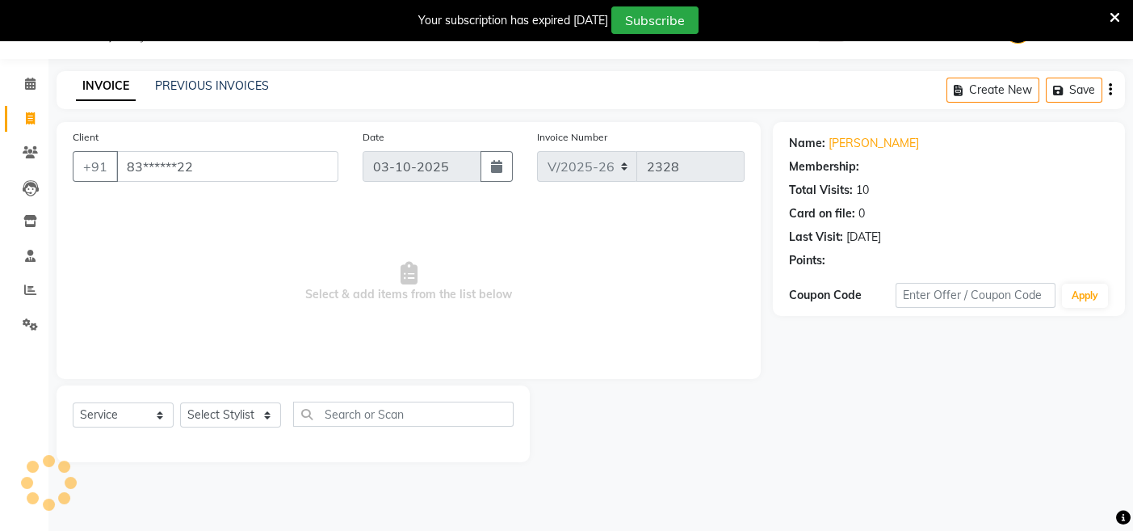
select select "1: Object"
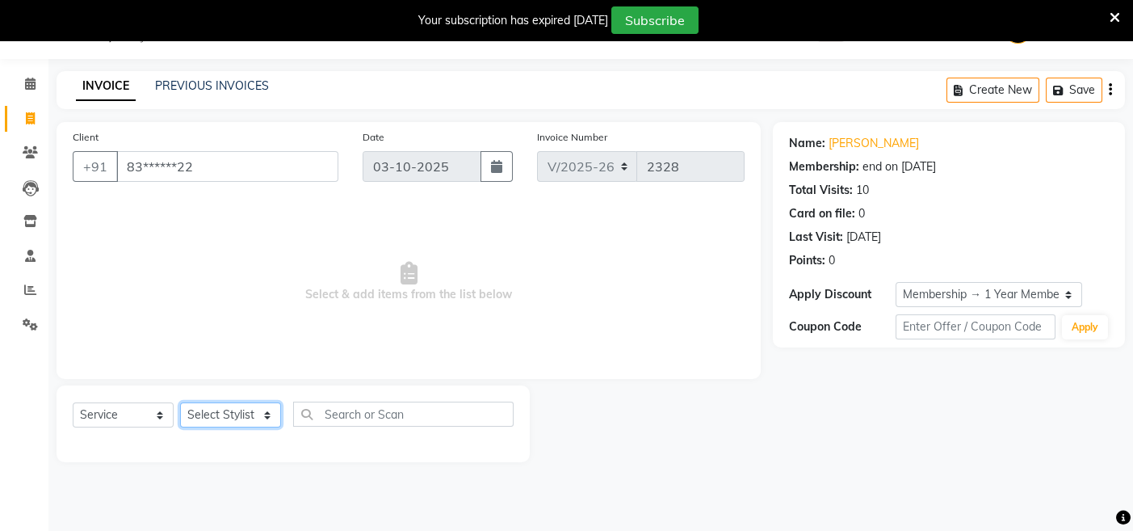
click at [260, 417] on select "Select Stylist [PERSON_NAME] Aundh Niks [PERSON_NAME] Jiya [PERSON_NAME] Mahhi …" at bounding box center [230, 414] width 101 height 25
select select "17526"
click at [180, 402] on select "Select Stylist [PERSON_NAME] Aundh Niks [PERSON_NAME] Jiya [PERSON_NAME] Mahhi …" at bounding box center [230, 414] width 101 height 25
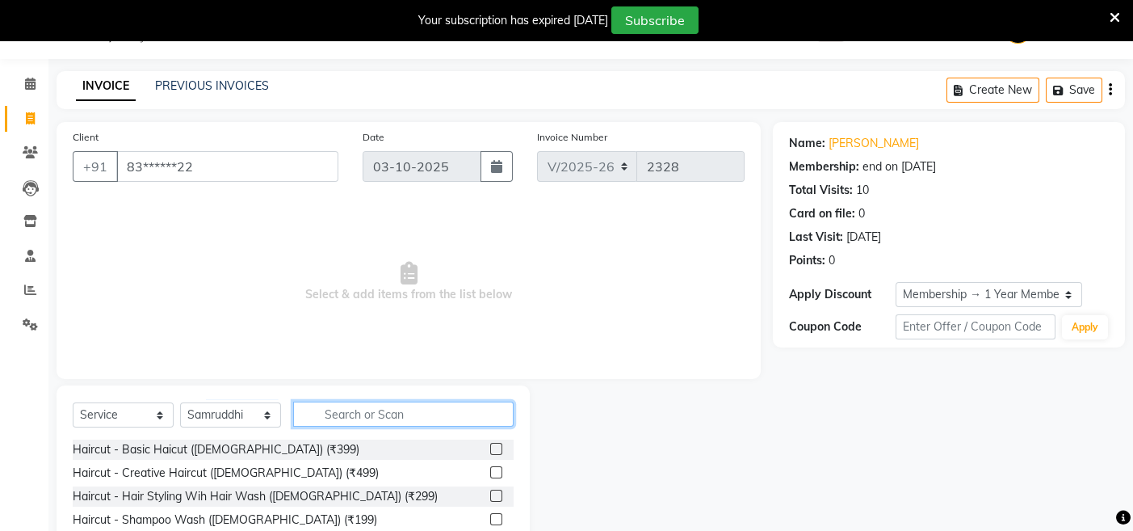
click at [368, 414] on input "text" at bounding box center [403, 413] width 221 height 25
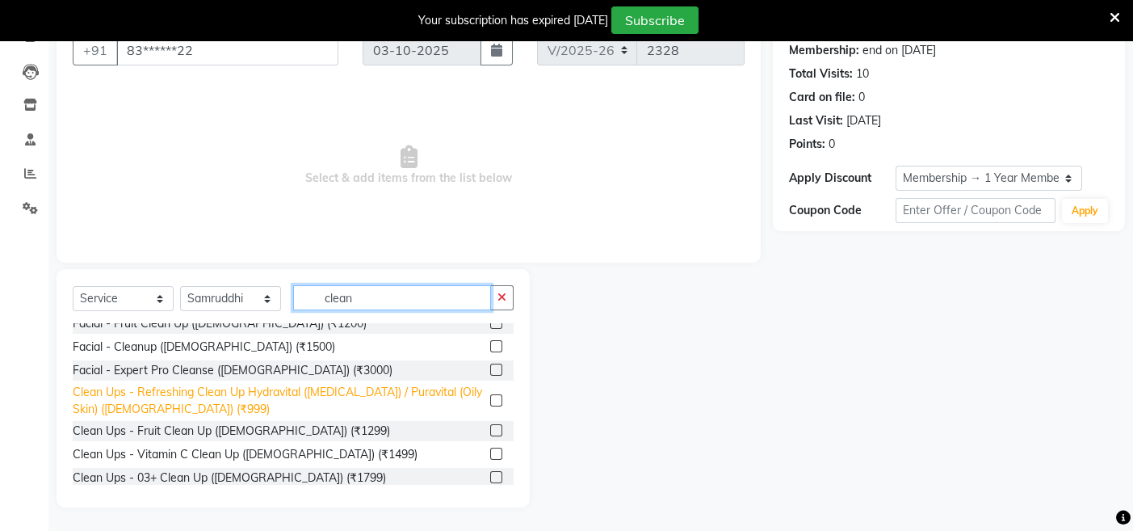
scroll to position [16, 0]
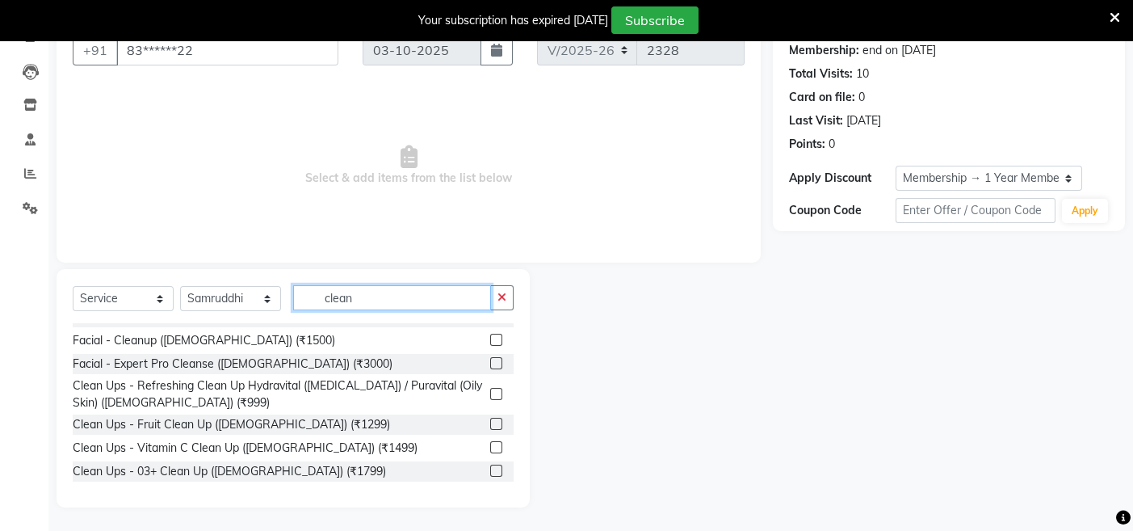
type input "clean"
click at [490, 469] on label at bounding box center [496, 470] width 12 height 12
click at [490, 469] on input "checkbox" at bounding box center [495, 471] width 11 height 11
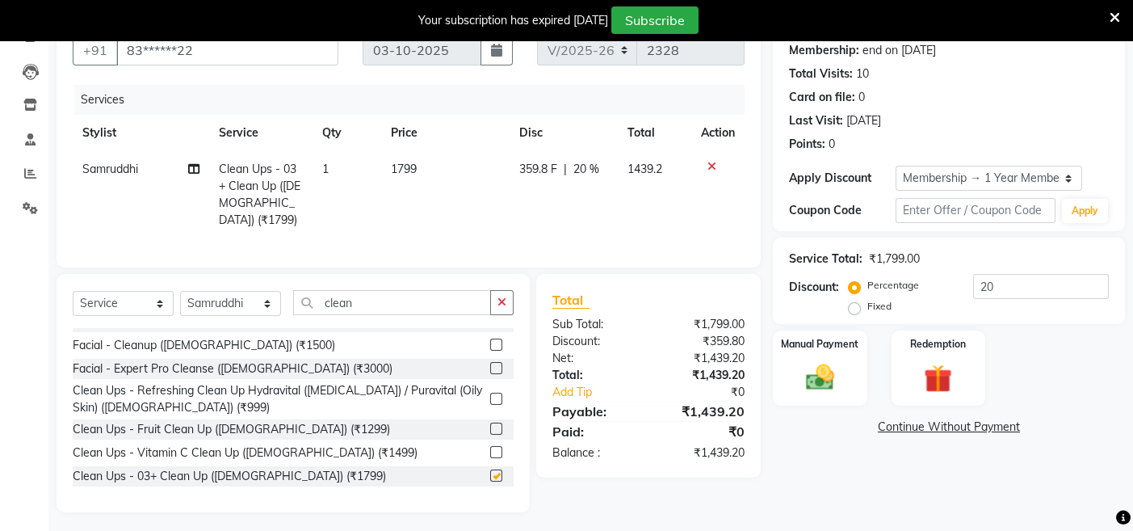
checkbox input "false"
click at [985, 282] on input "20" at bounding box center [1041, 286] width 136 height 25
type input "0"
click at [443, 163] on td "1799" at bounding box center [451, 194] width 131 height 87
select select "17526"
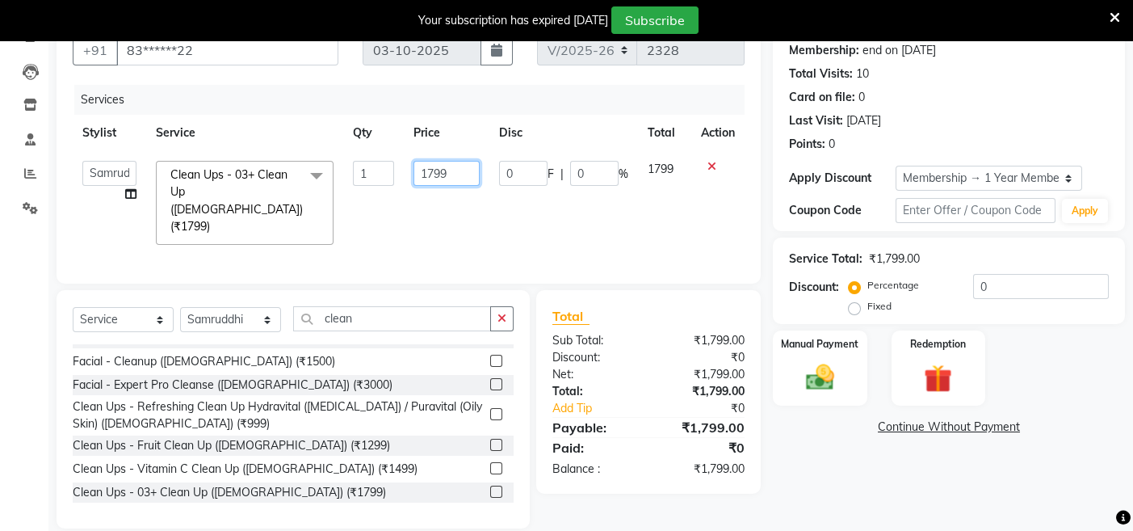
click at [459, 170] on input "1799" at bounding box center [447, 173] width 66 height 25
type input "1940"
click at [813, 453] on div "Name: Prerna Jaipuriar Membership: end on 23-02-2026 Total Visits: 10 Card on f…" at bounding box center [955, 267] width 364 height 523
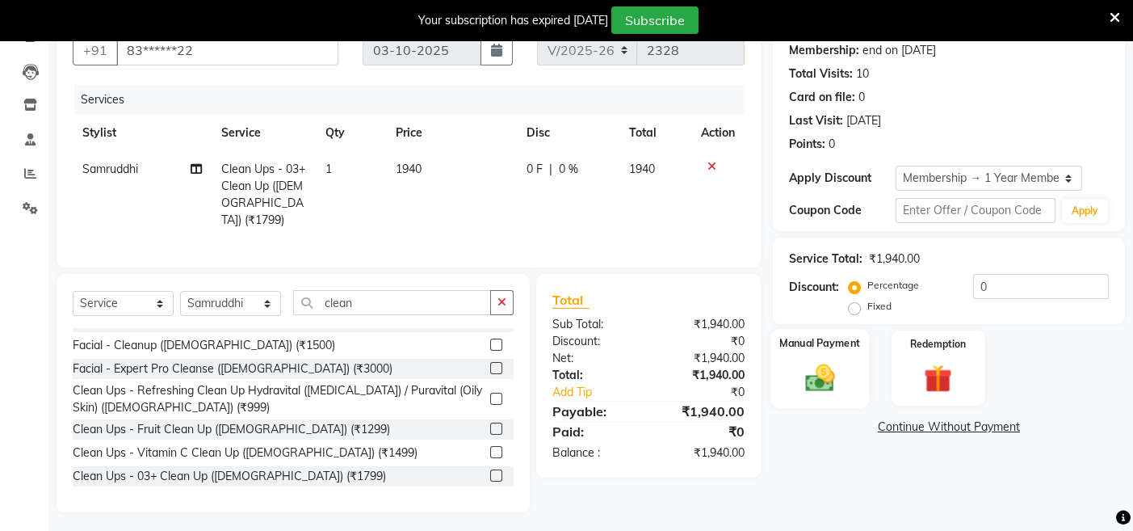
click at [814, 373] on img at bounding box center [820, 377] width 48 height 34
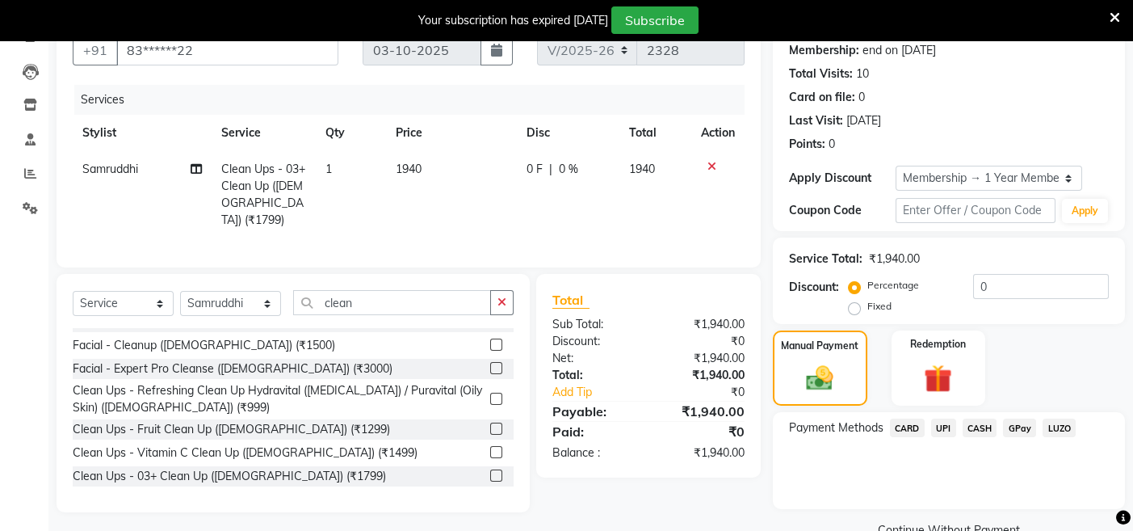
click at [911, 427] on span "CARD" at bounding box center [907, 427] width 35 height 19
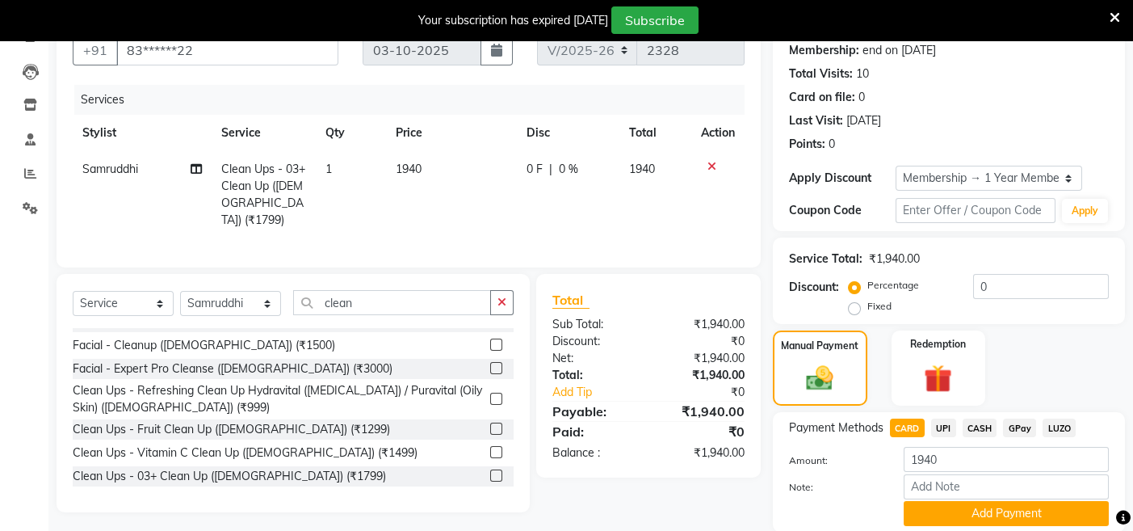
scroll to position [213, 0]
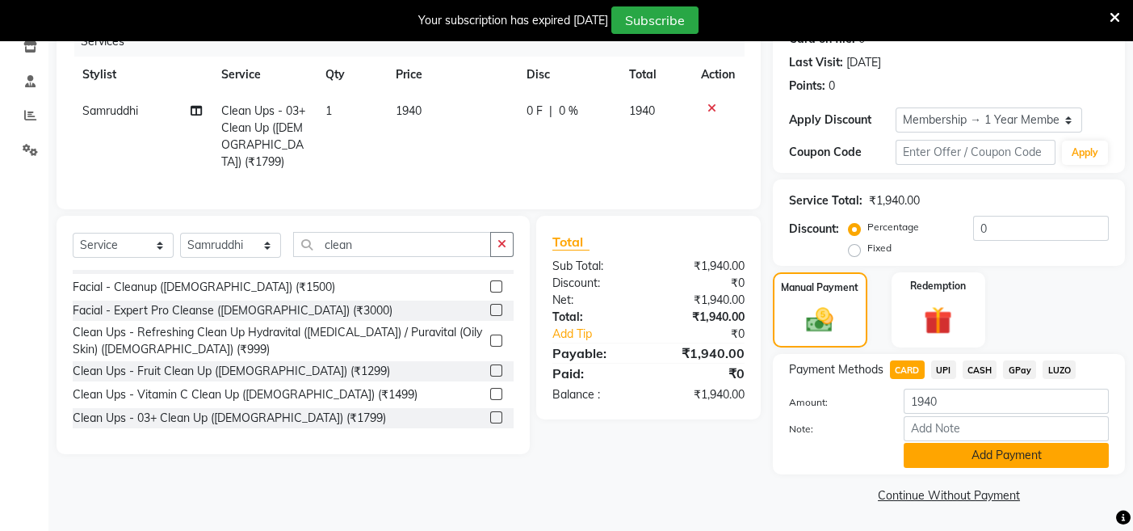
click at [916, 443] on button "Add Payment" at bounding box center [1006, 455] width 205 height 25
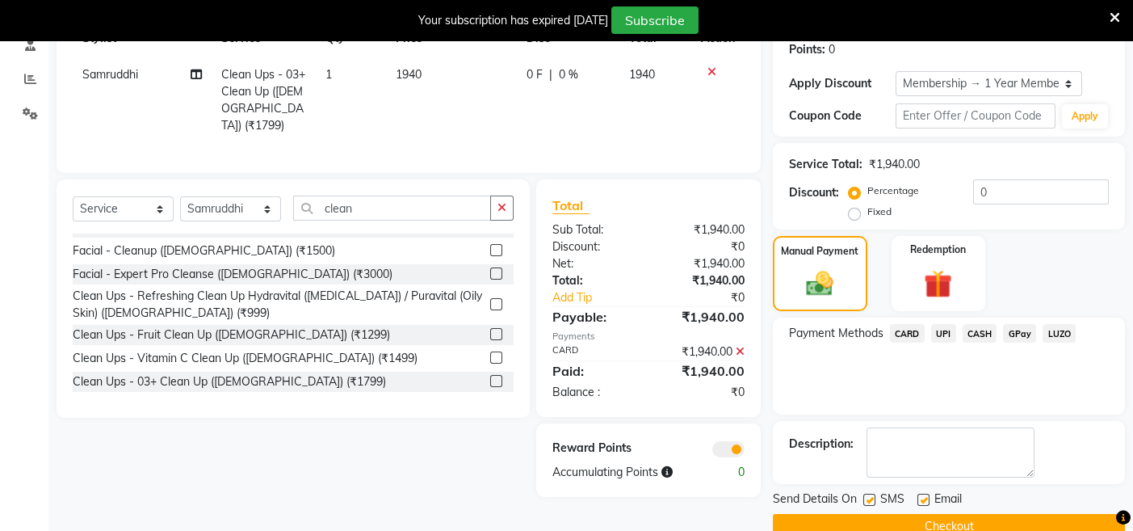
scroll to position [281, 0]
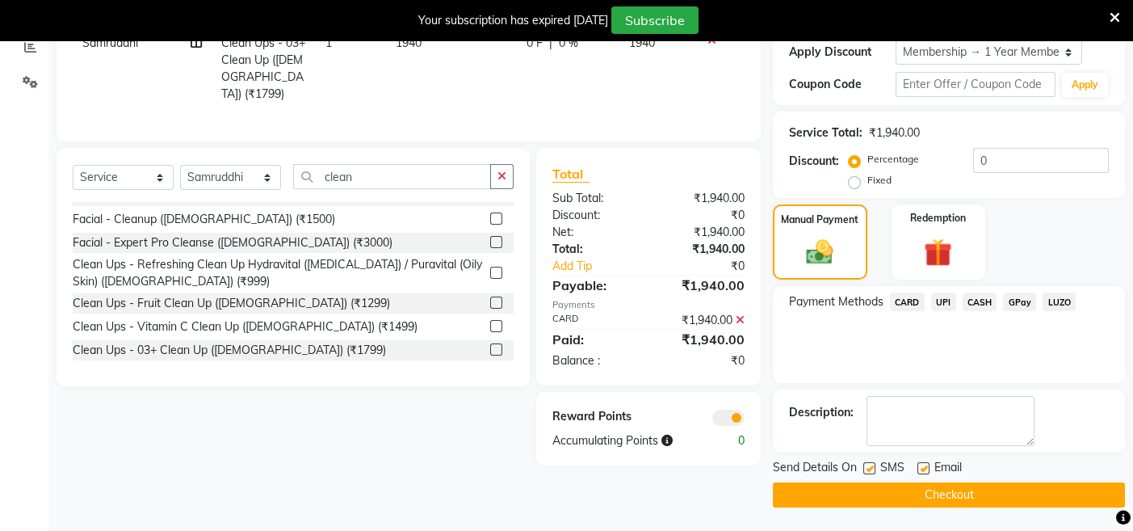
click at [787, 496] on button "Checkout" at bounding box center [949, 494] width 352 height 25
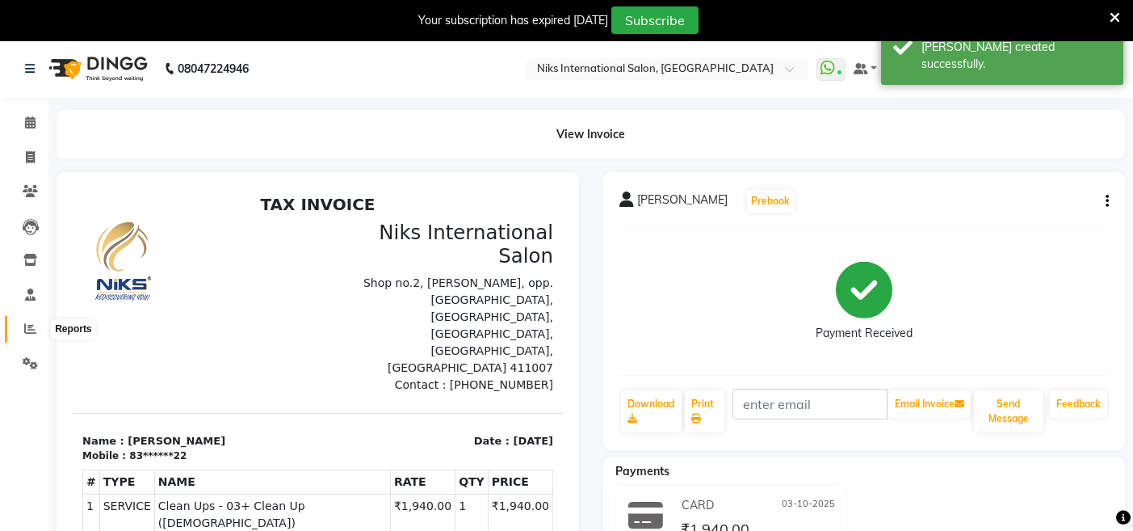
click at [27, 326] on icon at bounding box center [30, 328] width 12 height 12
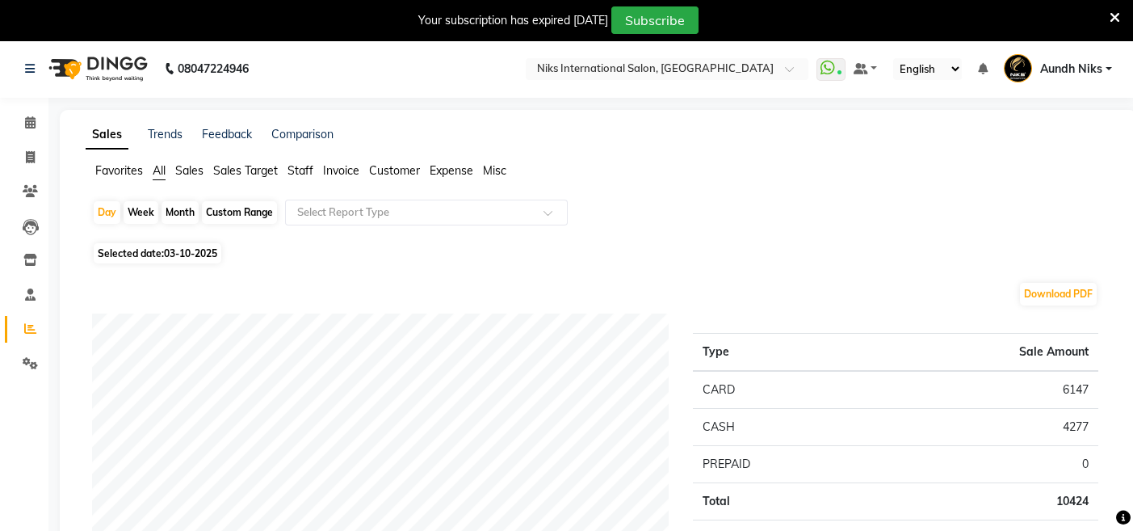
click at [186, 213] on div "Month" at bounding box center [180, 212] width 37 height 23
select select "10"
select select "2025"
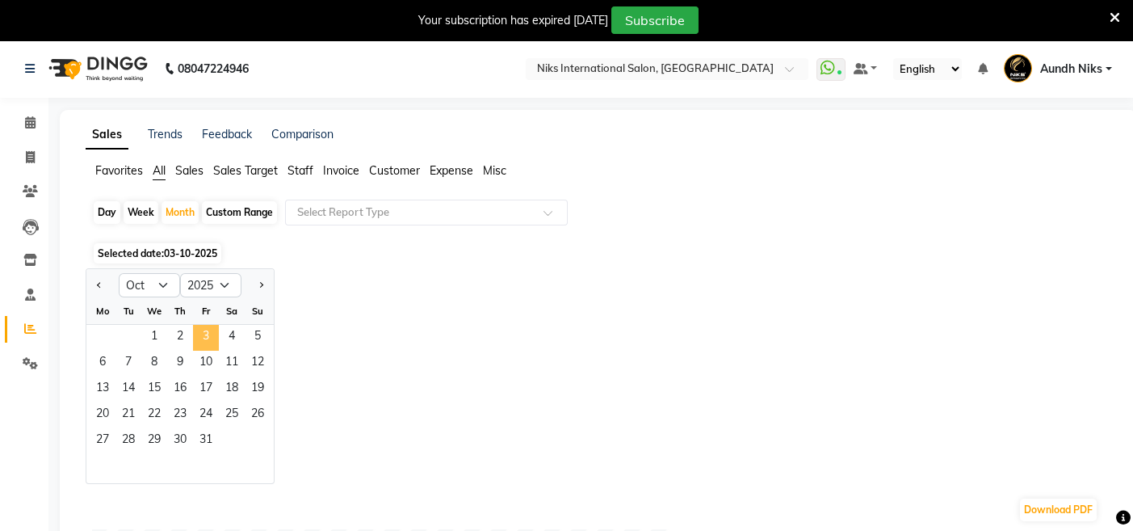
click at [214, 332] on span "3" at bounding box center [206, 338] width 26 height 26
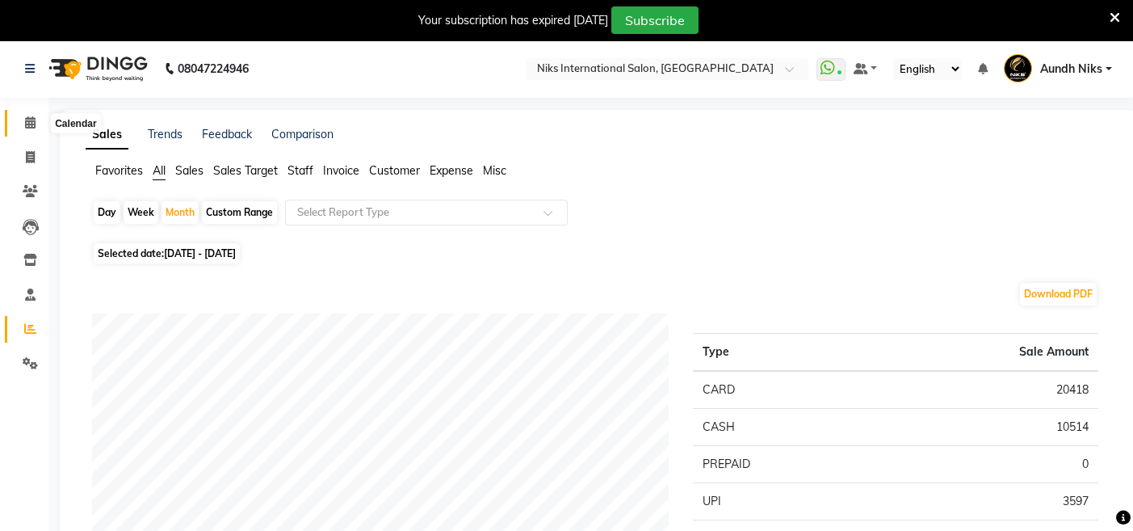
click at [28, 120] on icon at bounding box center [30, 122] width 11 height 12
